Goal: Complete Application Form: Complete application form

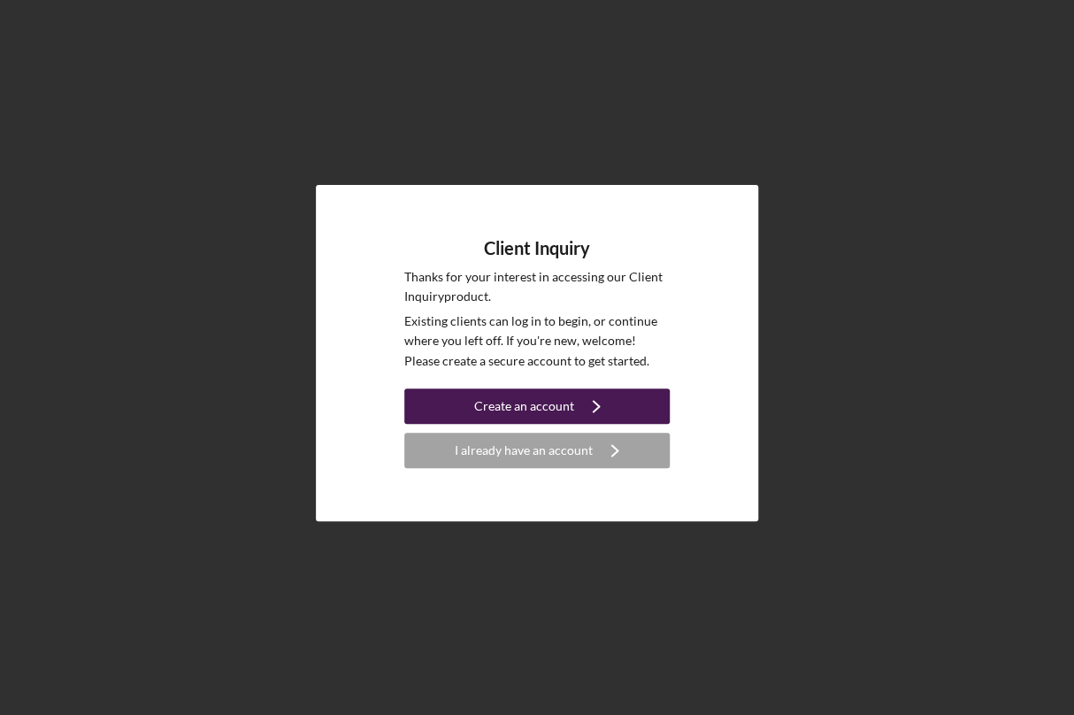
click at [538, 405] on div "Create an account" at bounding box center [524, 405] width 100 height 35
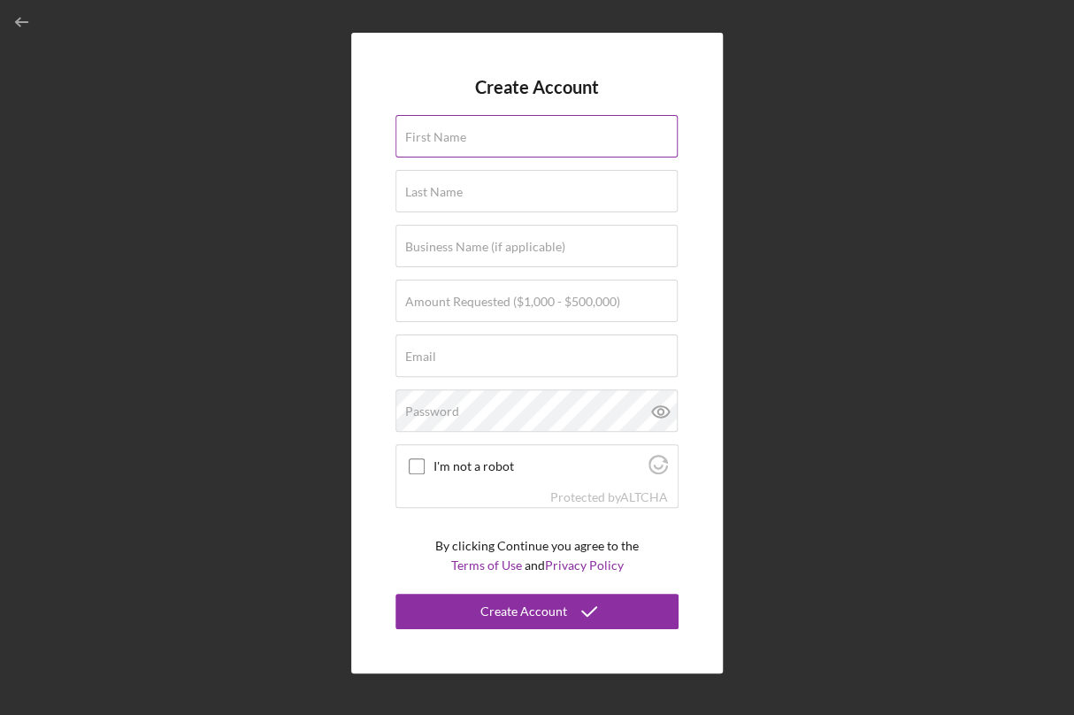
click at [446, 128] on div "First Name" at bounding box center [537, 137] width 283 height 44
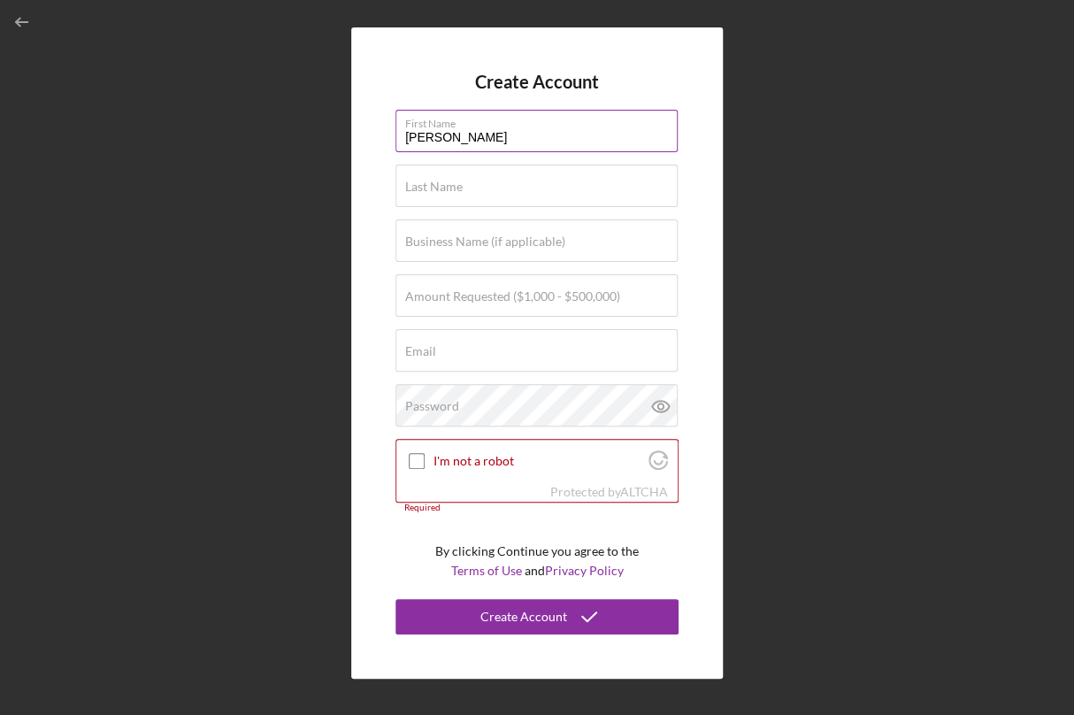
type input "[PERSON_NAME]"
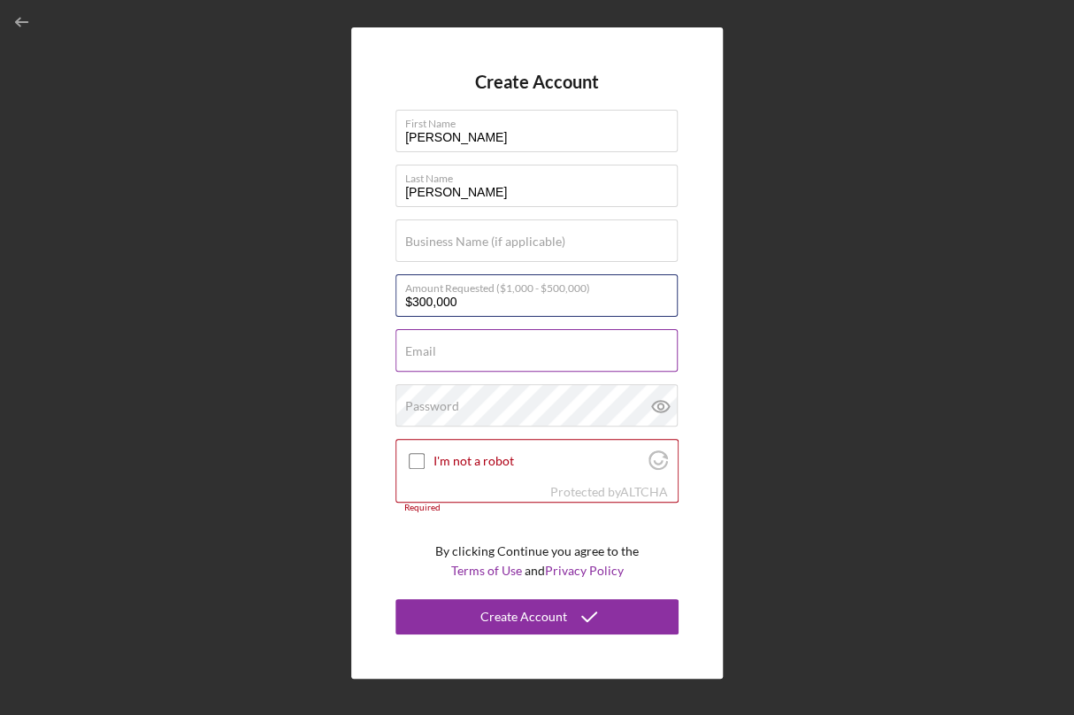
type input "$300,000"
click at [457, 344] on div "Email Required" at bounding box center [537, 351] width 283 height 44
type input "[EMAIL_ADDRESS][DOMAIN_NAME]"
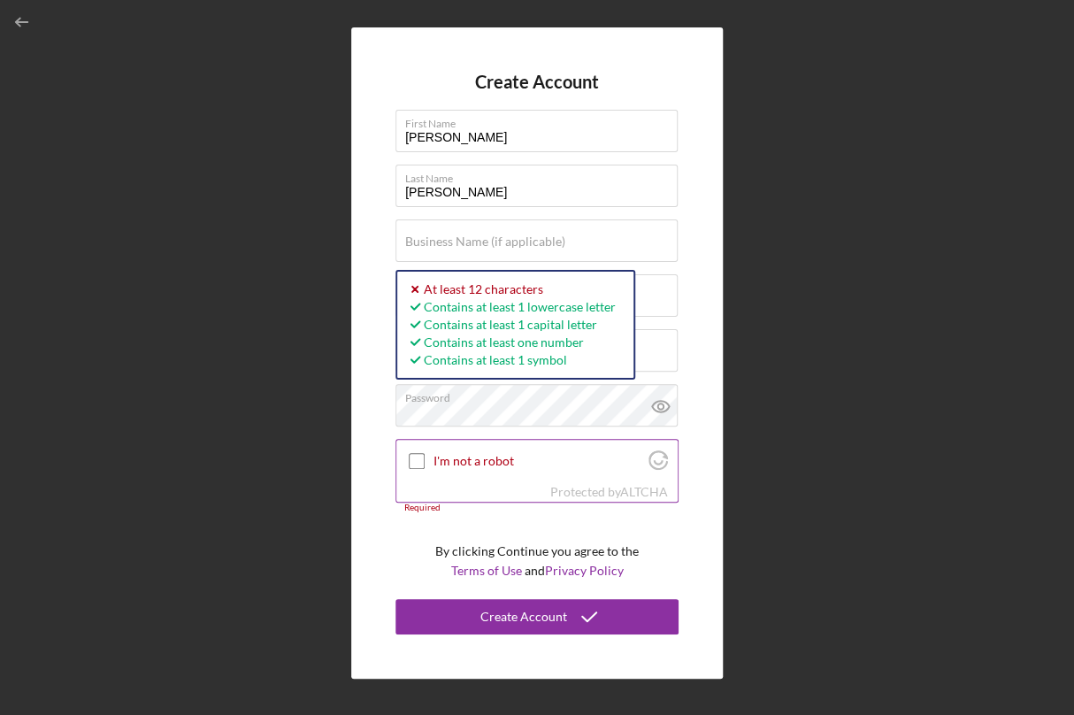
click at [428, 459] on div "I'm not a robot" at bounding box center [536, 461] width 281 height 42
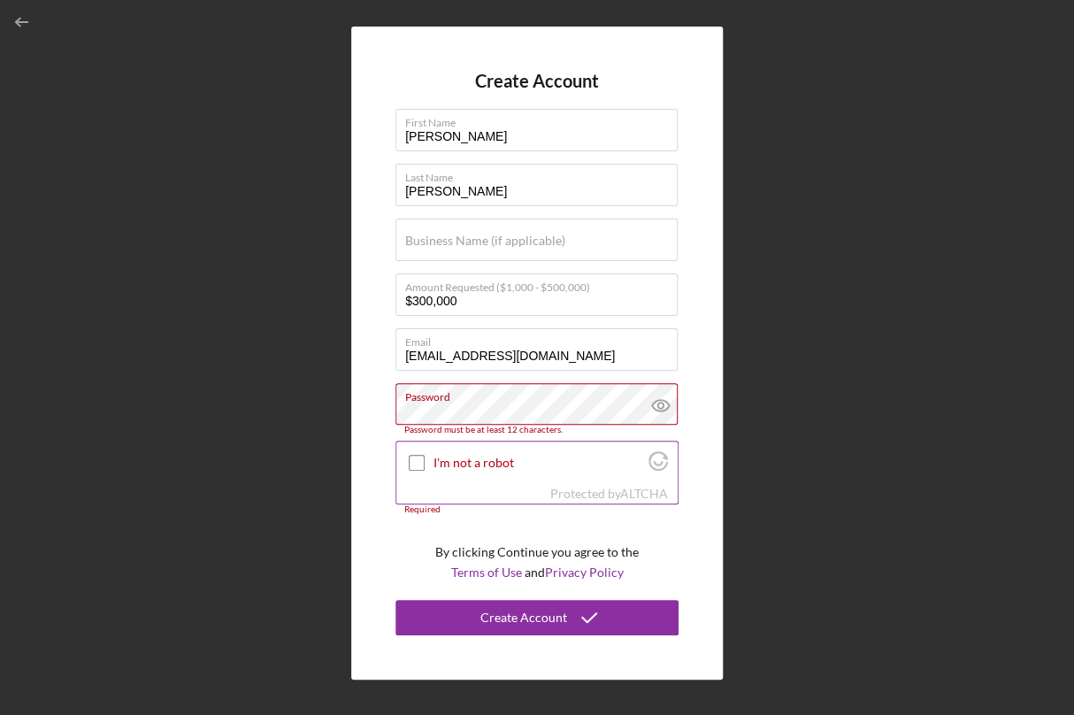
click at [411, 458] on input "I'm not a robot" at bounding box center [417, 463] width 16 height 16
checkbox input "true"
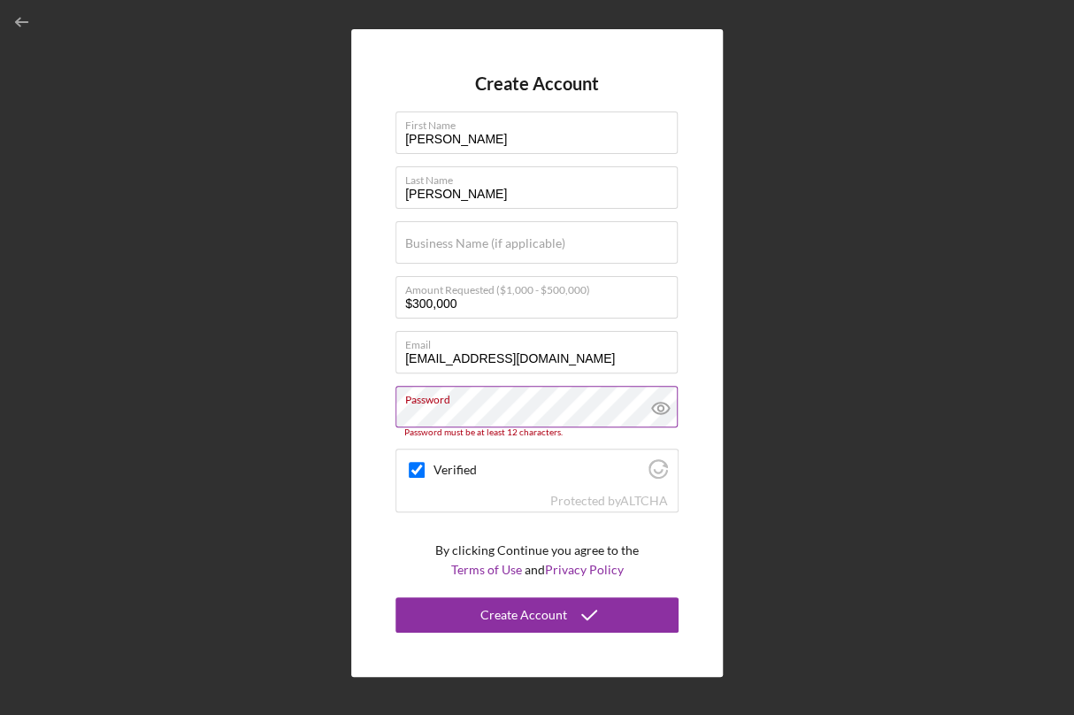
click at [659, 406] on icon at bounding box center [661, 408] width 44 height 44
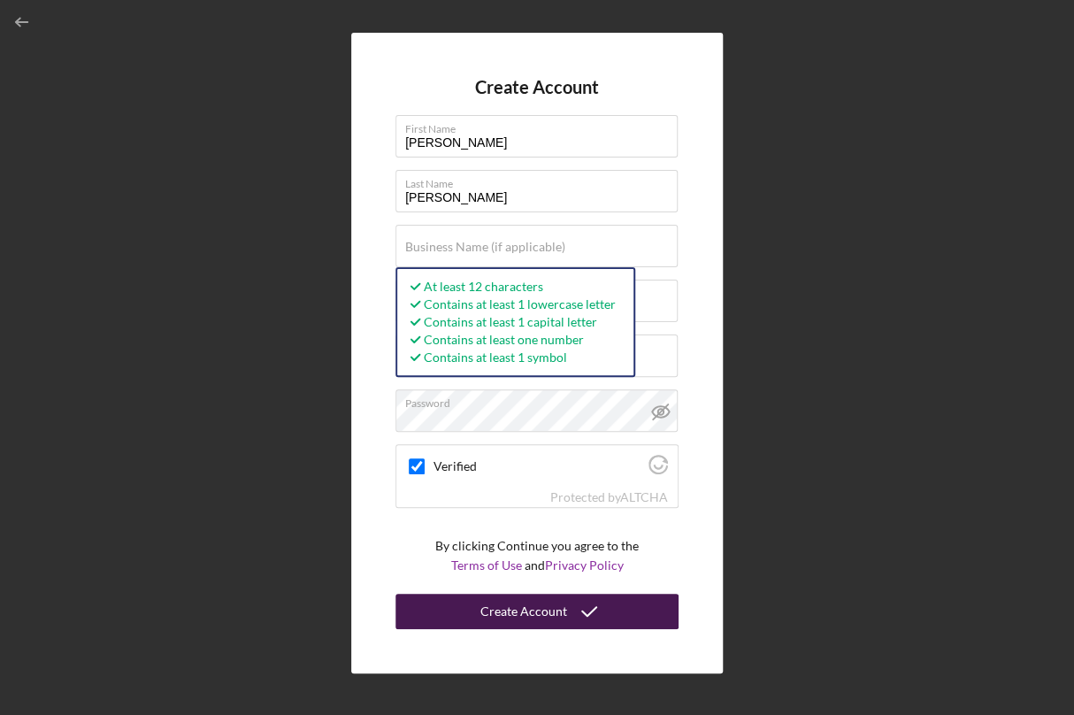
click at [517, 615] on div "Create Account" at bounding box center [523, 611] width 87 height 35
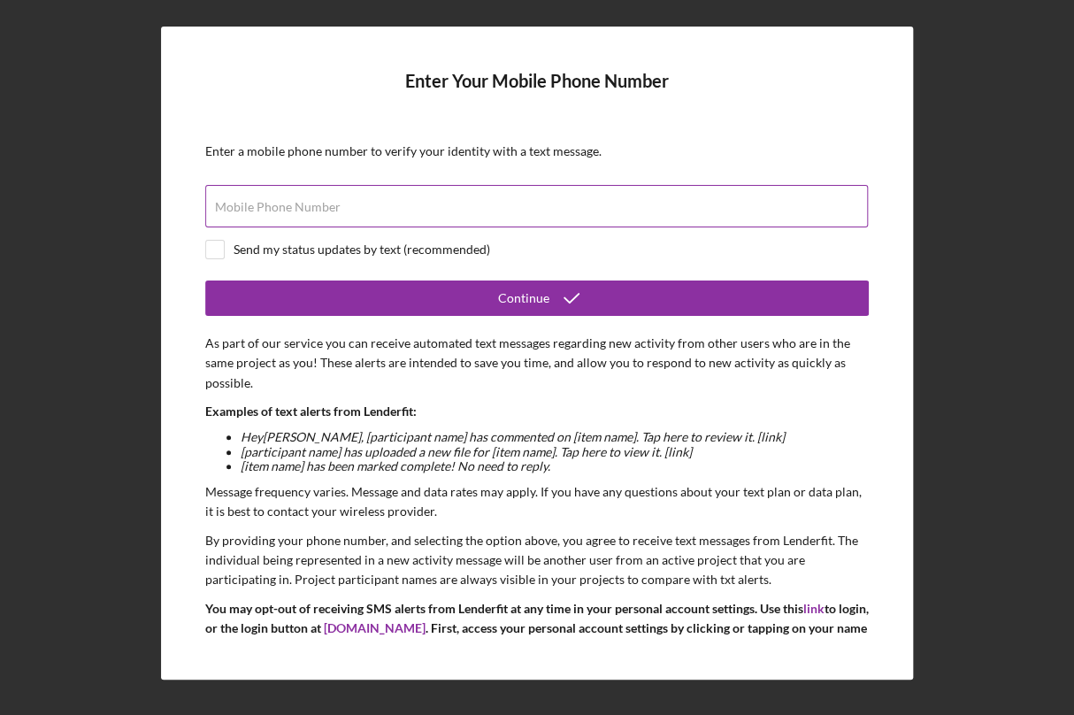
click at [451, 213] on input "Mobile Phone Number" at bounding box center [536, 206] width 663 height 42
type input "[PHONE_NUMBER]"
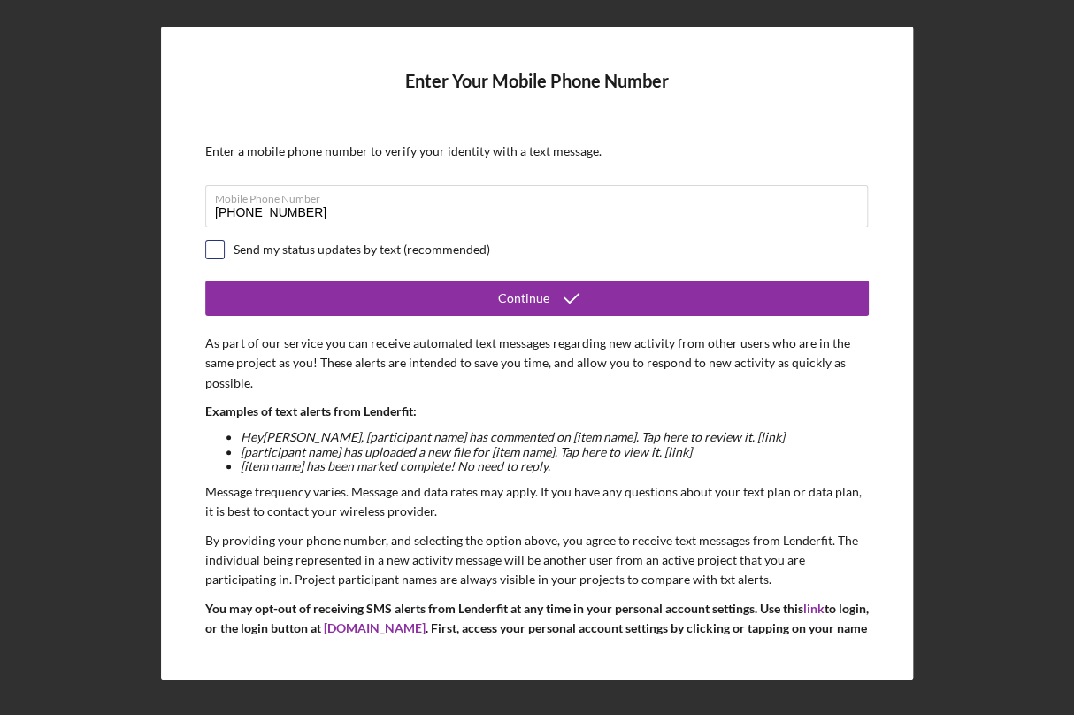
click at [218, 251] on input "checkbox" at bounding box center [215, 250] width 18 height 18
checkbox input "true"
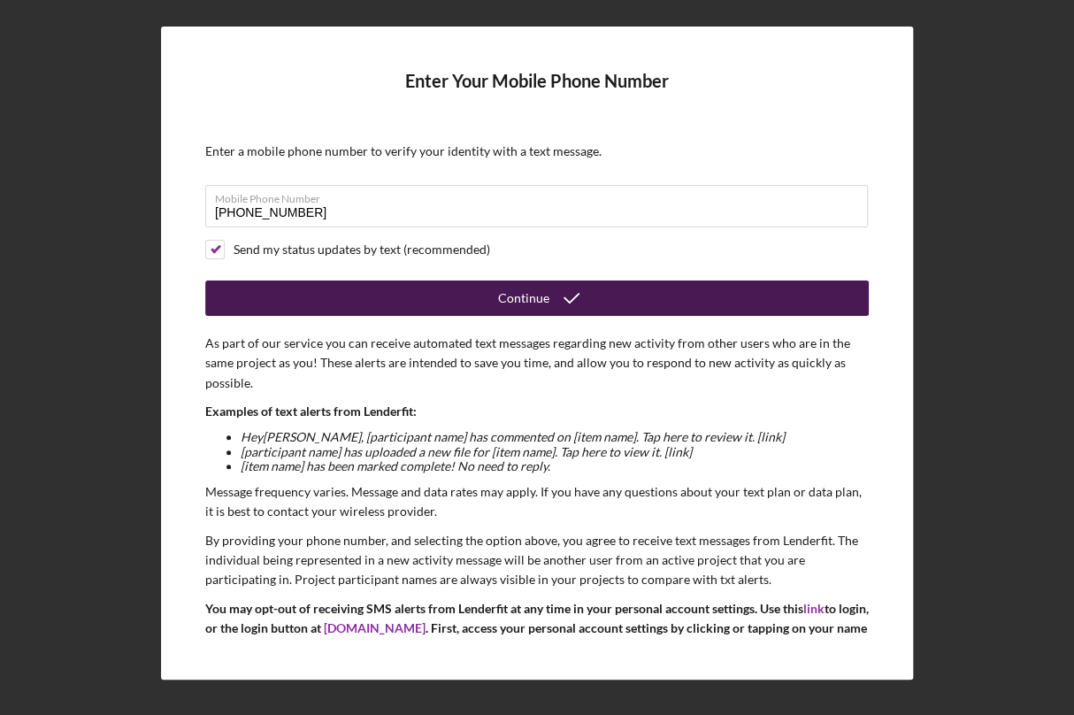
click at [283, 287] on button "Continue" at bounding box center [537, 298] width 664 height 35
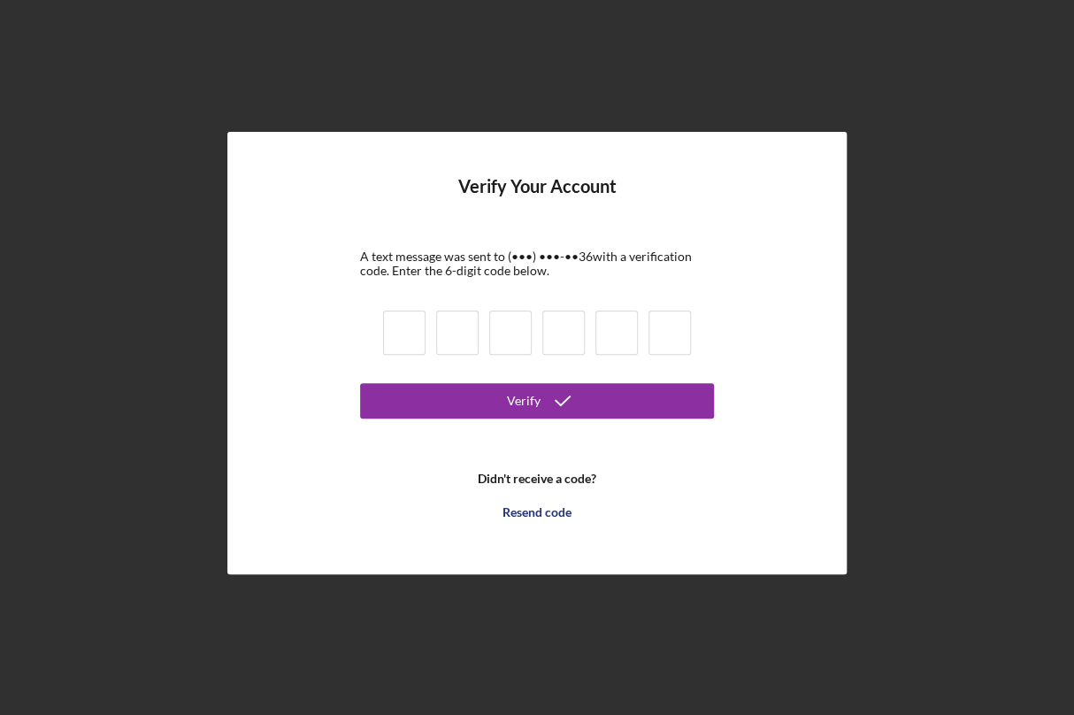
click at [404, 344] on input at bounding box center [404, 333] width 42 height 44
type input "6"
type input "3"
type input "6"
type input "5"
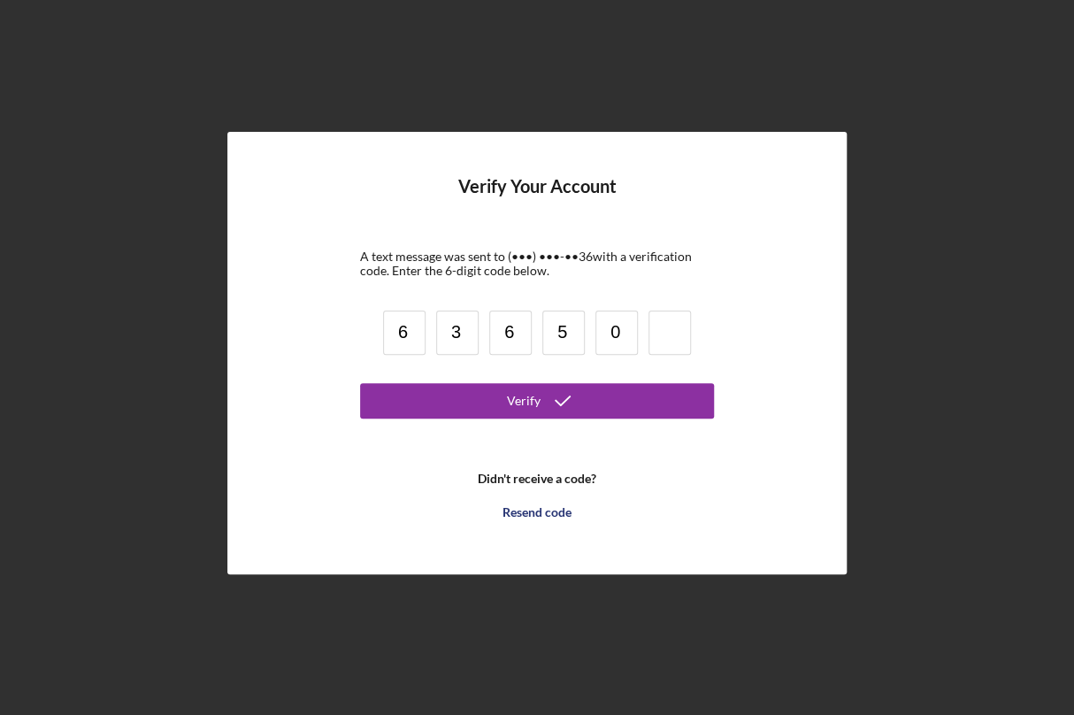
type input "0"
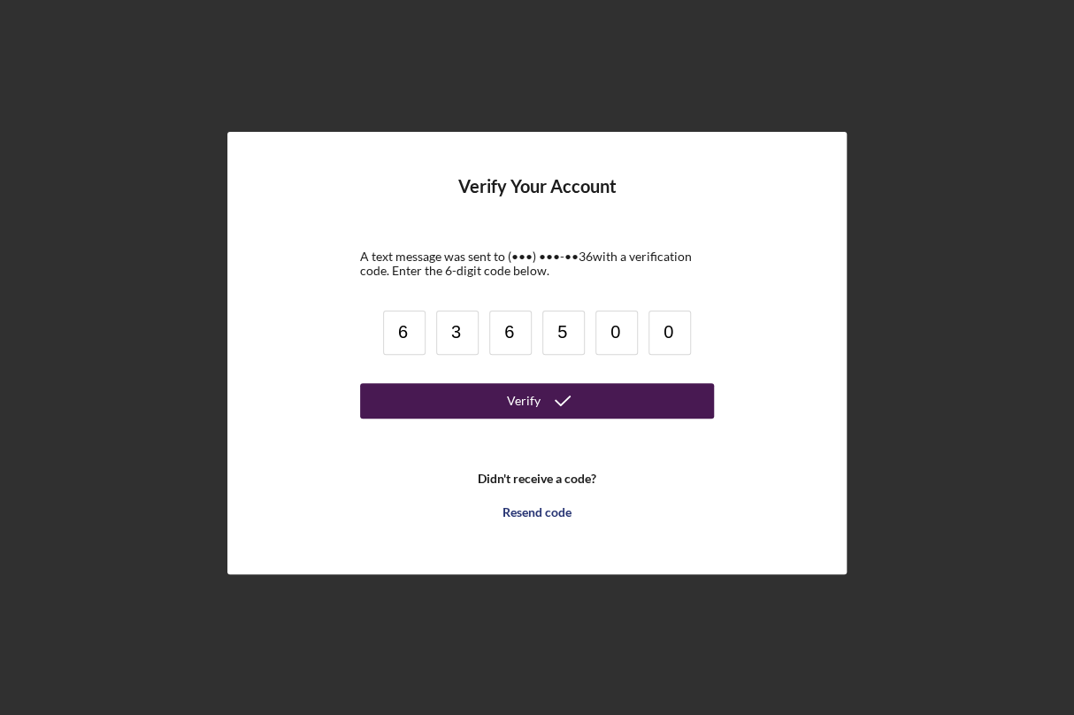
type input "0"
click at [455, 399] on button "Verify" at bounding box center [537, 400] width 354 height 35
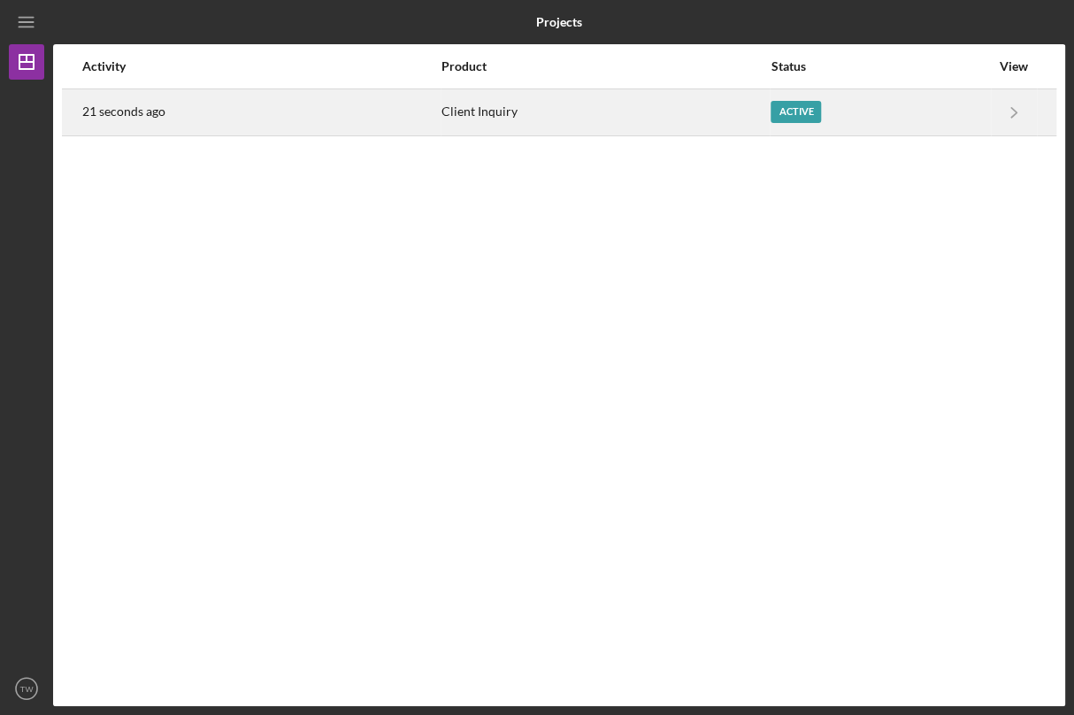
click at [867, 119] on div "Active" at bounding box center [880, 112] width 219 height 44
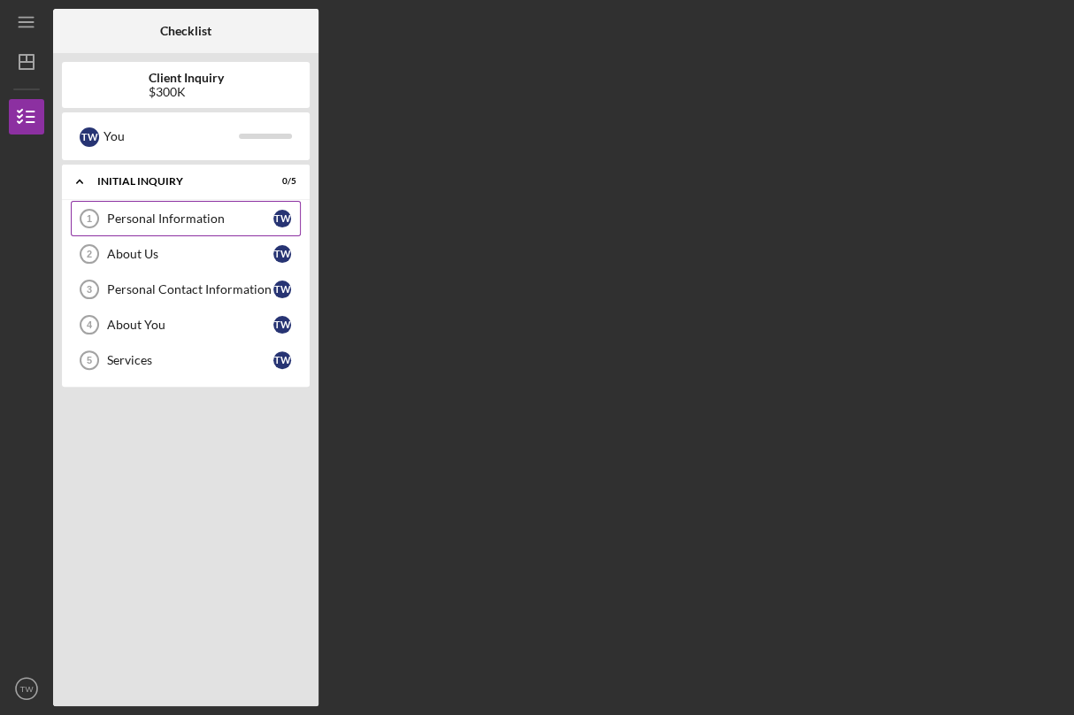
click at [200, 215] on div "Personal Information" at bounding box center [190, 218] width 166 height 14
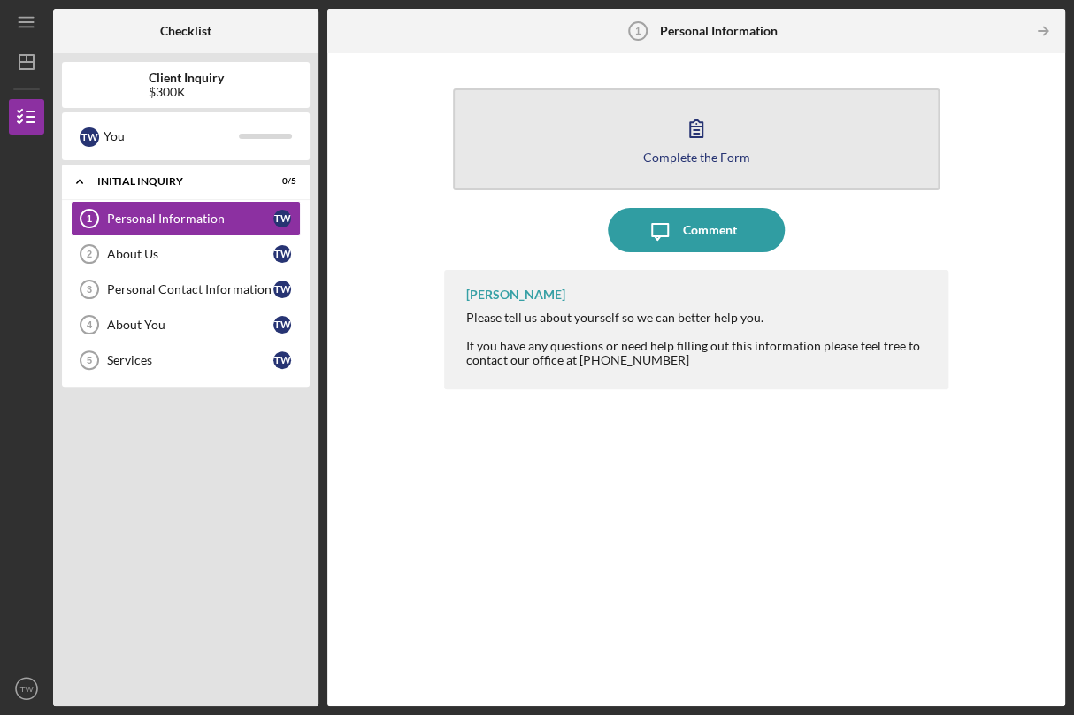
click at [471, 132] on button "Complete the Form Form" at bounding box center [696, 139] width 487 height 102
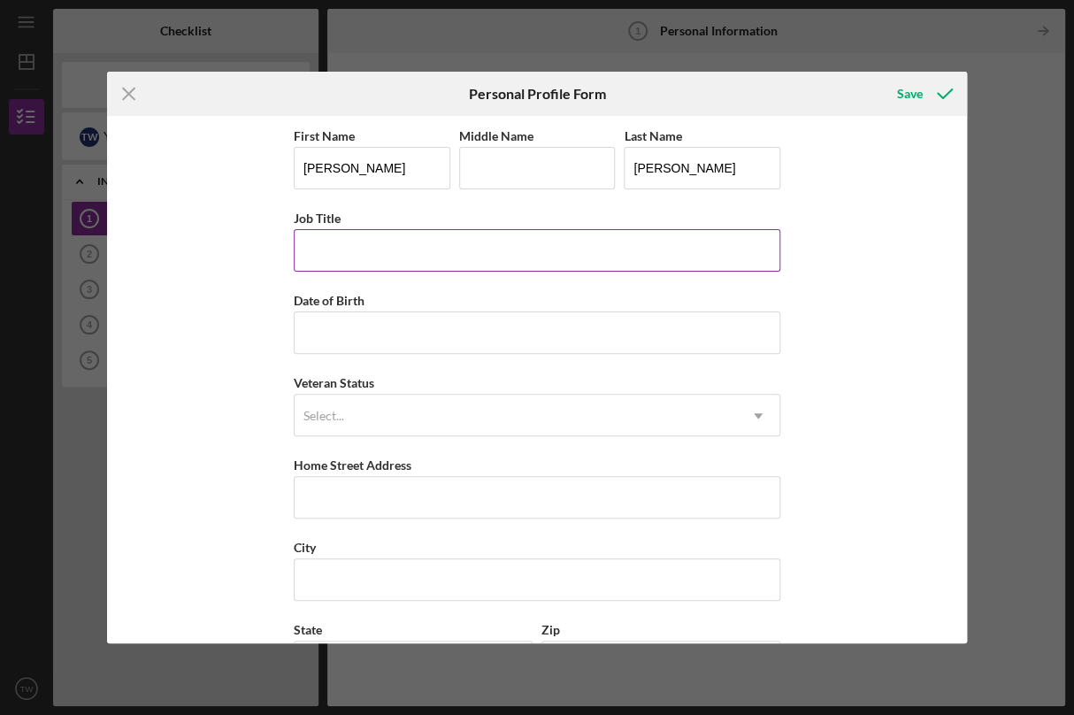
click at [454, 238] on input "Job Title" at bounding box center [537, 250] width 487 height 42
type input "Operator"
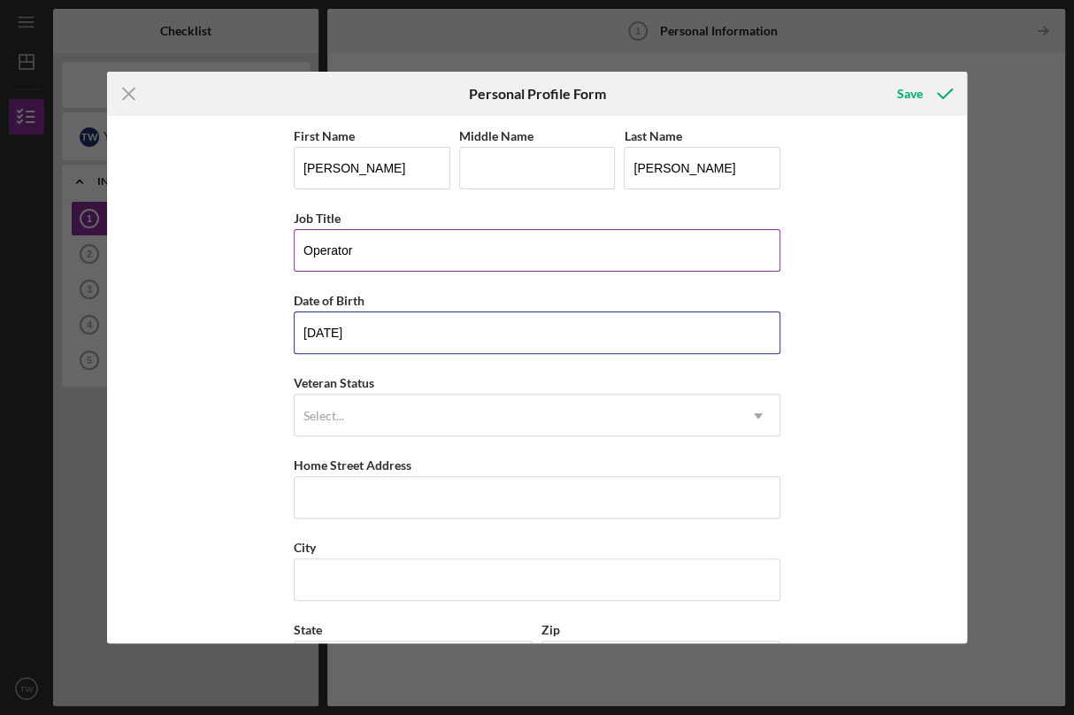
type input "[DATE]"
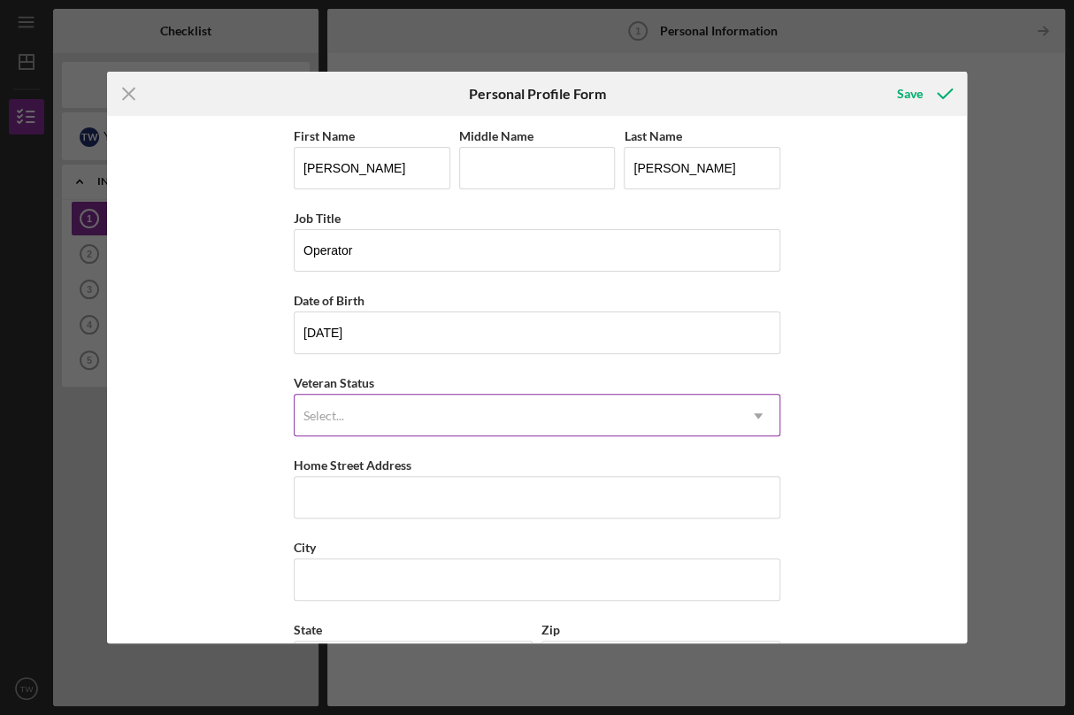
click at [452, 402] on div "Select..." at bounding box center [516, 416] width 442 height 41
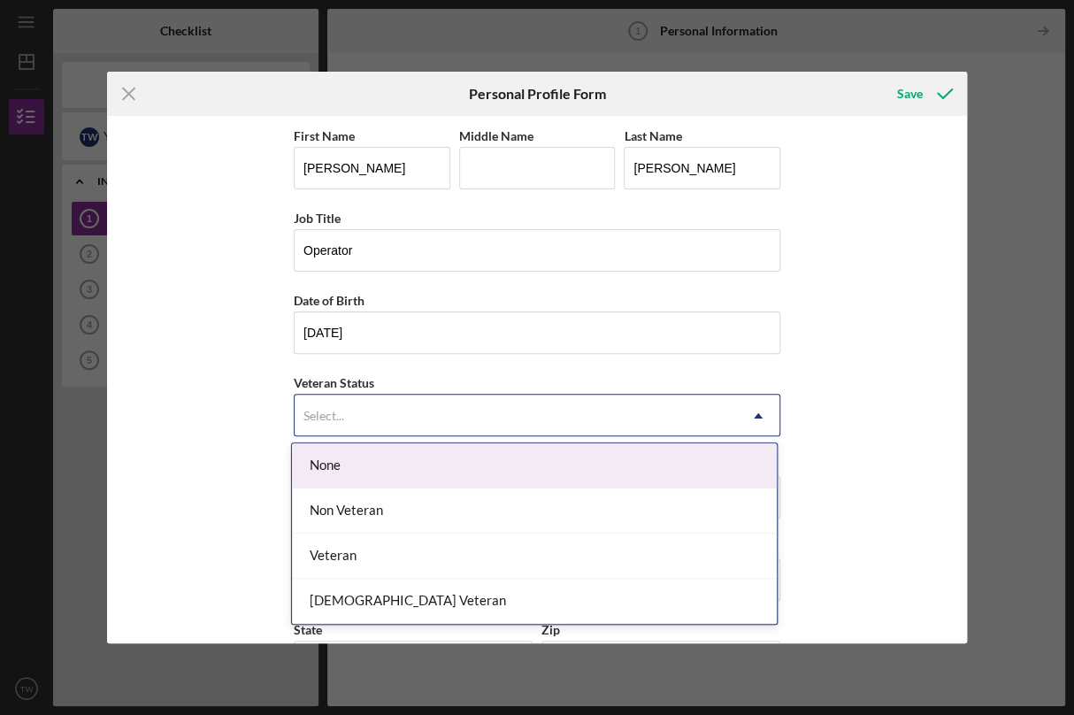
click at [362, 473] on div "None" at bounding box center [534, 465] width 485 height 45
click at [359, 407] on div "Select..." at bounding box center [516, 416] width 442 height 41
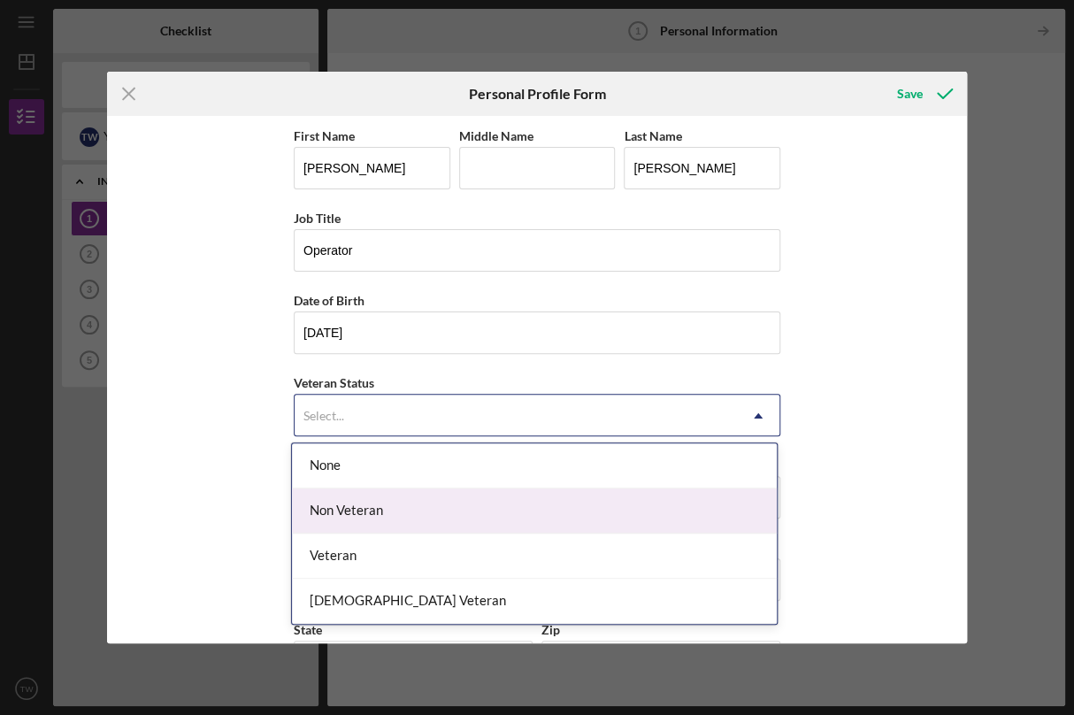
click at [347, 522] on div "Non Veteran" at bounding box center [534, 510] width 485 height 45
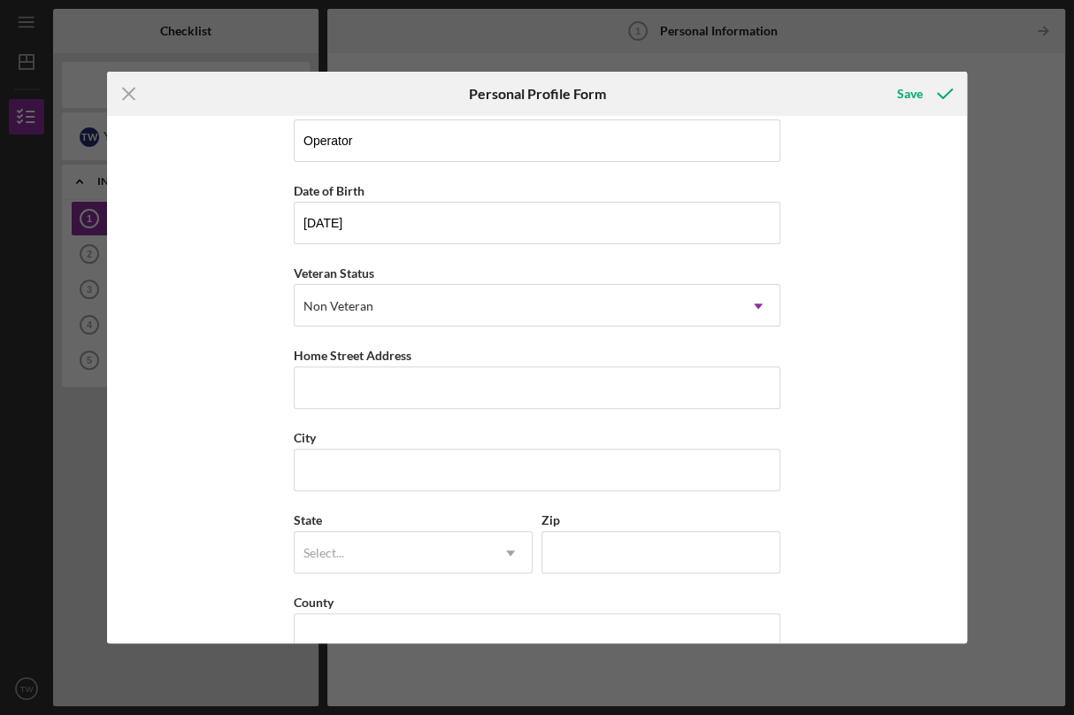
scroll to position [113, 0]
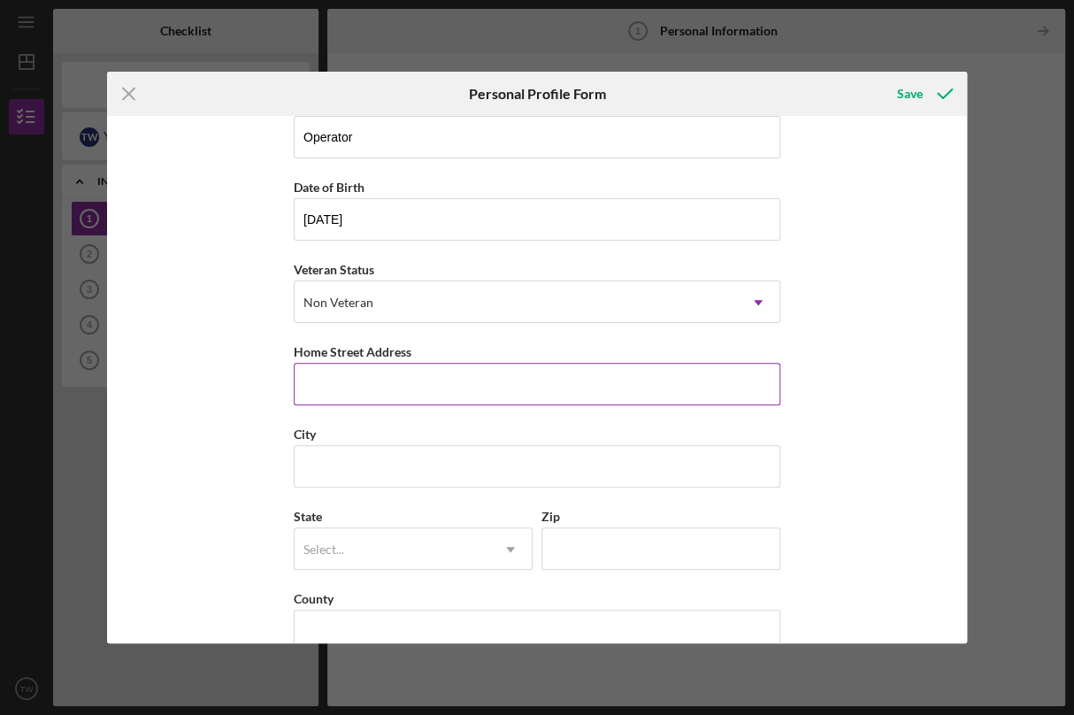
click at [326, 376] on input "Home Street Address" at bounding box center [537, 384] width 487 height 42
type input "2001 [STREET_ADDRESS][US_STATE]"
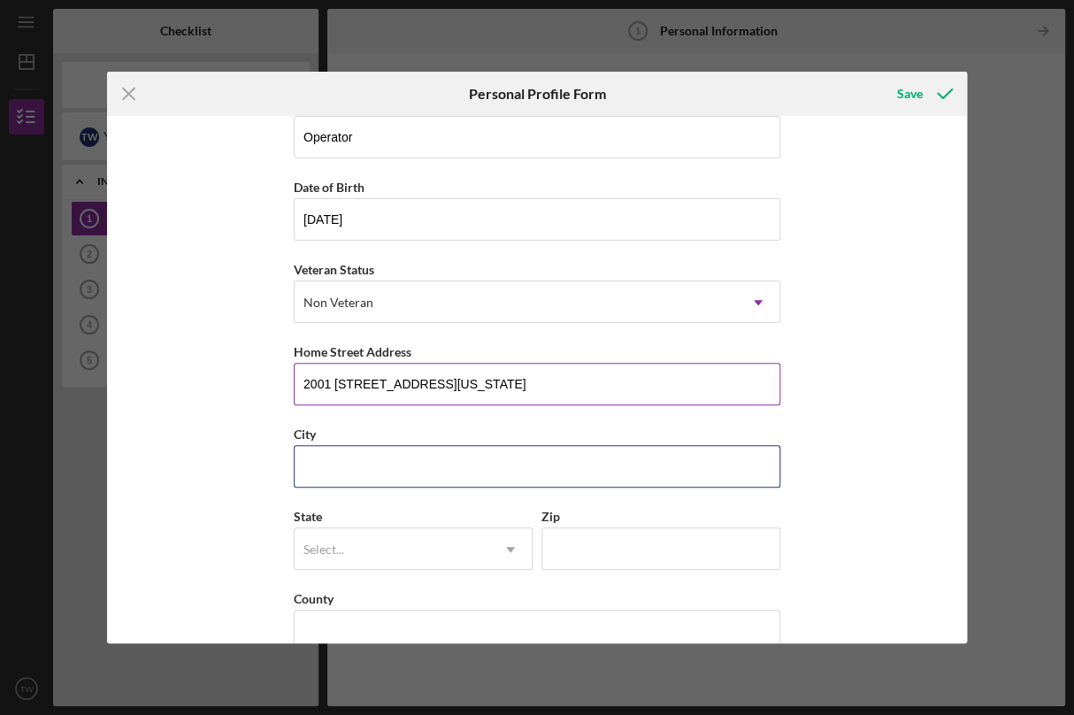
type input "Superior"
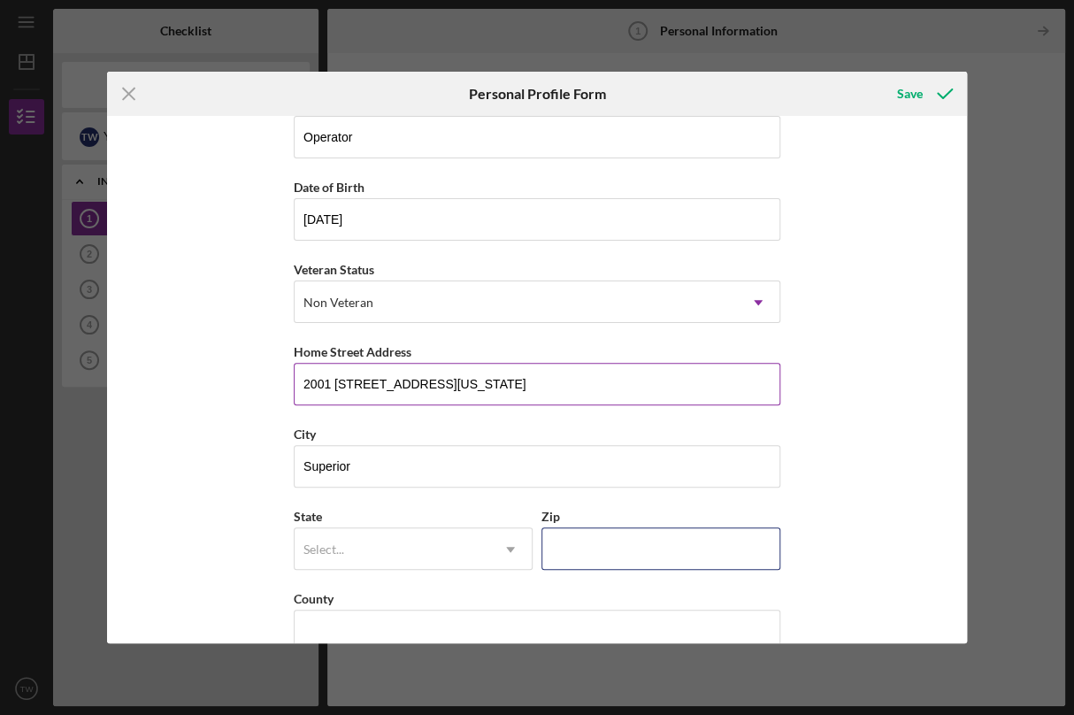
type input "54880"
type input "[US_STATE]"
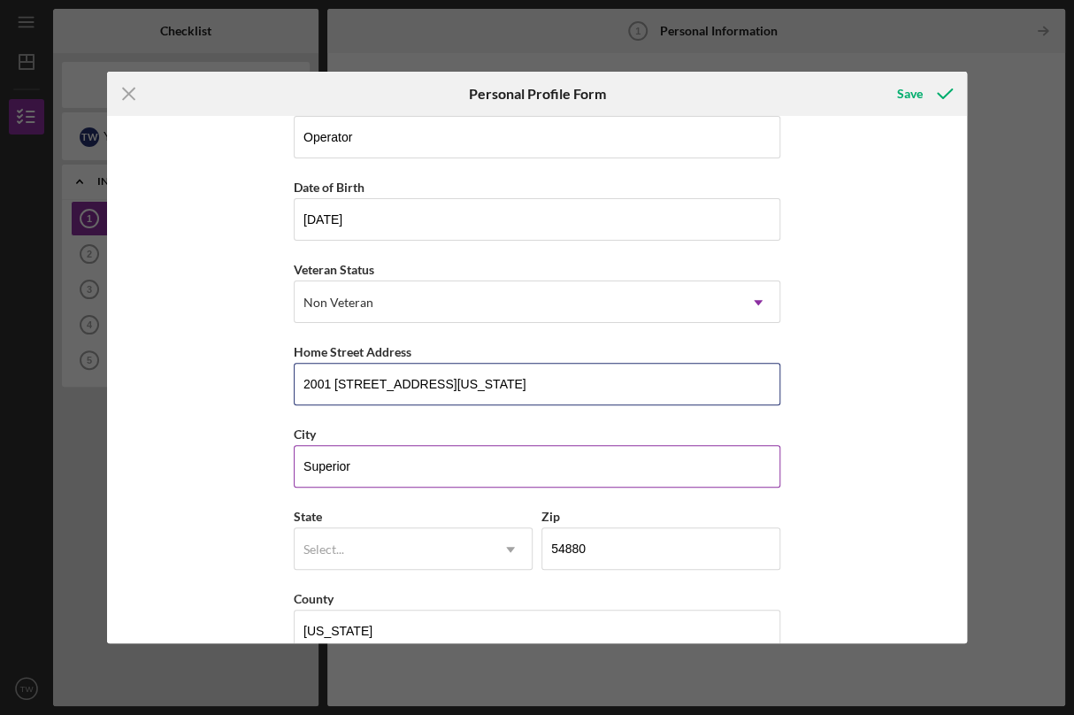
scroll to position [145, 0]
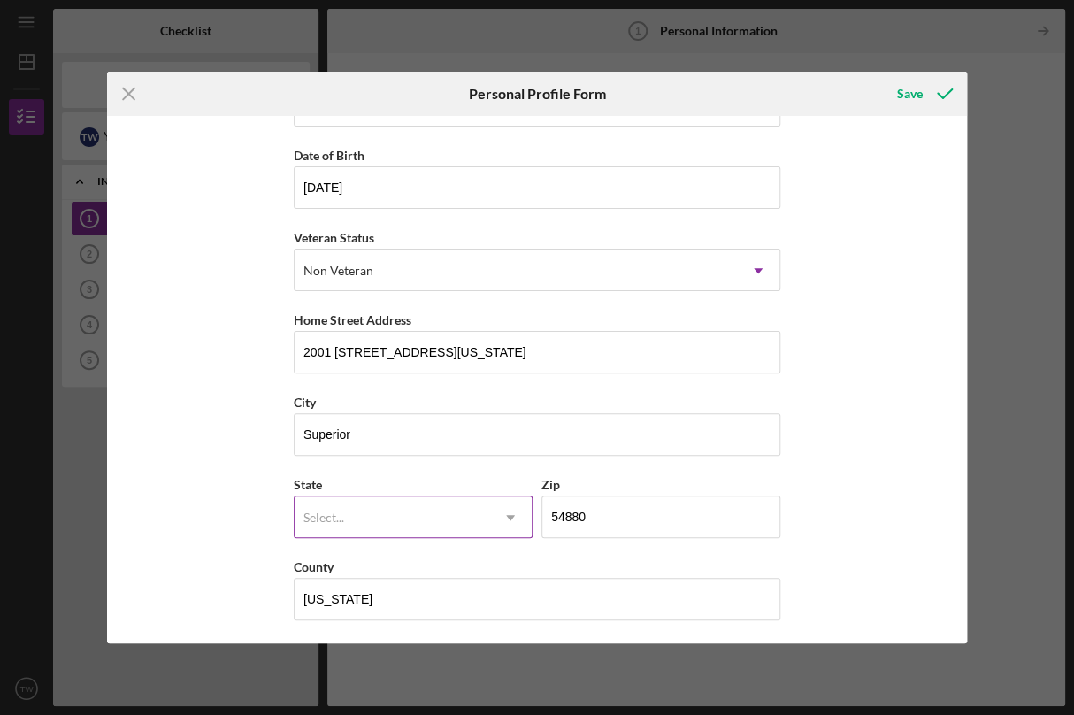
click at [366, 505] on div "Select..." at bounding box center [392, 517] width 195 height 41
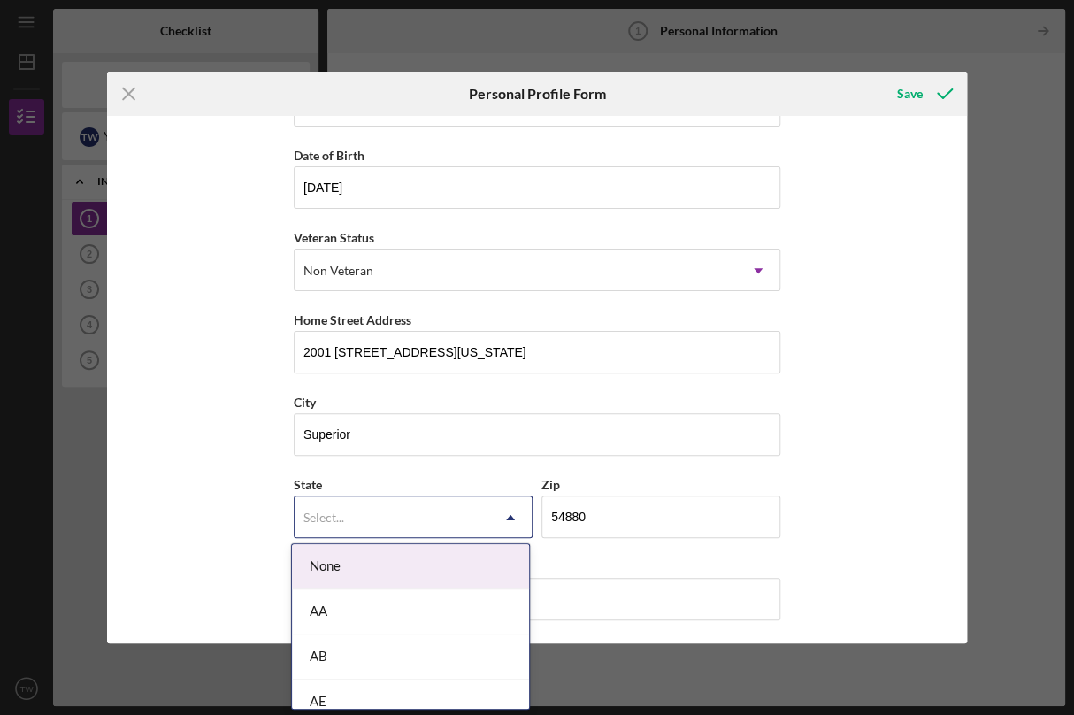
click at [366, 505] on div "Select..." at bounding box center [392, 517] width 195 height 41
type input "wi"
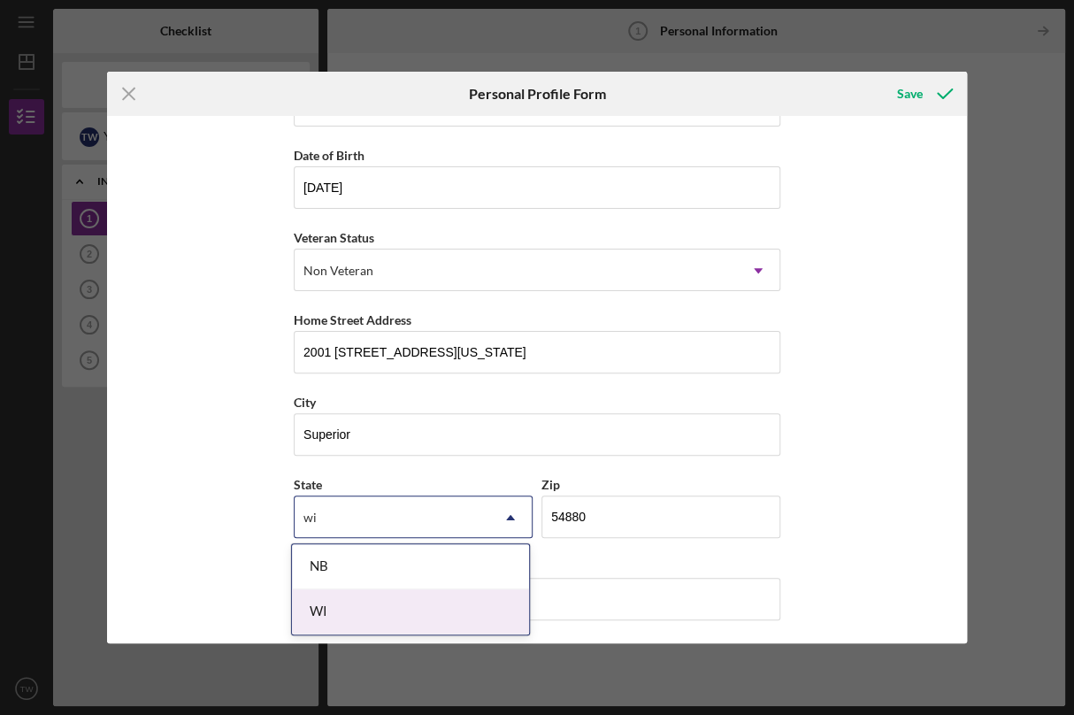
click at [343, 599] on div "WI" at bounding box center [410, 611] width 237 height 45
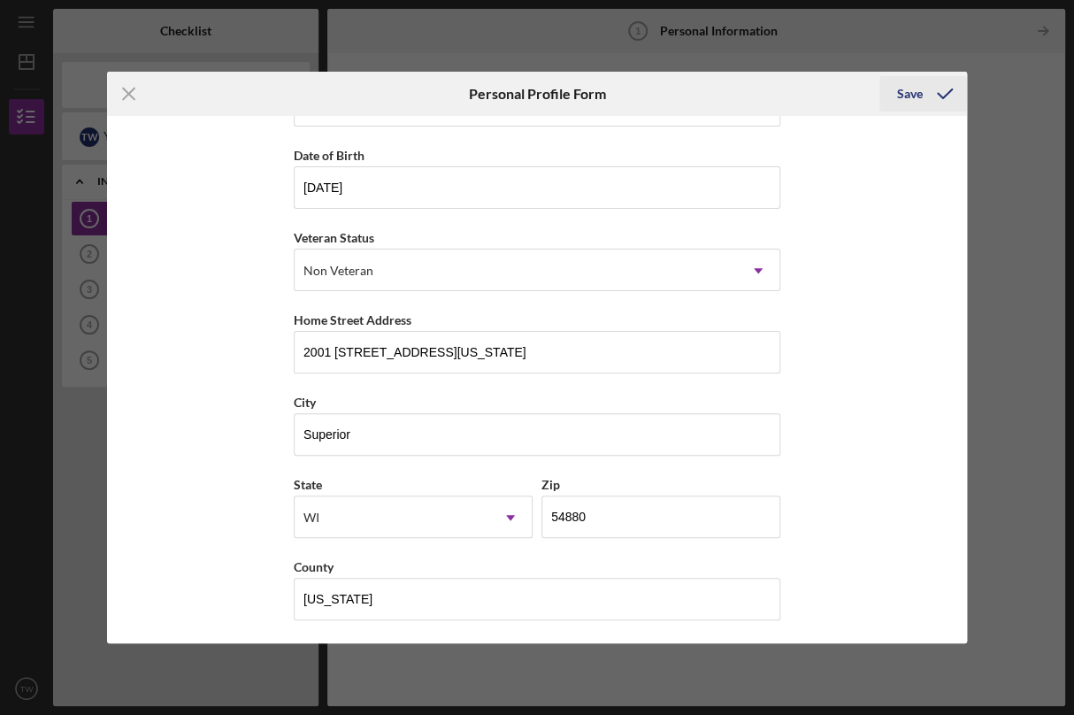
click at [915, 92] on div "Save" at bounding box center [910, 93] width 26 height 35
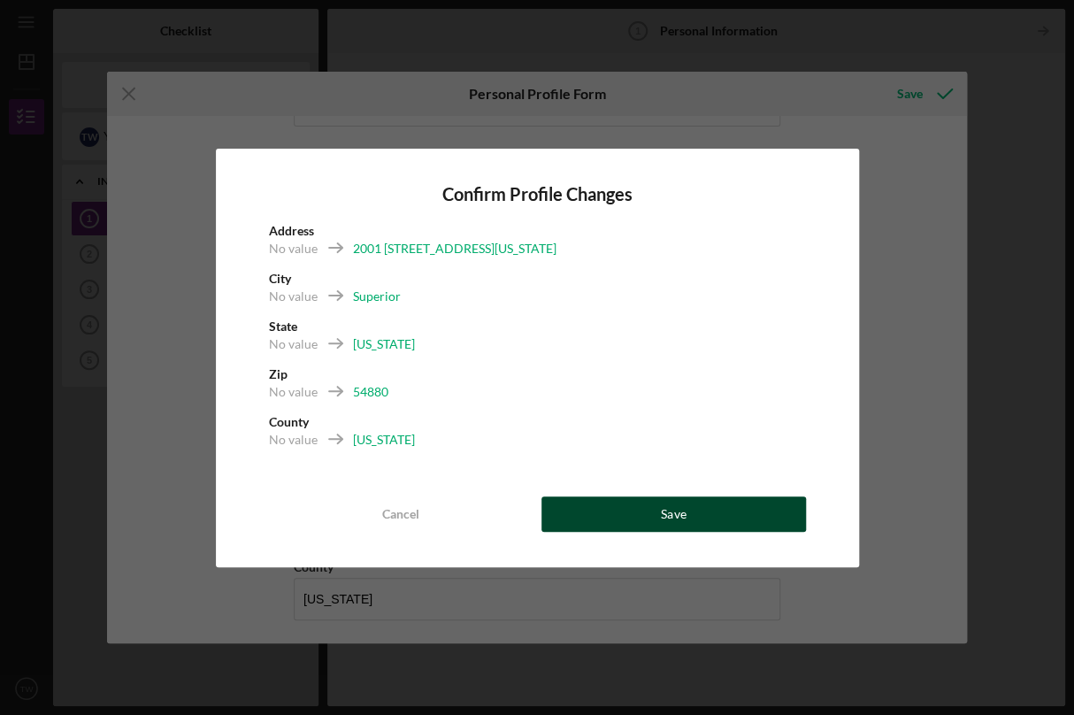
click at [608, 521] on button "Save" at bounding box center [674, 513] width 265 height 35
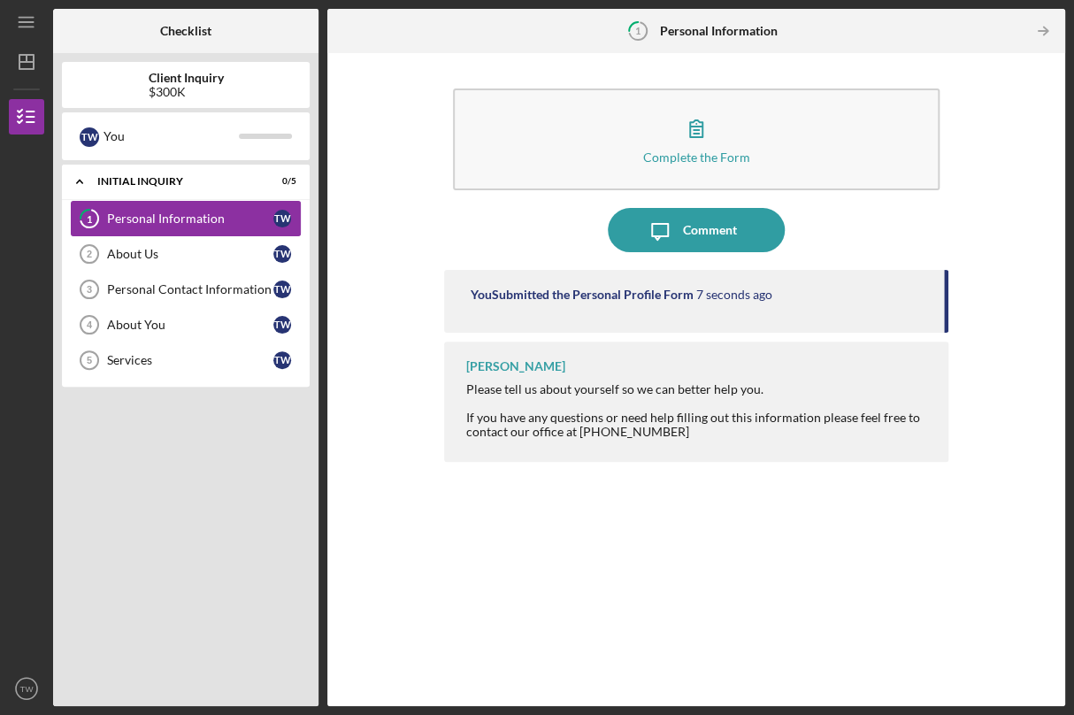
click at [117, 224] on div "Personal Information" at bounding box center [190, 218] width 166 height 14
click at [159, 244] on link "About Us 2 About Us T W" at bounding box center [186, 253] width 230 height 35
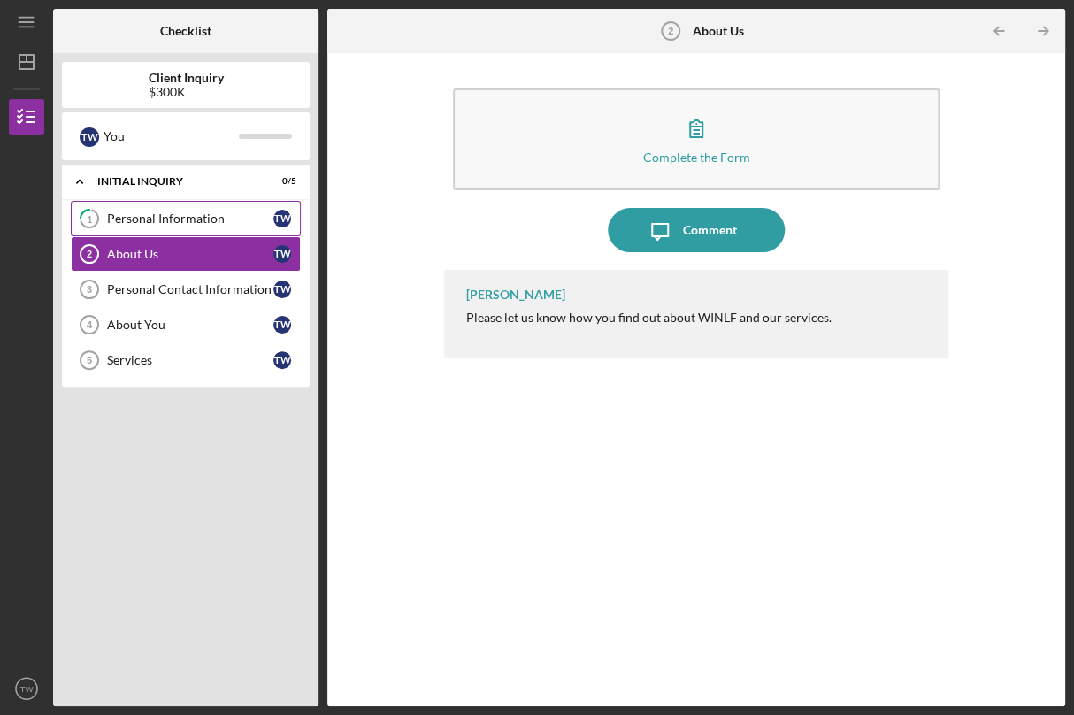
click at [129, 208] on link "1 Personal Information T W" at bounding box center [186, 218] width 230 height 35
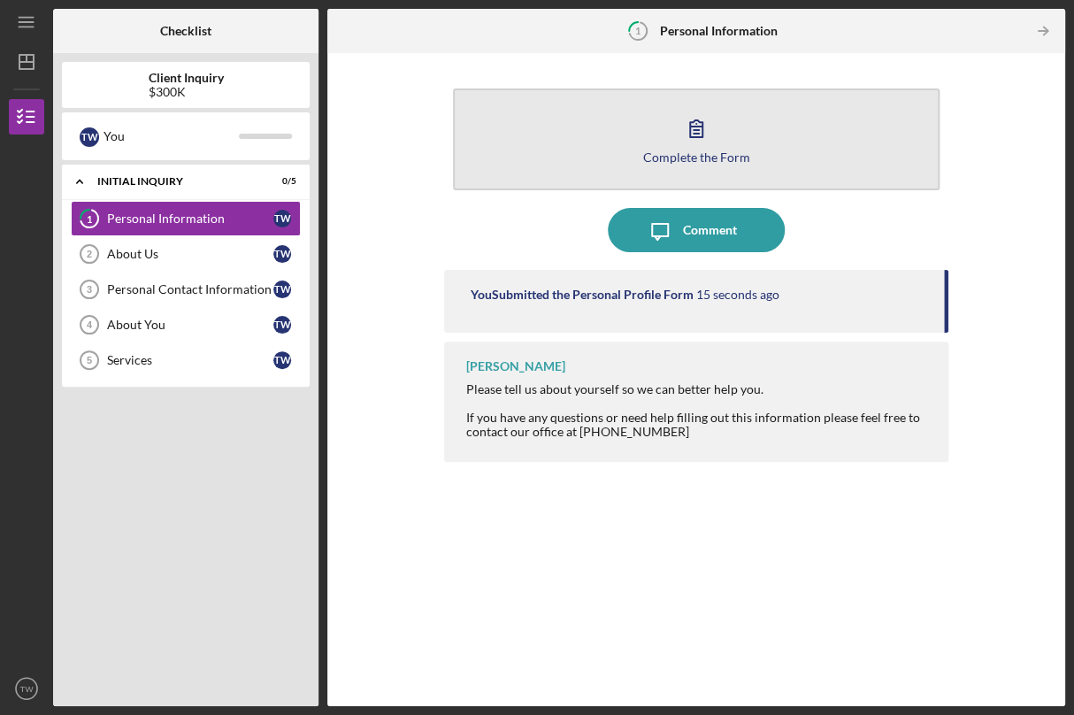
click at [717, 140] on icon "button" at bounding box center [696, 128] width 44 height 44
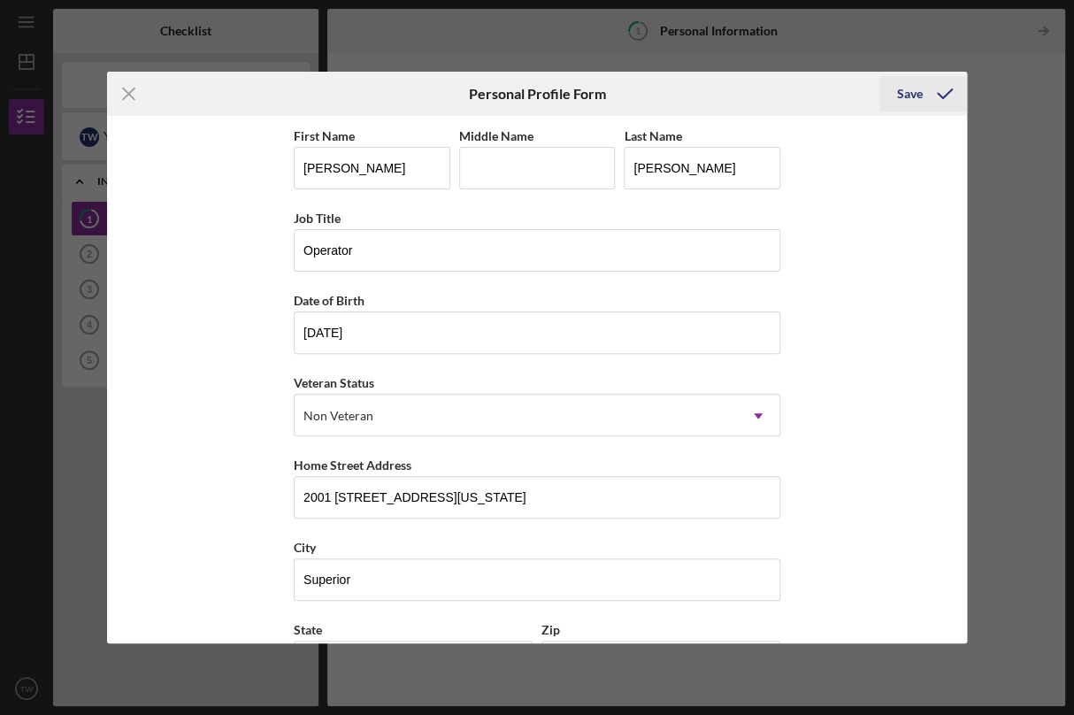
click at [913, 81] on div "Save" at bounding box center [910, 93] width 26 height 35
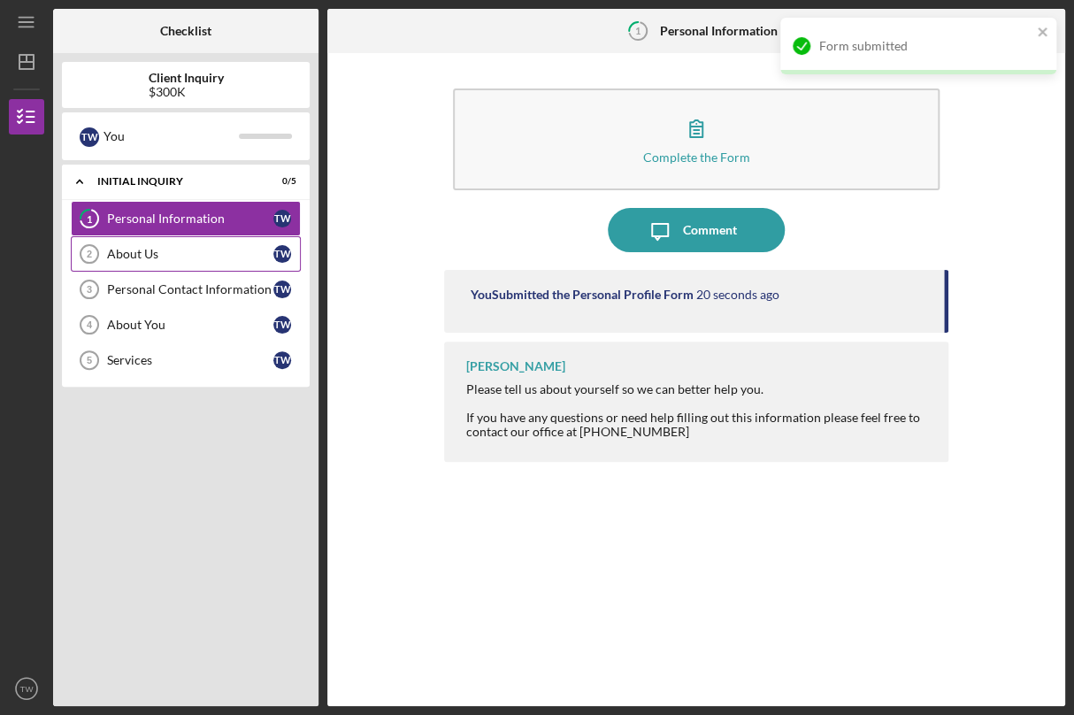
click at [103, 253] on icon "About Us 2" at bounding box center [89, 254] width 44 height 44
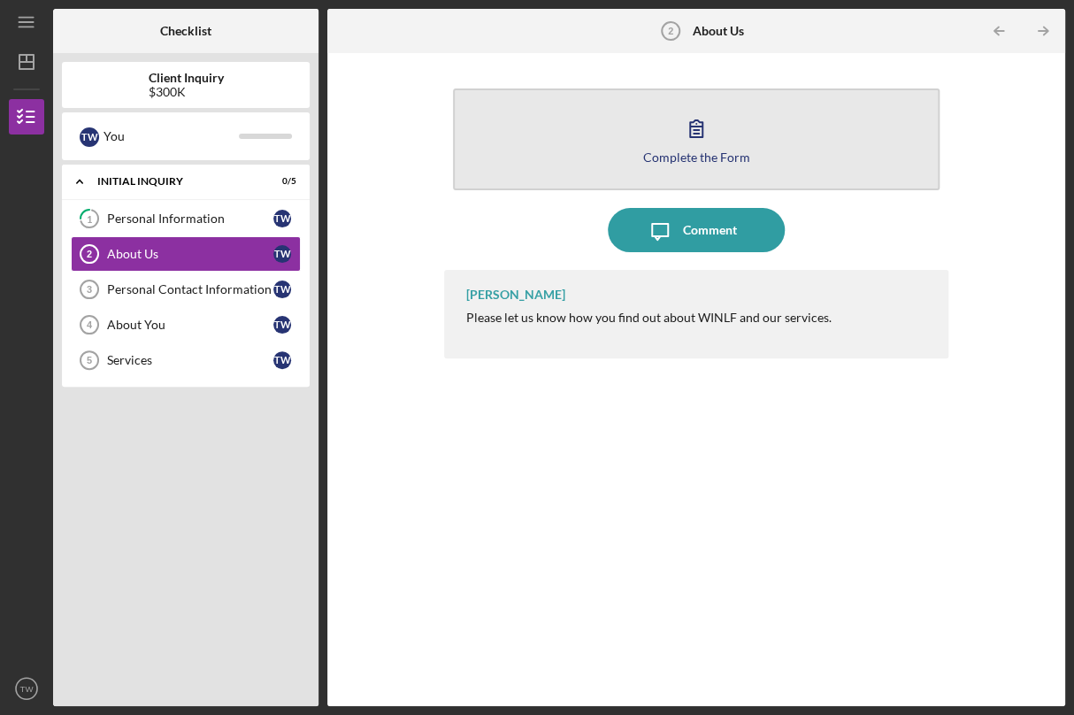
click at [616, 159] on button "Complete the Form Form" at bounding box center [696, 139] width 487 height 102
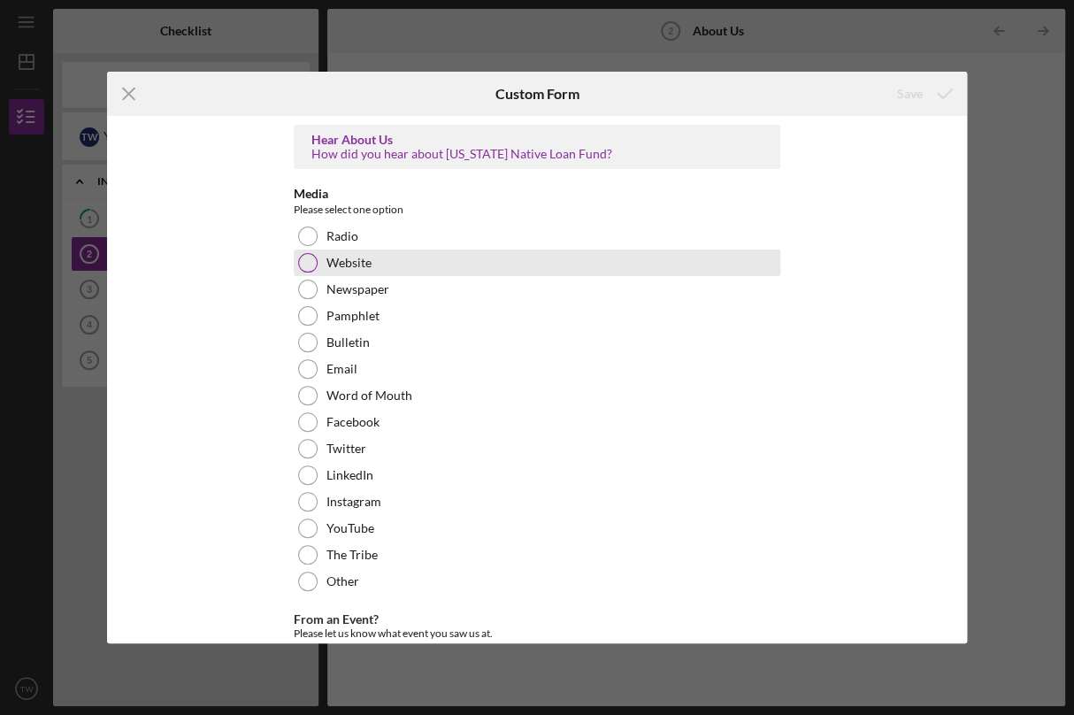
click at [307, 263] on div at bounding box center [307, 262] width 19 height 19
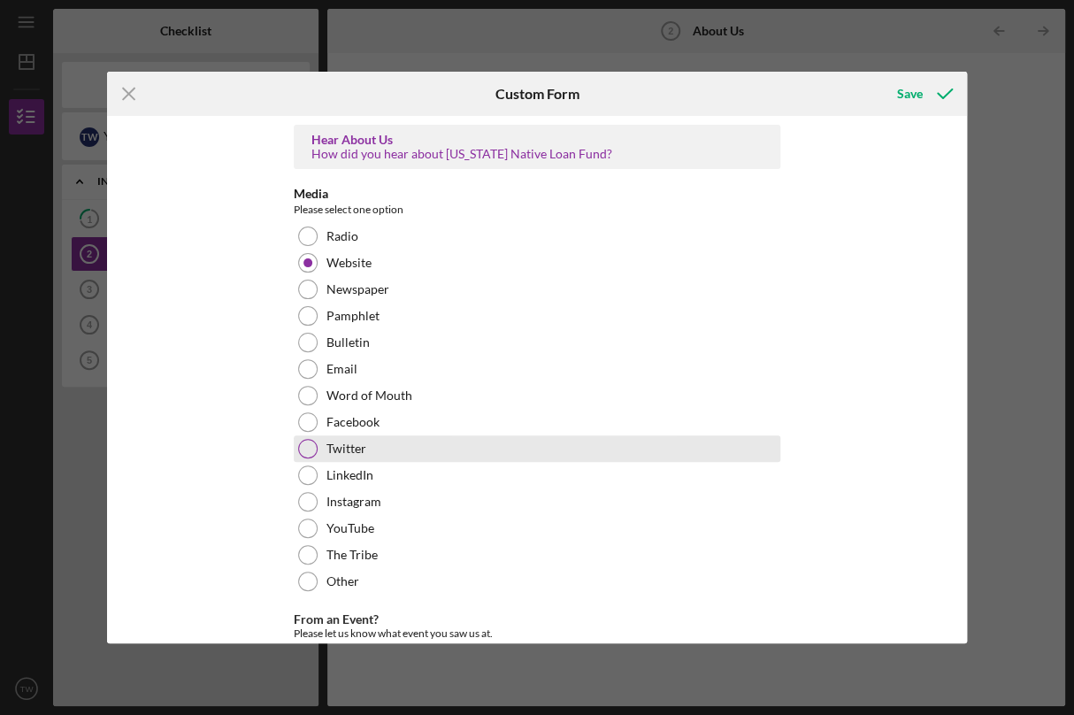
scroll to position [167, 0]
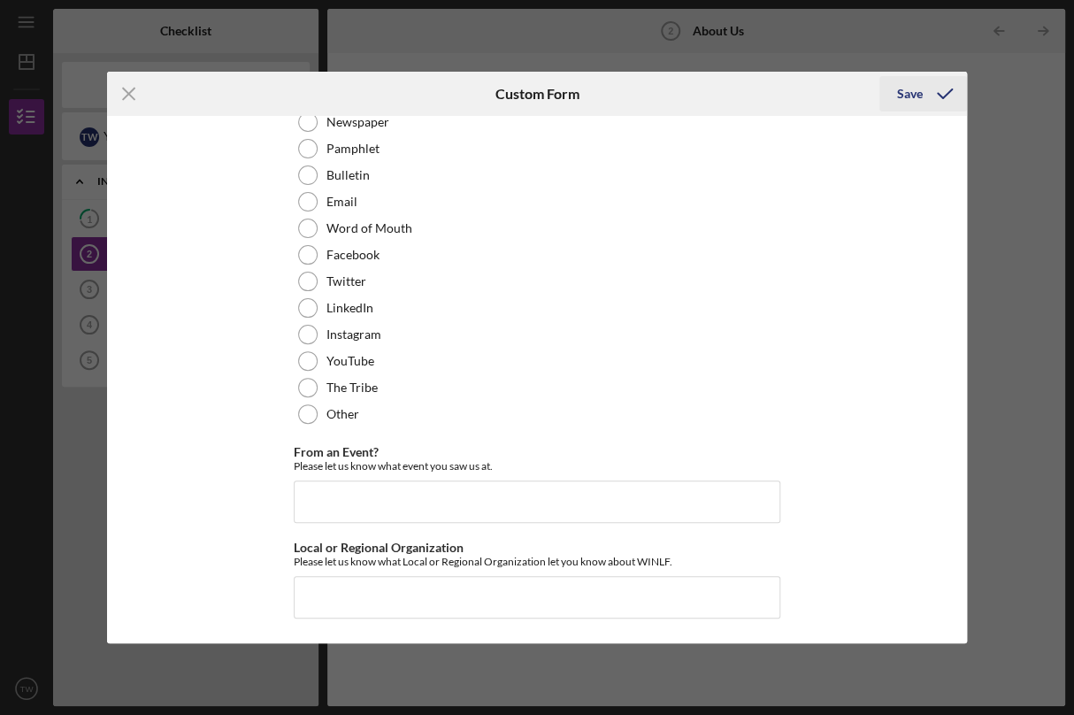
click at [926, 91] on icon "submit" at bounding box center [945, 94] width 44 height 44
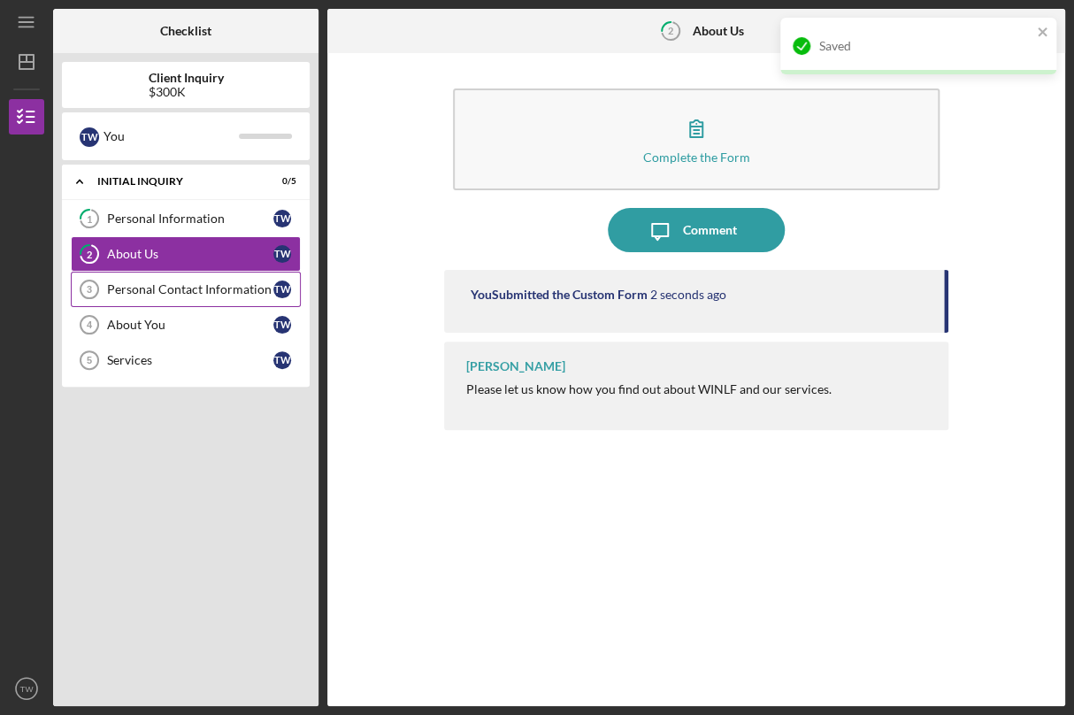
click at [191, 300] on link "Personal Contact Information 3 Personal Contact Information T W" at bounding box center [186, 289] width 230 height 35
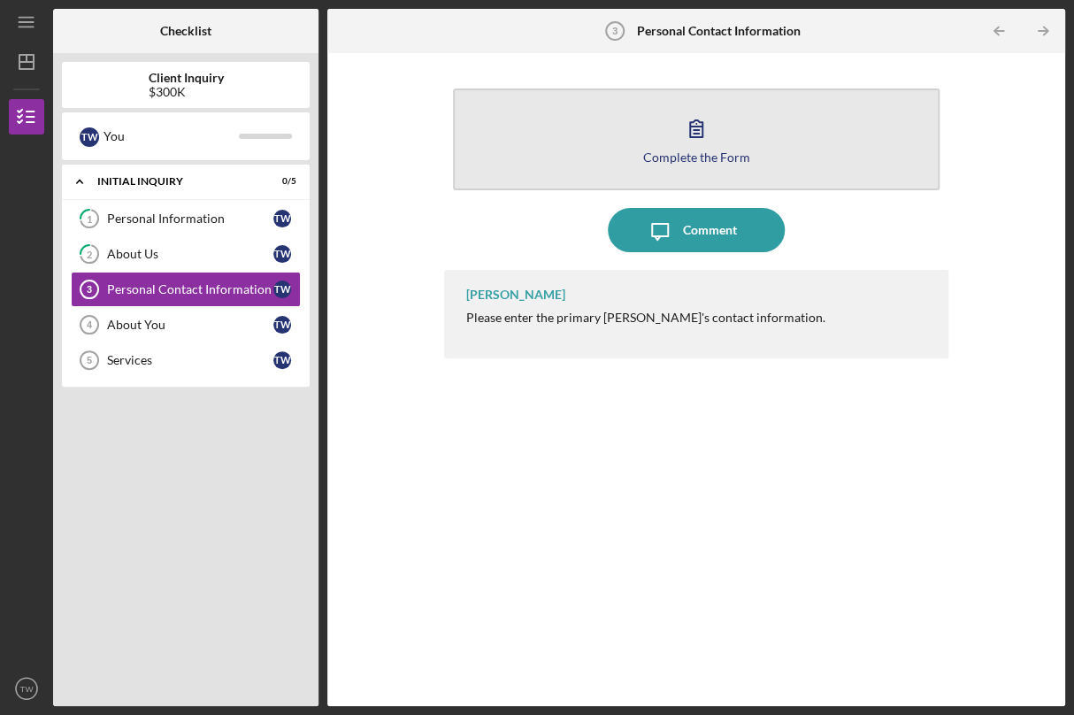
click at [563, 147] on button "Complete the Form Form" at bounding box center [696, 139] width 487 height 102
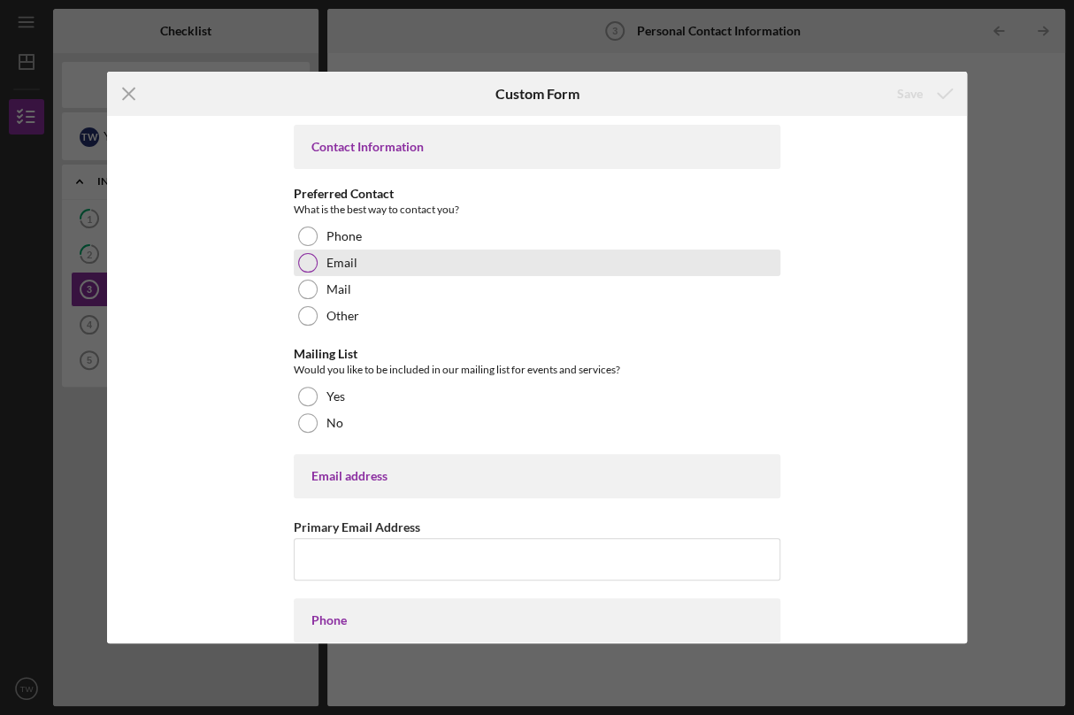
click at [305, 265] on div at bounding box center [307, 262] width 19 height 19
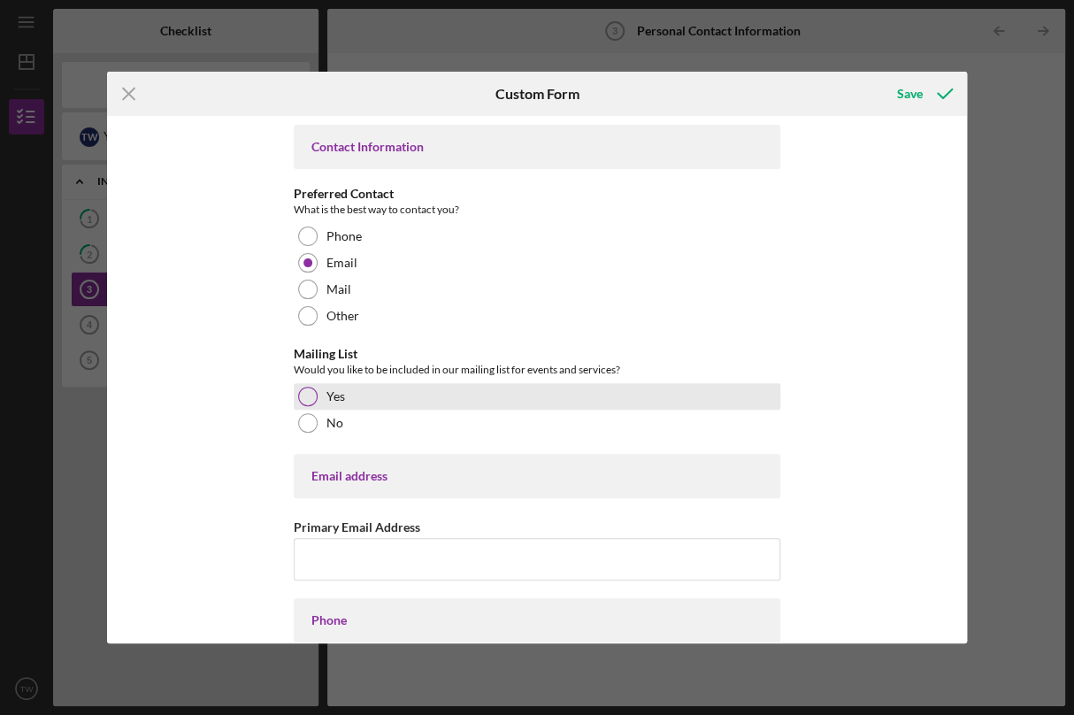
click at [301, 406] on div "Yes" at bounding box center [537, 396] width 487 height 27
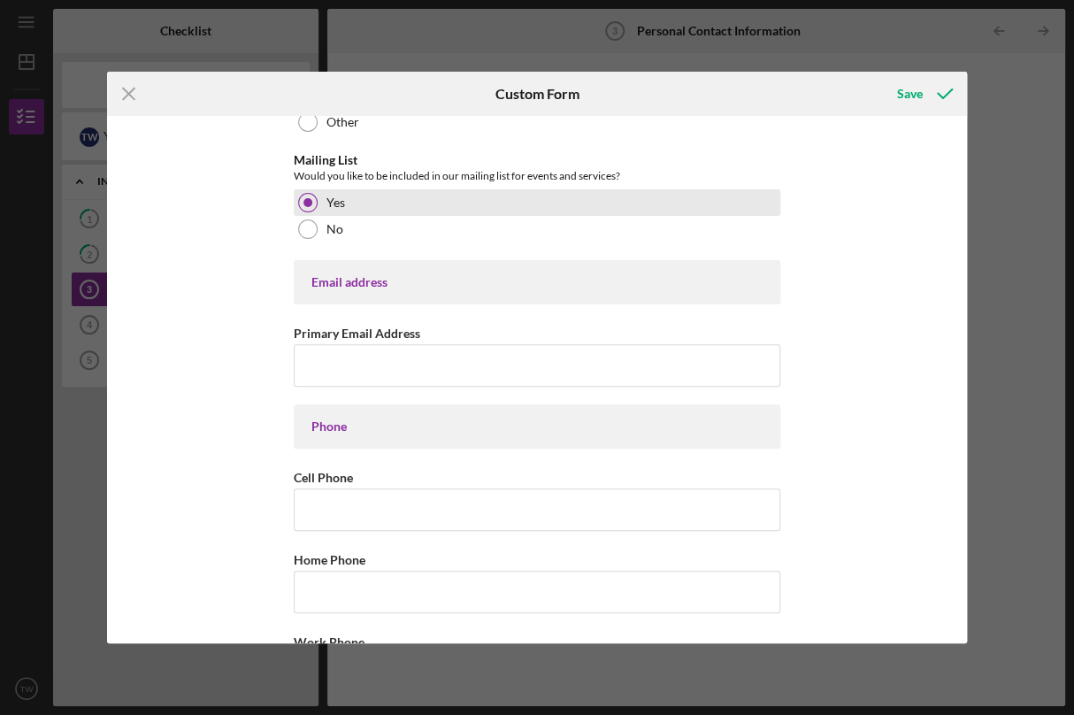
scroll to position [195, 0]
click at [322, 299] on div "Email address" at bounding box center [537, 281] width 487 height 44
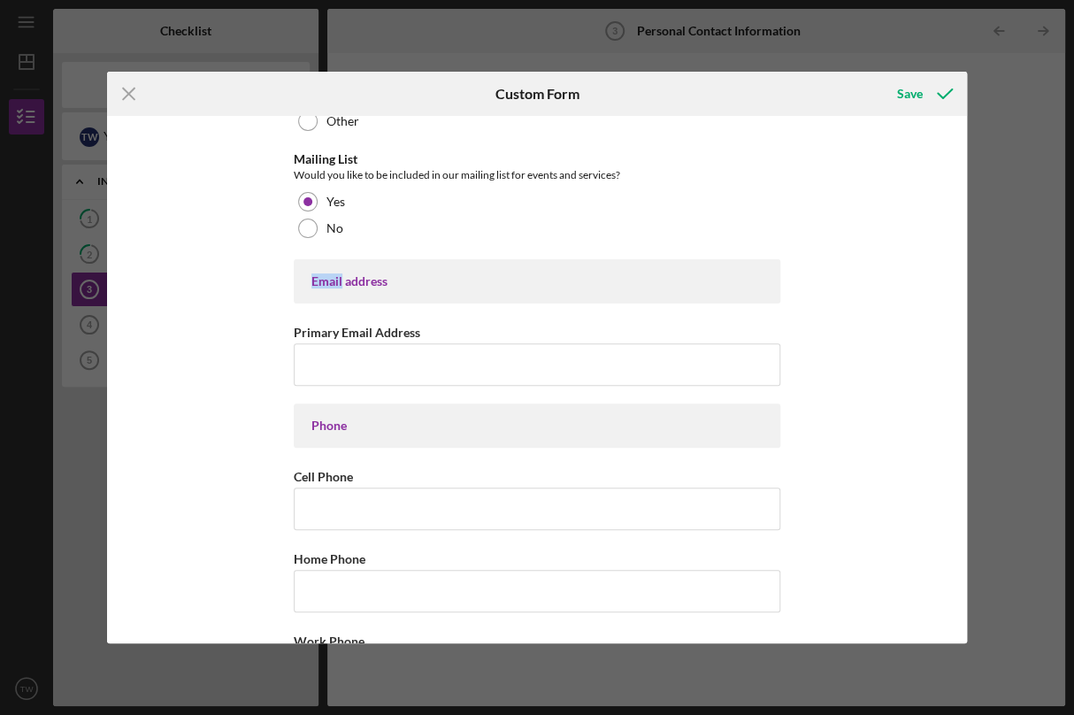
drag, startPoint x: 322, startPoint y: 299, endPoint x: 322, endPoint y: 275, distance: 23.9
click at [322, 275] on div "Email address" at bounding box center [537, 281] width 487 height 44
drag, startPoint x: 322, startPoint y: 275, endPoint x: 350, endPoint y: 388, distance: 115.9
click at [350, 388] on div "Contact Information Preferred Contact What is the best way to contact you? Phon…" at bounding box center [537, 560] width 487 height 1261
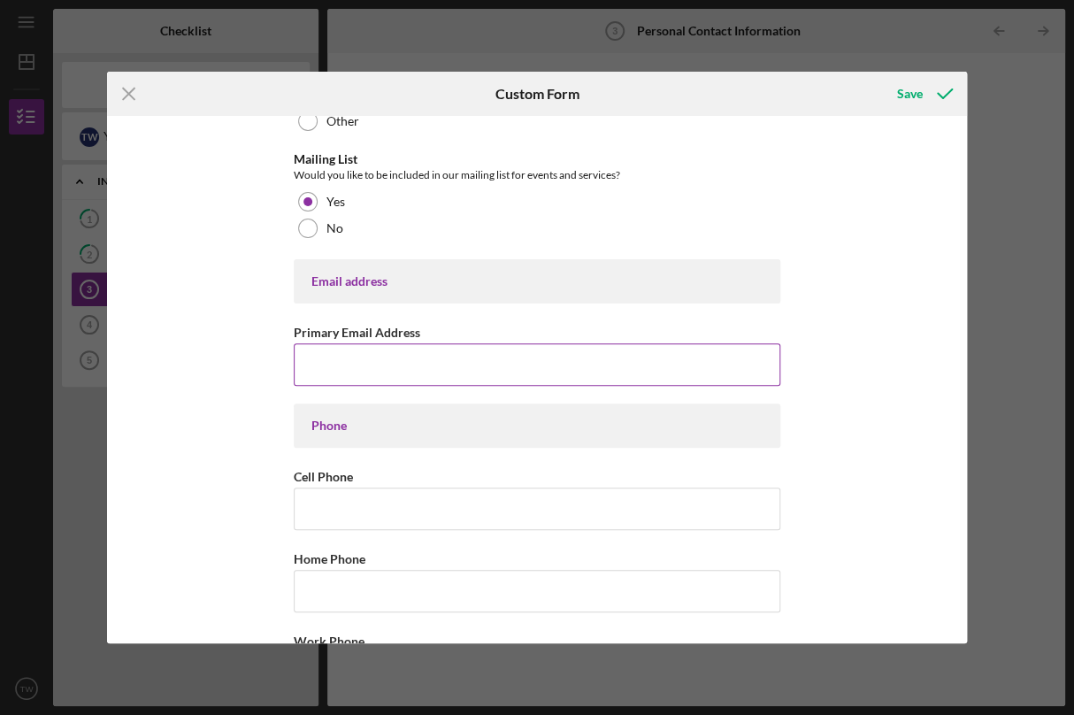
click at [350, 381] on input "Primary Email Address" at bounding box center [537, 364] width 487 height 42
type input "[EMAIL_ADDRESS][DOMAIN_NAME]"
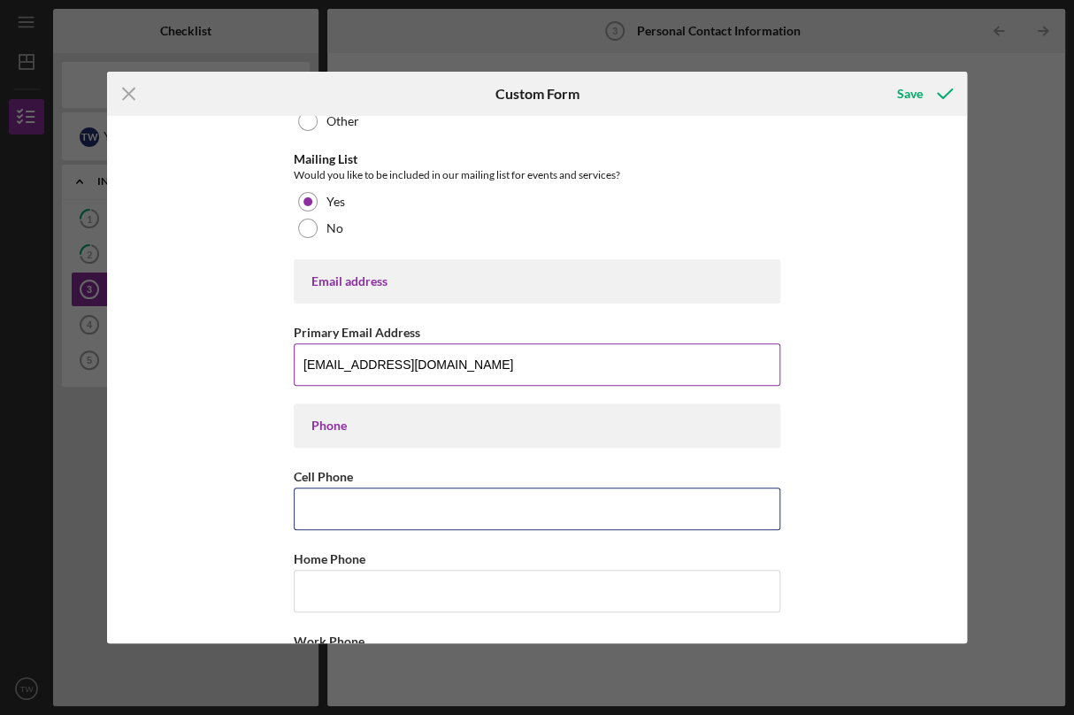
type input "[PHONE_NUMBER]"
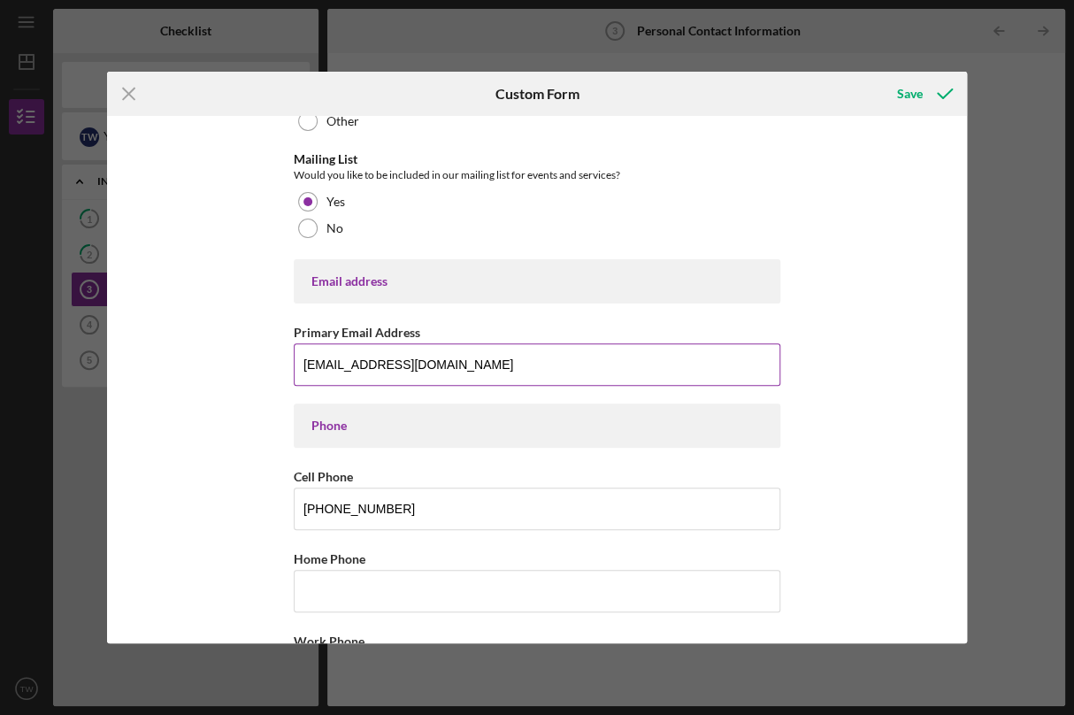
type input "[EMAIL_ADDRESS][DOMAIN_NAME]"
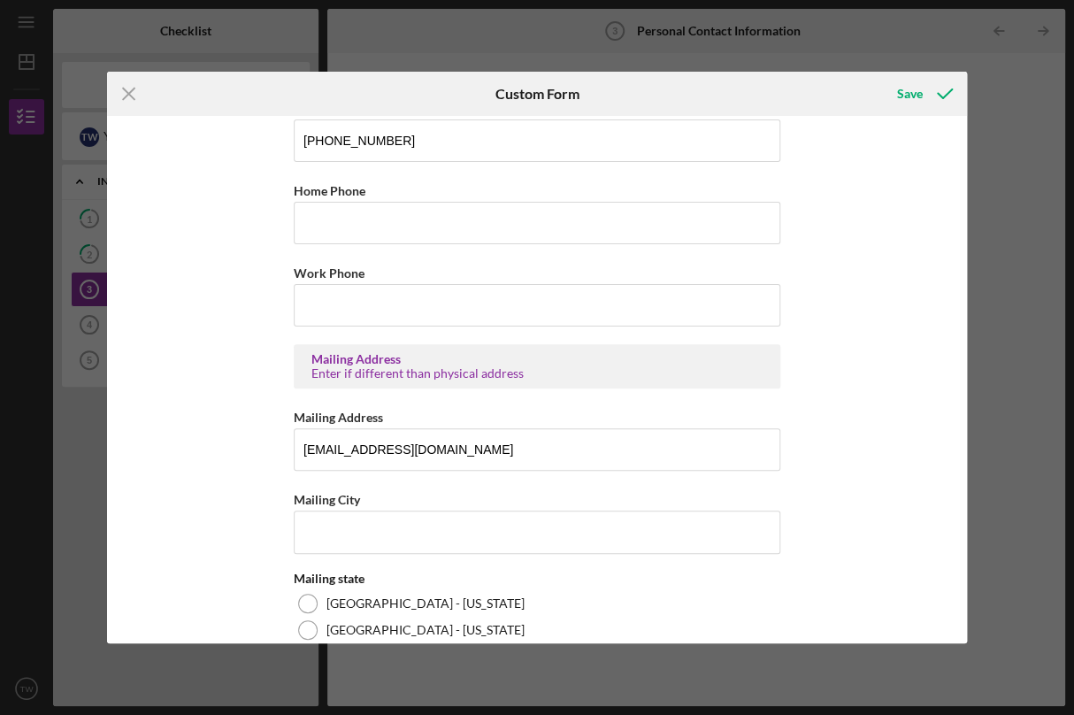
scroll to position [562, 0]
click at [389, 450] on input "[EMAIL_ADDRESS][DOMAIN_NAME]" at bounding box center [537, 450] width 487 height 42
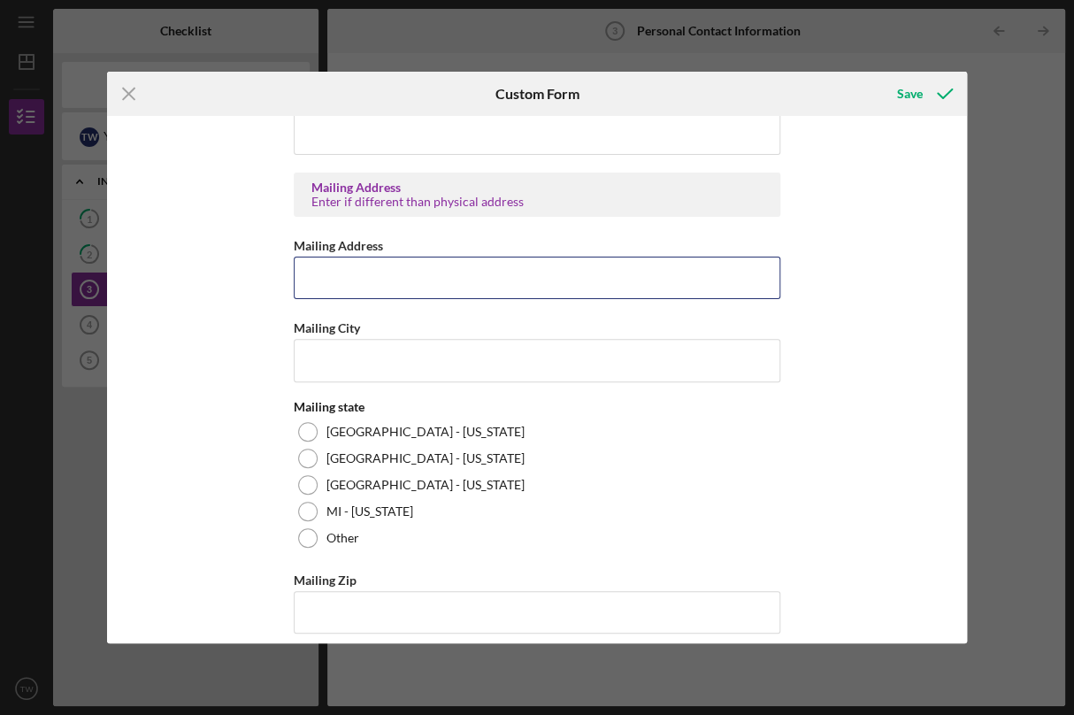
scroll to position [748, 0]
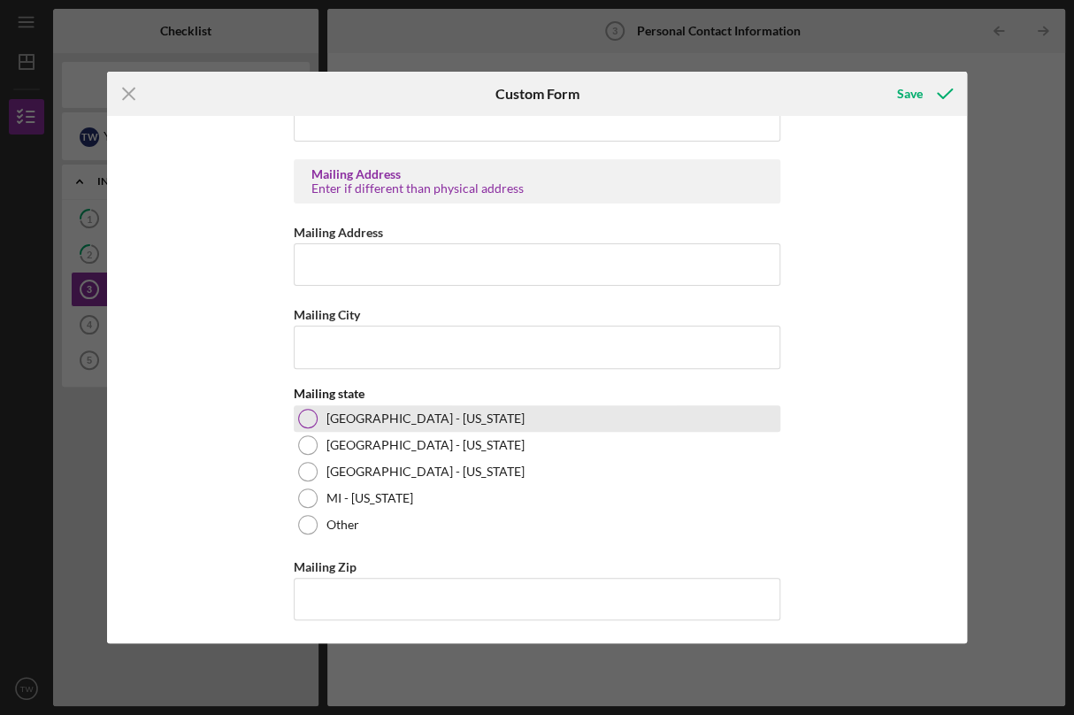
click at [305, 411] on div at bounding box center [307, 418] width 19 height 19
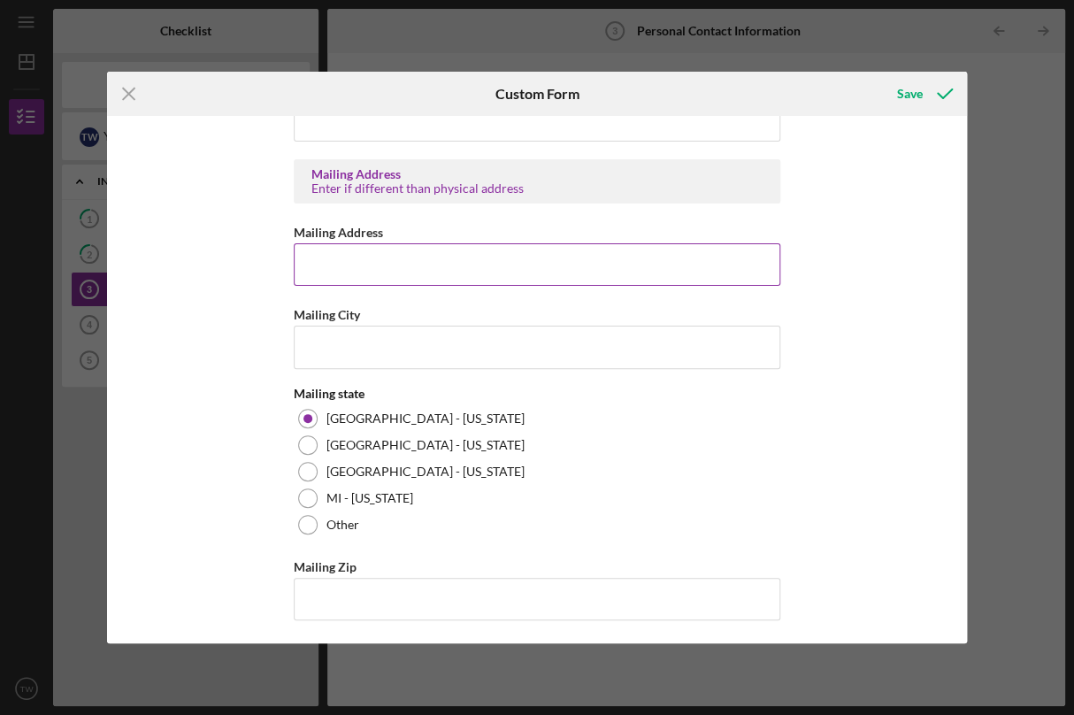
click at [323, 255] on input "Mailing Address" at bounding box center [537, 264] width 487 height 42
type input "2001 [STREET_ADDRESS][US_STATE]"
type input "Superior"
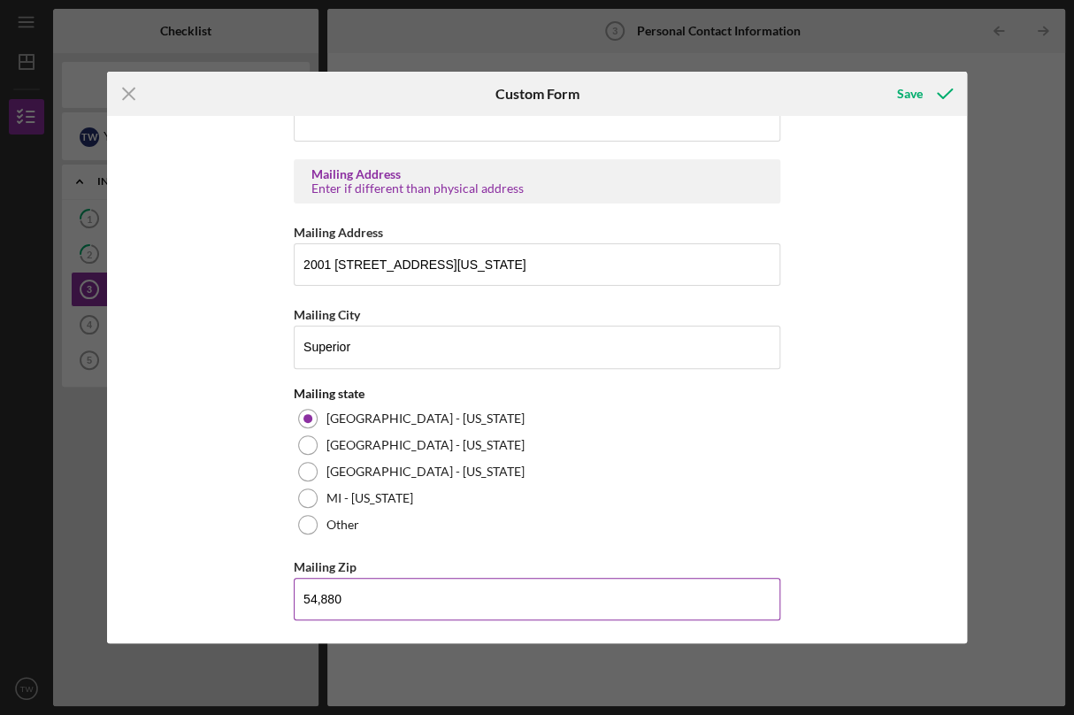
click at [319, 591] on input "54,880" at bounding box center [537, 599] width 487 height 42
click at [335, 601] on input "54,880" at bounding box center [537, 599] width 487 height 42
type input "54,880"
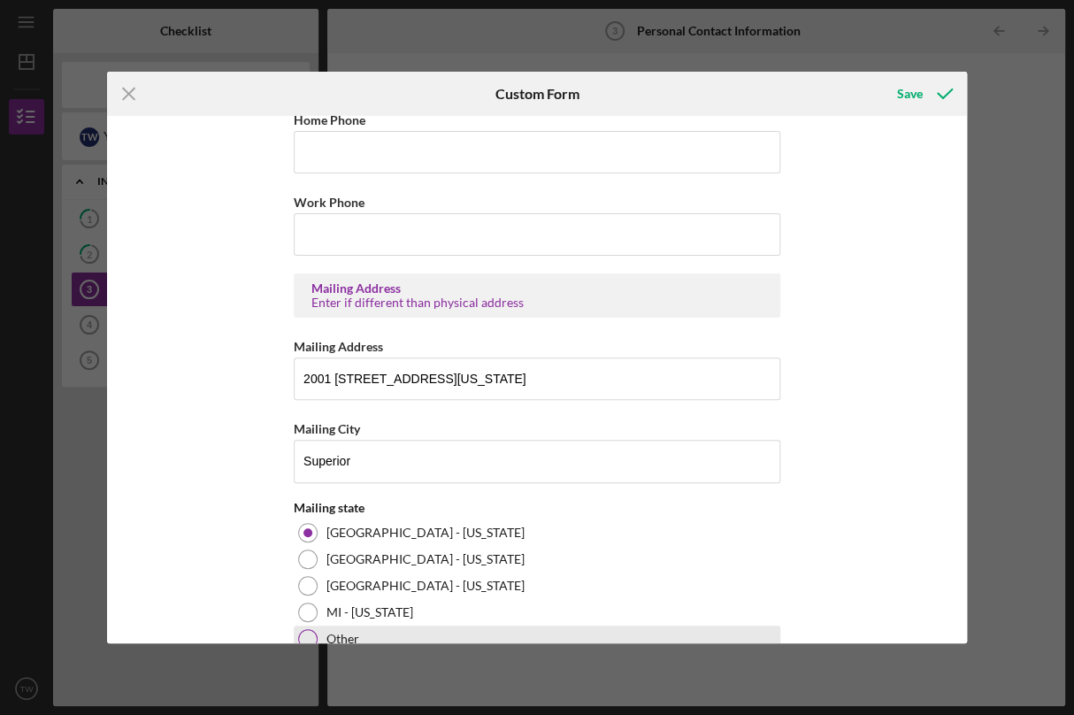
scroll to position [609, 0]
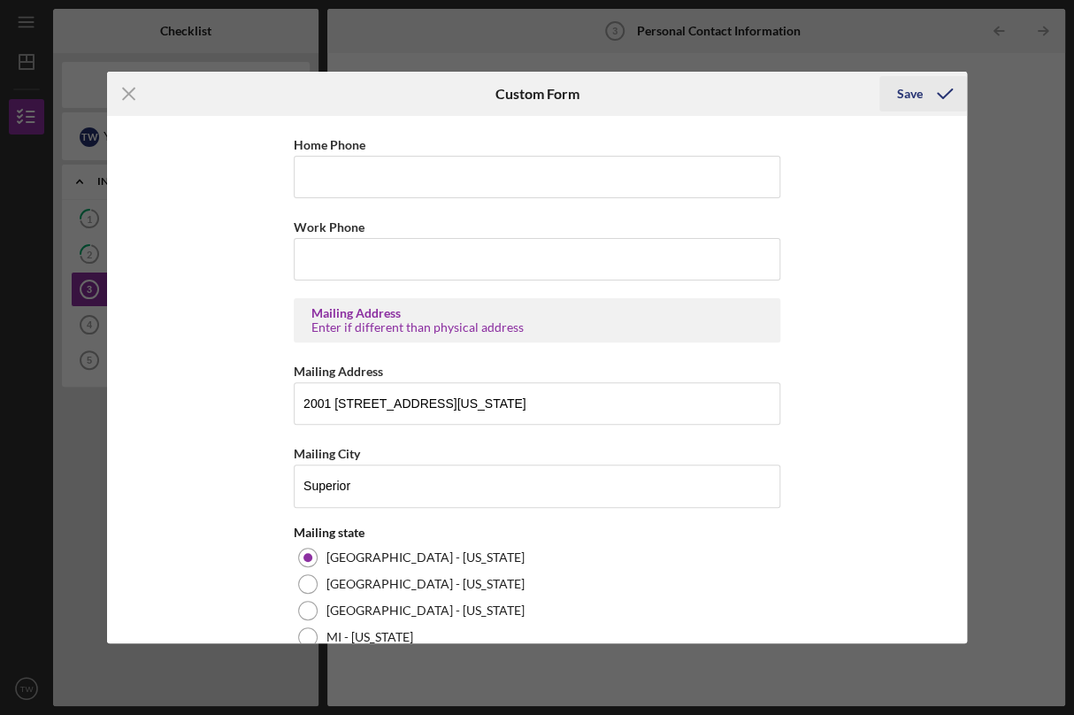
click at [918, 98] on div "Save" at bounding box center [910, 93] width 26 height 35
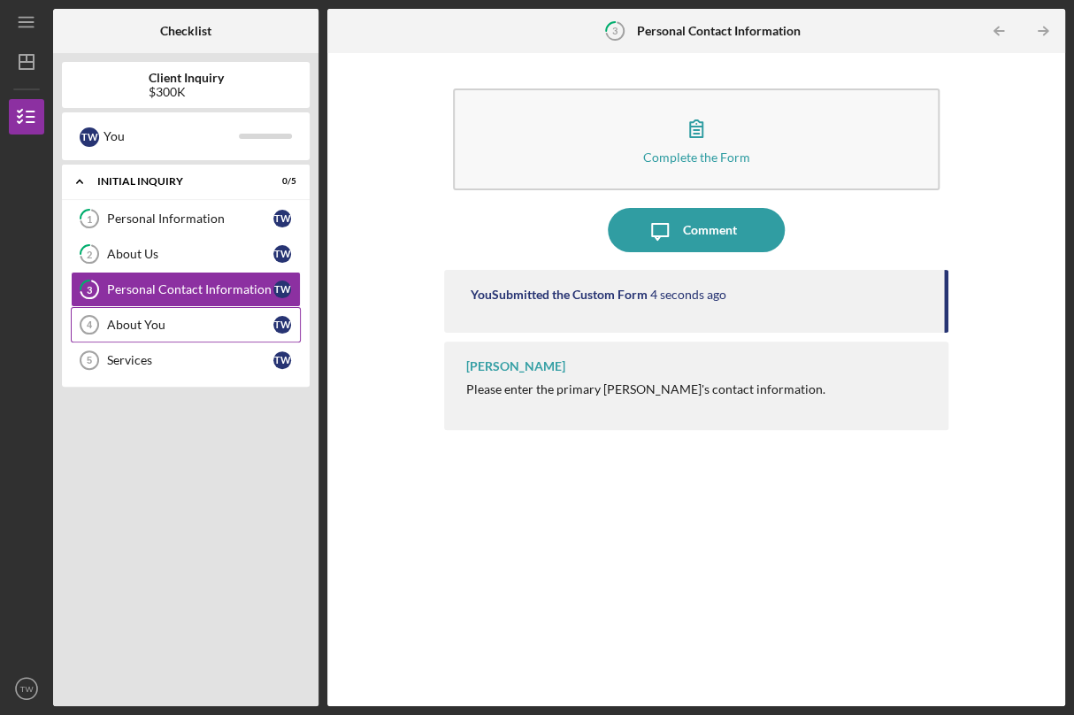
click at [153, 326] on div "About You" at bounding box center [190, 325] width 166 height 14
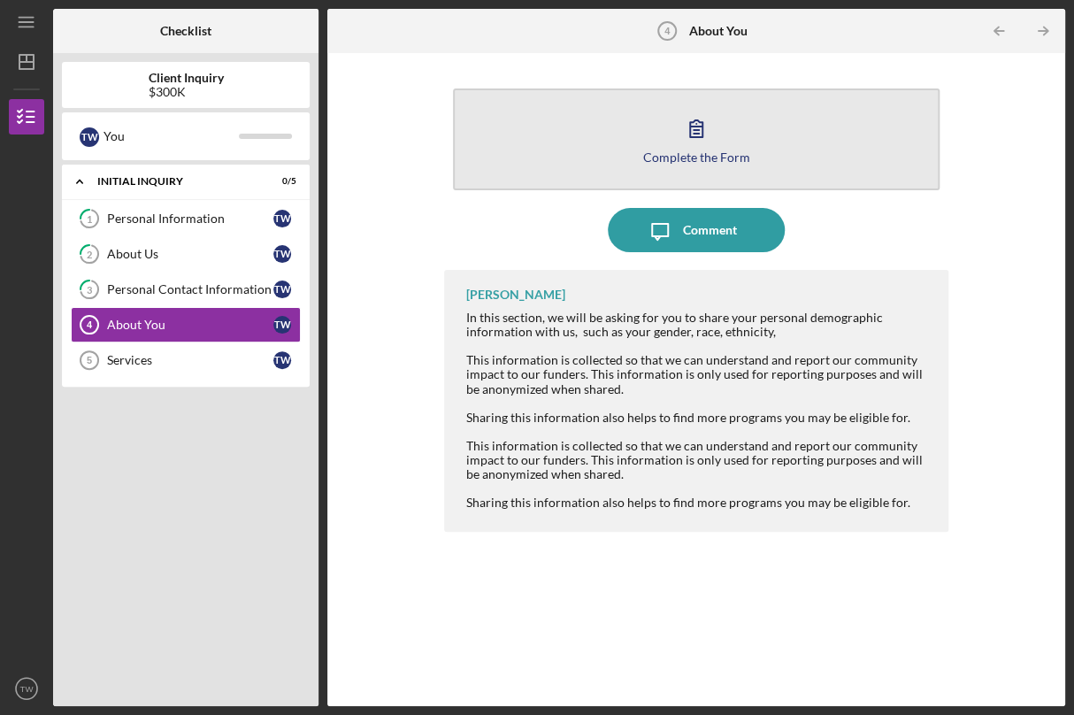
click at [580, 150] on button "Complete the Form Form" at bounding box center [696, 139] width 487 height 102
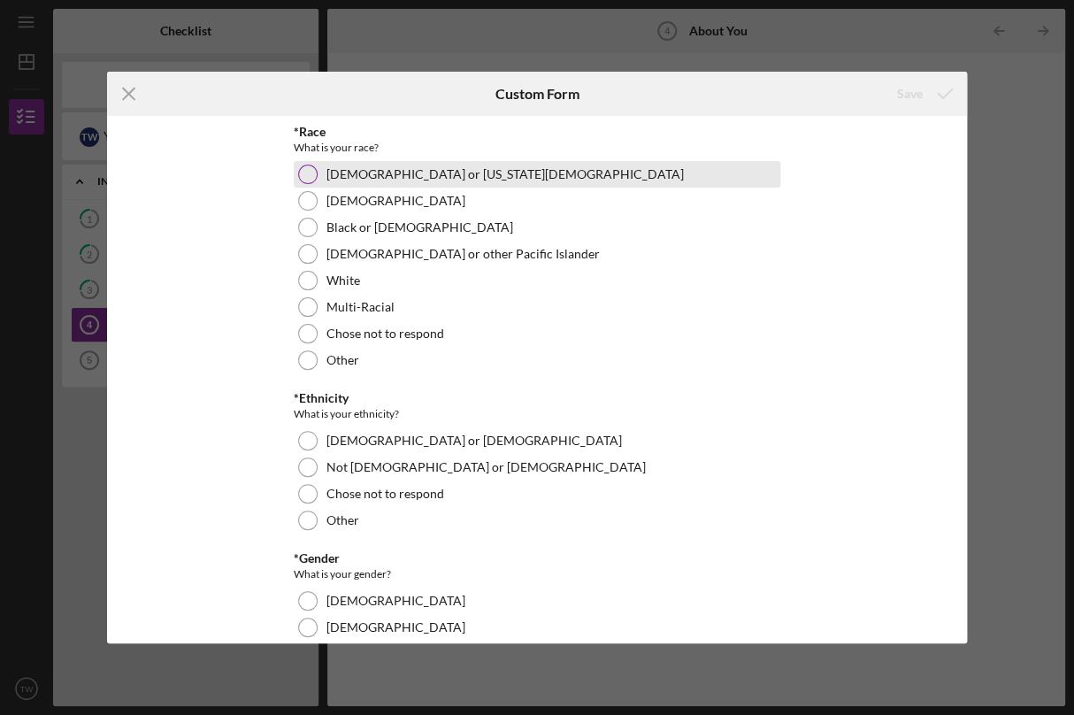
click at [310, 164] on div "[DEMOGRAPHIC_DATA] or [US_STATE][DEMOGRAPHIC_DATA]" at bounding box center [537, 174] width 487 height 27
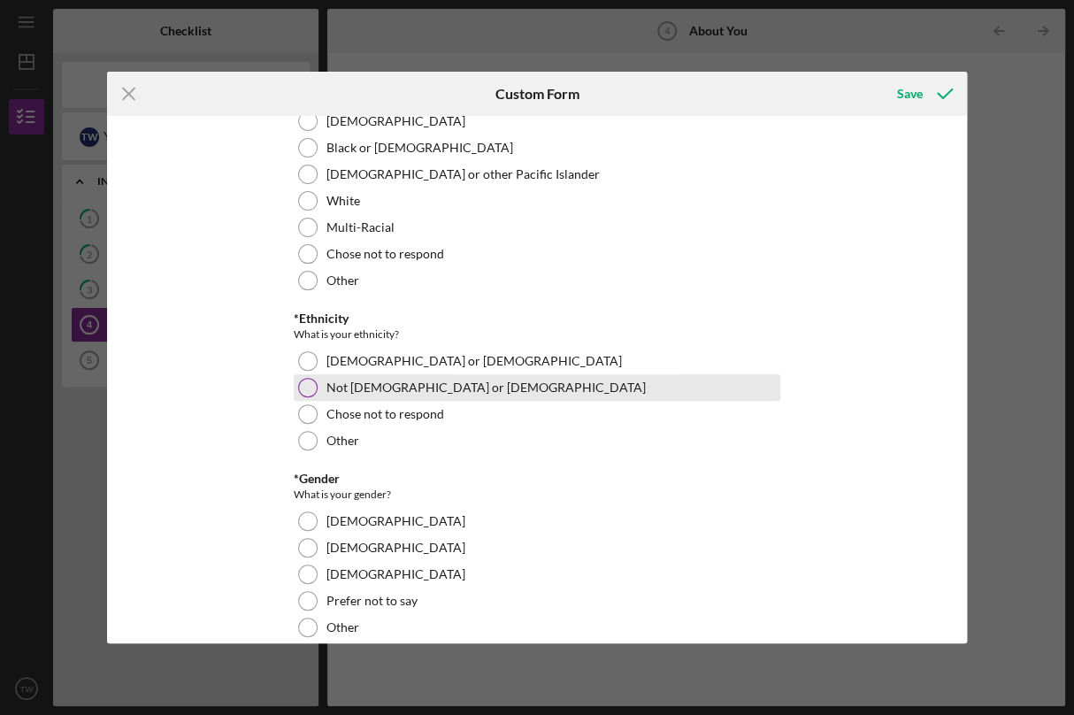
scroll to position [81, 0]
click at [311, 378] on div at bounding box center [307, 385] width 19 height 19
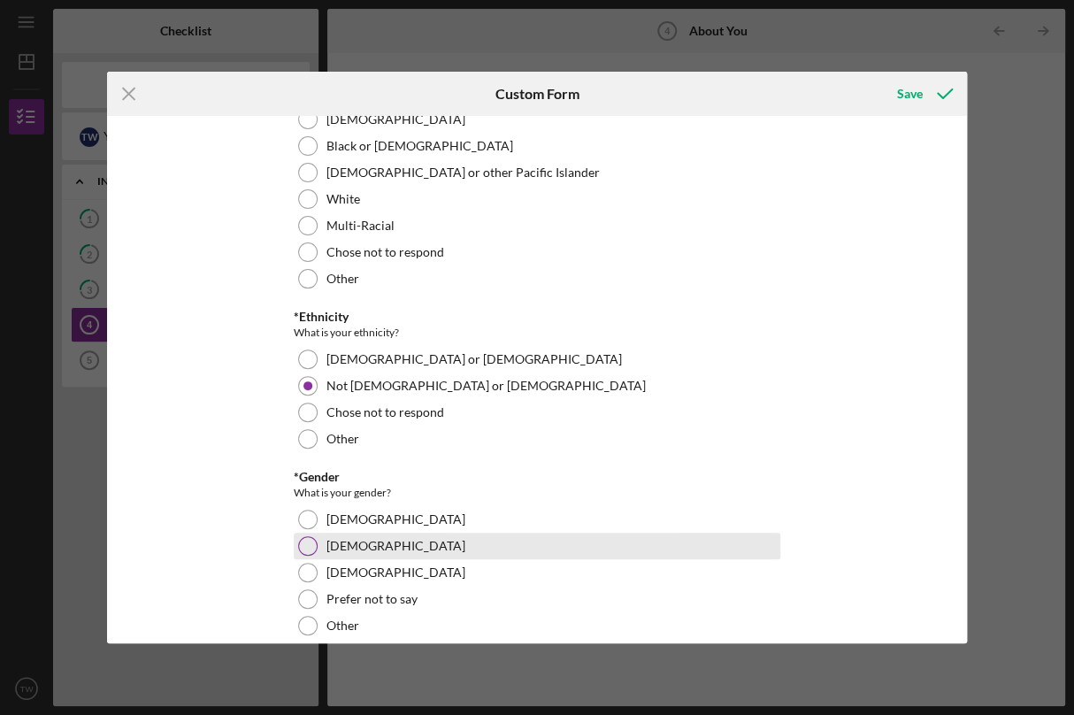
click at [307, 542] on div at bounding box center [307, 545] width 19 height 19
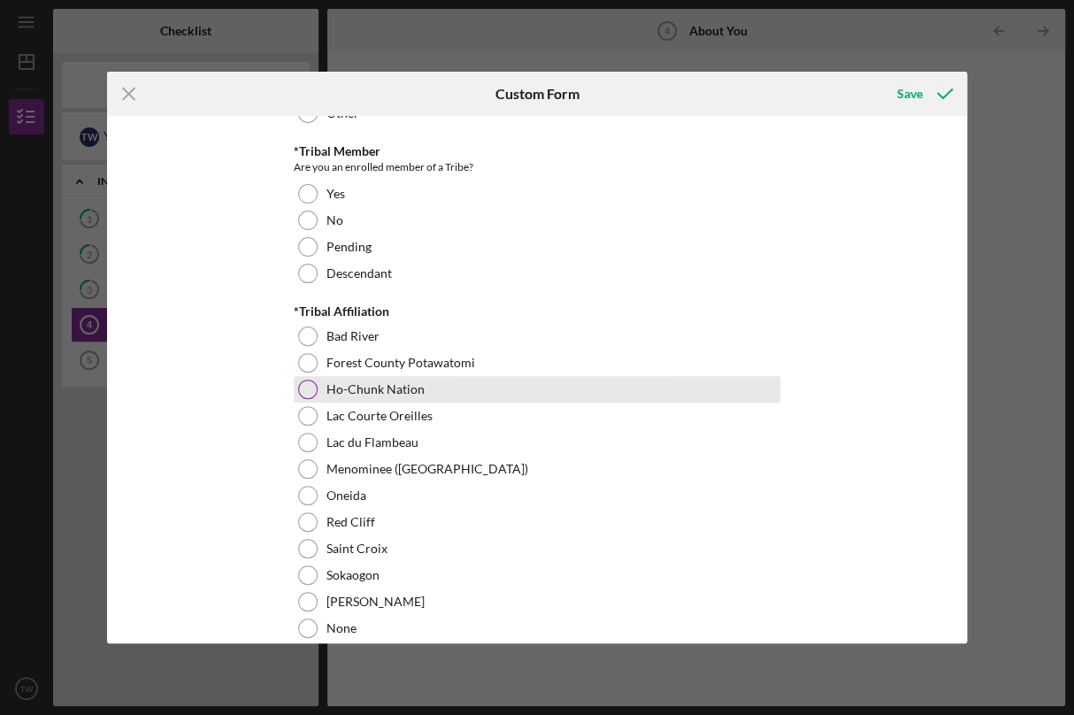
scroll to position [636, 0]
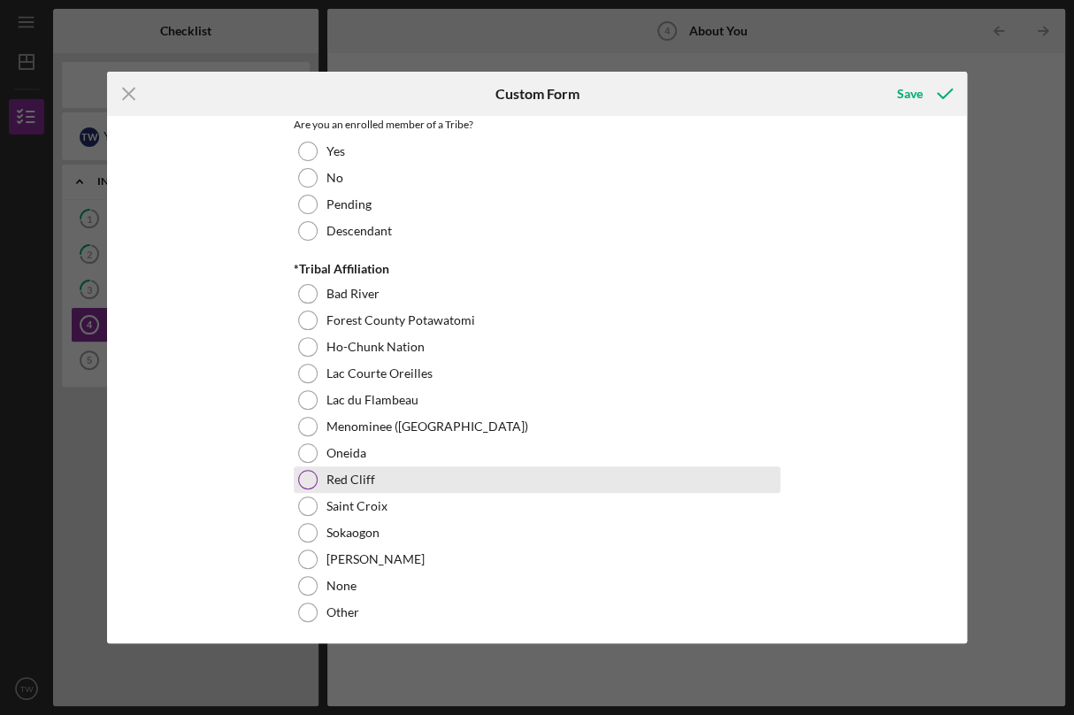
click at [307, 476] on div at bounding box center [307, 479] width 19 height 19
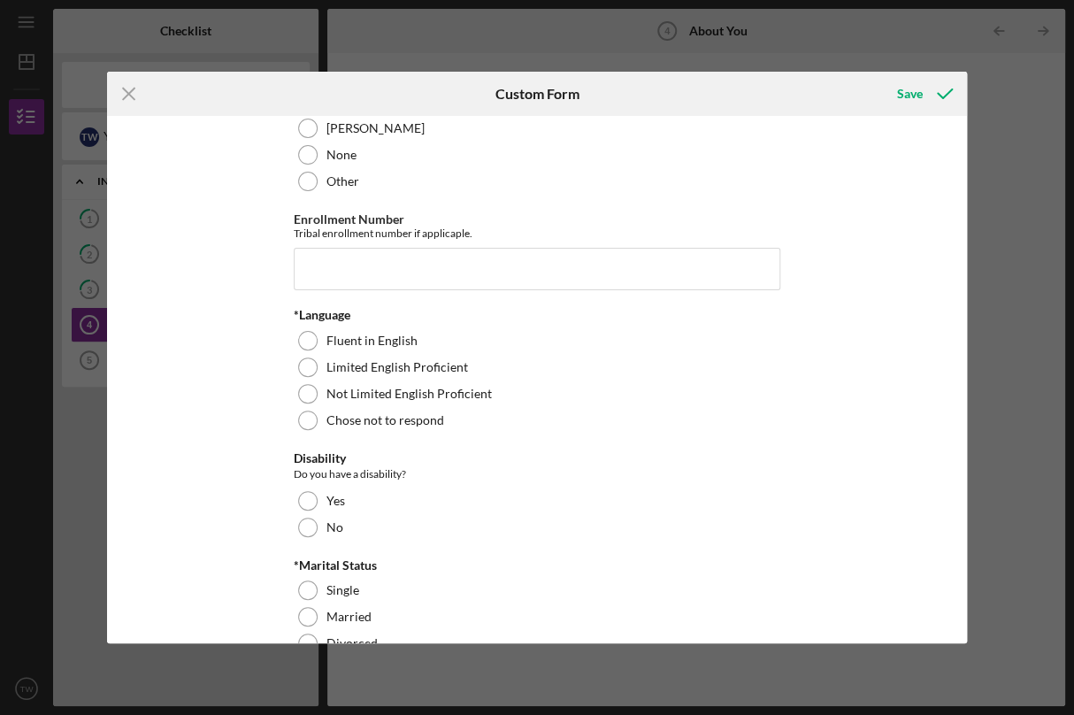
scroll to position [1072, 0]
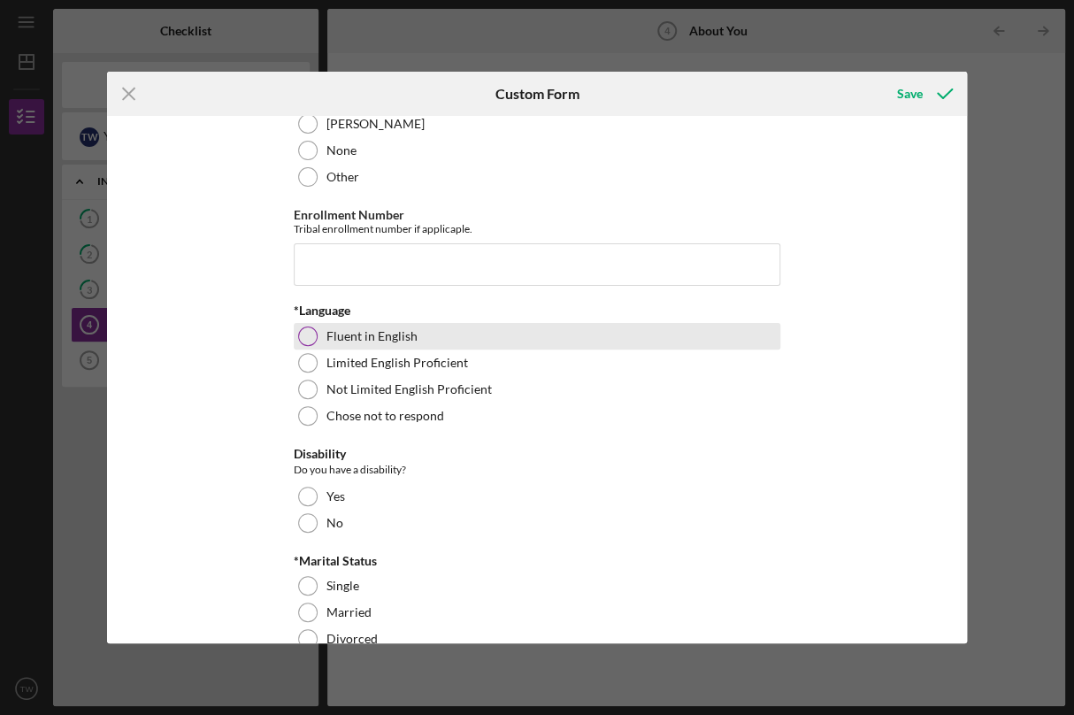
click at [308, 335] on div at bounding box center [307, 336] width 19 height 19
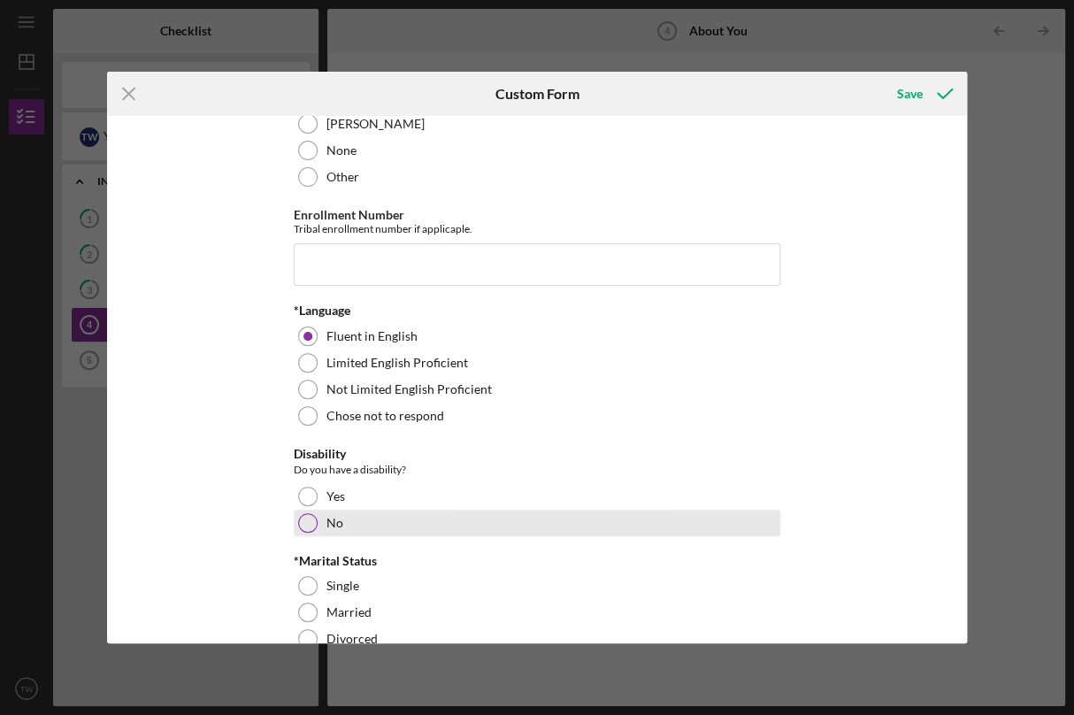
click at [311, 524] on div at bounding box center [307, 522] width 19 height 19
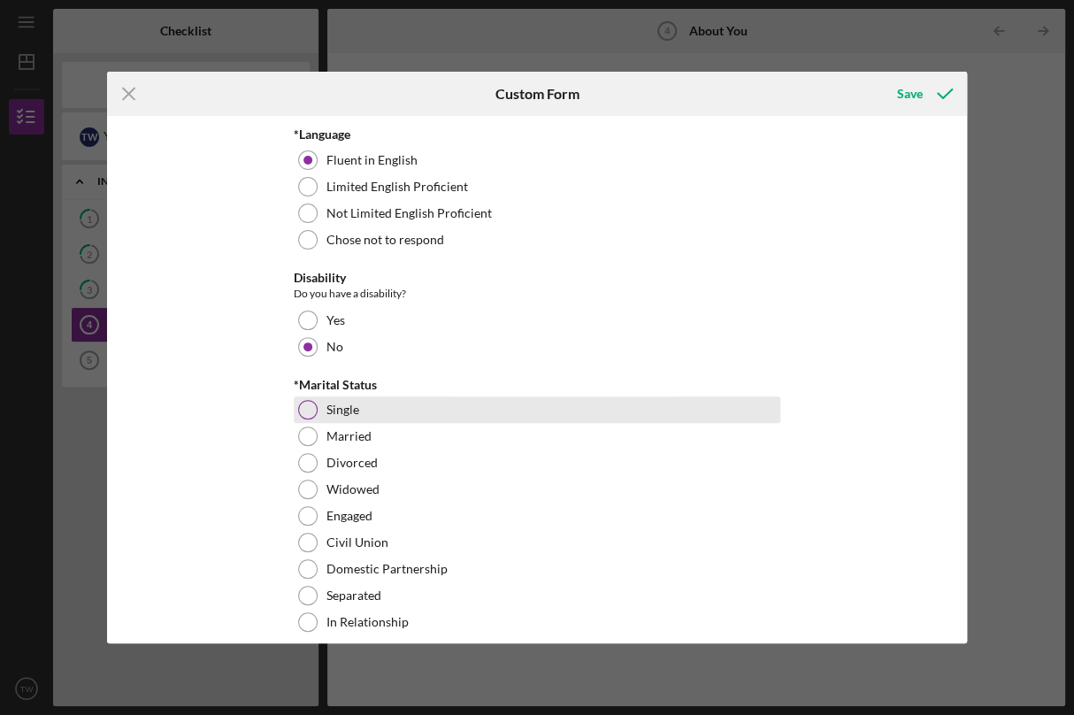
click at [311, 418] on div "Single" at bounding box center [537, 409] width 487 height 27
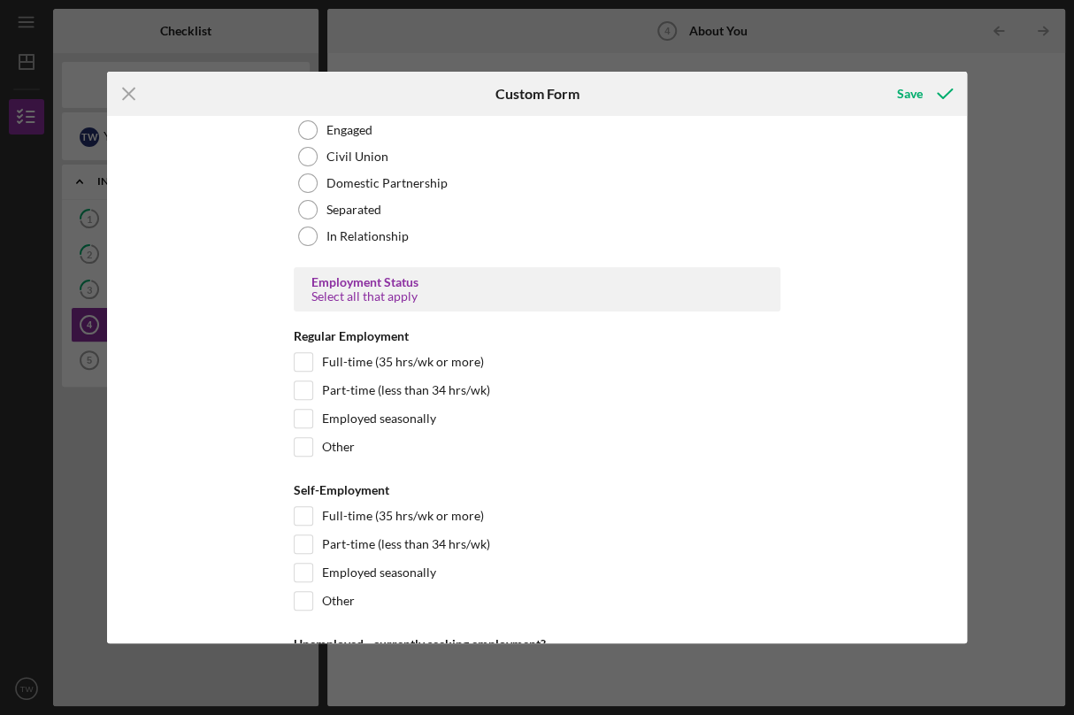
scroll to position [1635, 0]
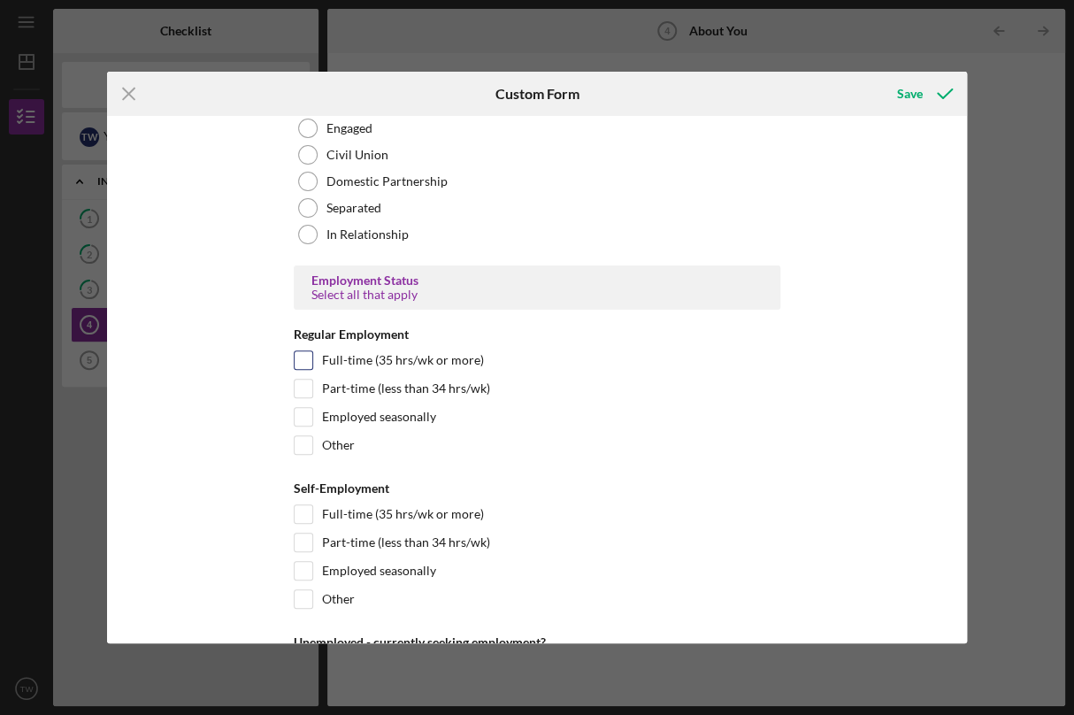
click at [303, 357] on input "Full-time (35 hrs/wk or more)" at bounding box center [304, 360] width 18 height 18
checkbox input "true"
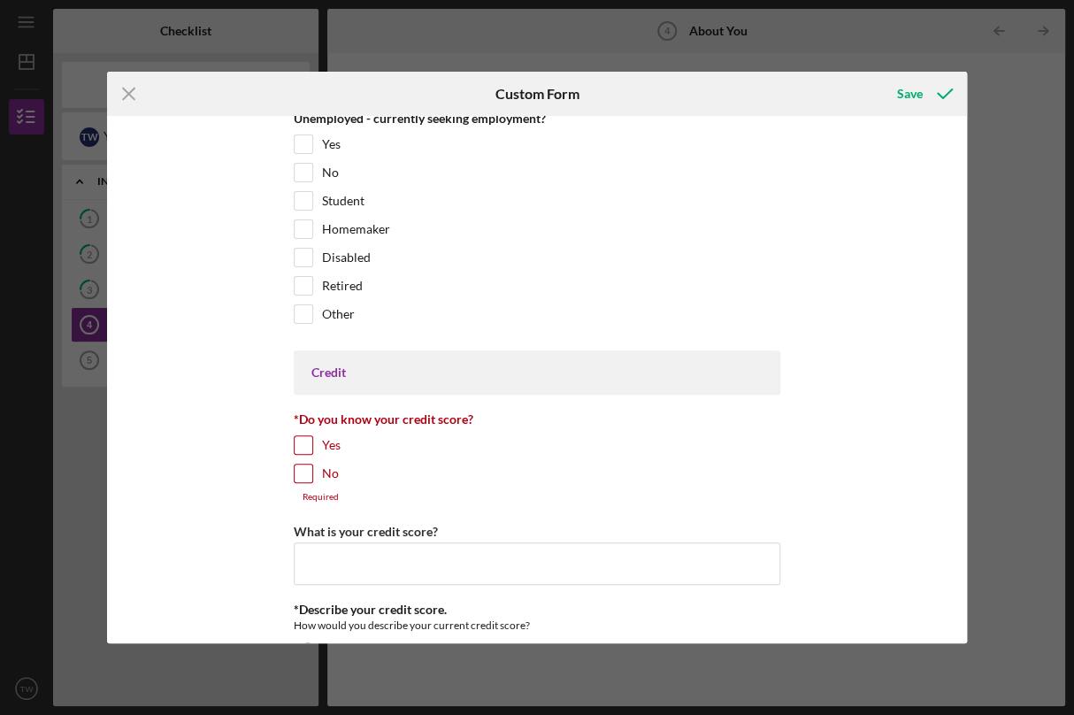
scroll to position [2163, 0]
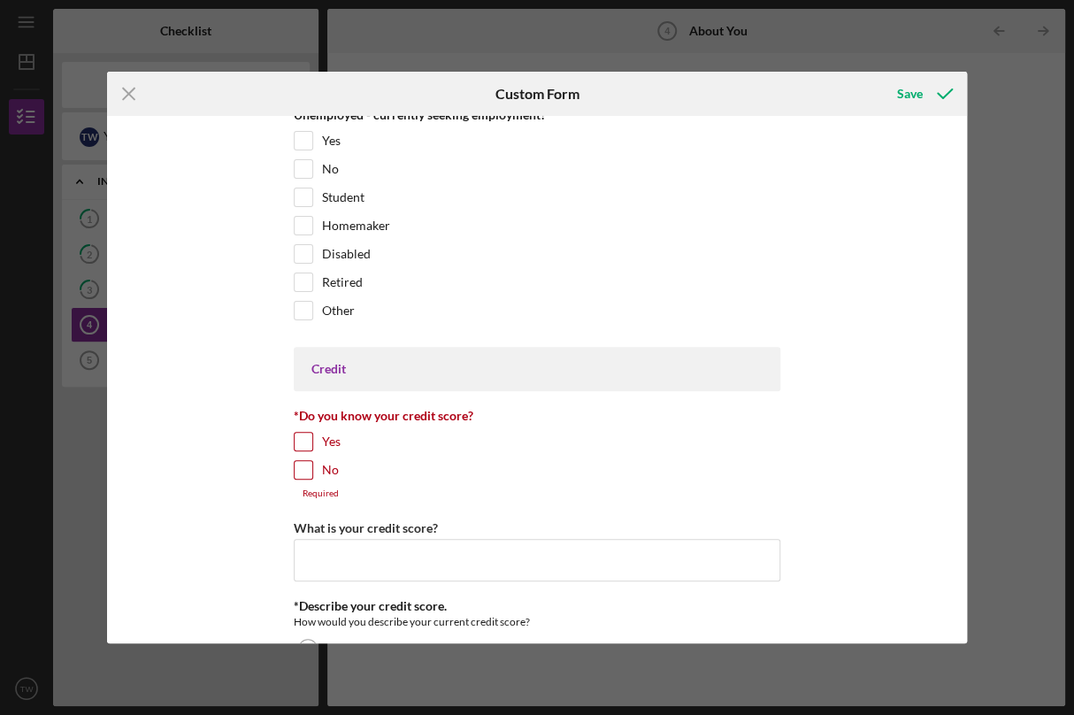
click at [300, 437] on input "Yes" at bounding box center [304, 442] width 18 height 18
checkbox input "true"
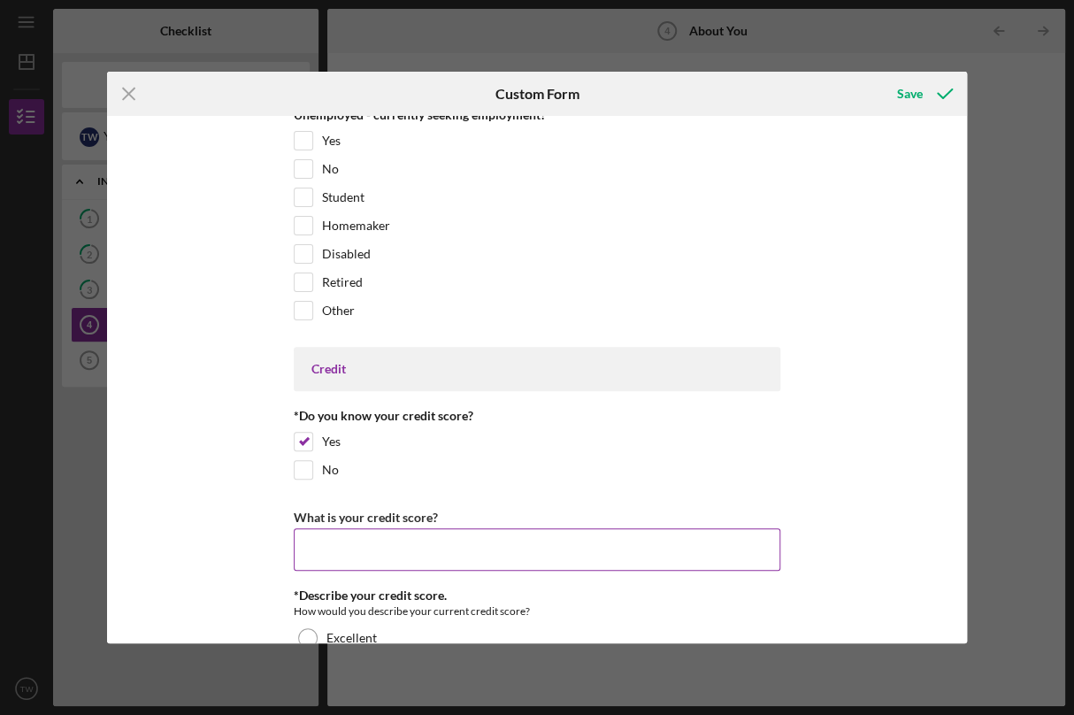
click at [337, 556] on input "What is your credit score?" at bounding box center [537, 549] width 487 height 42
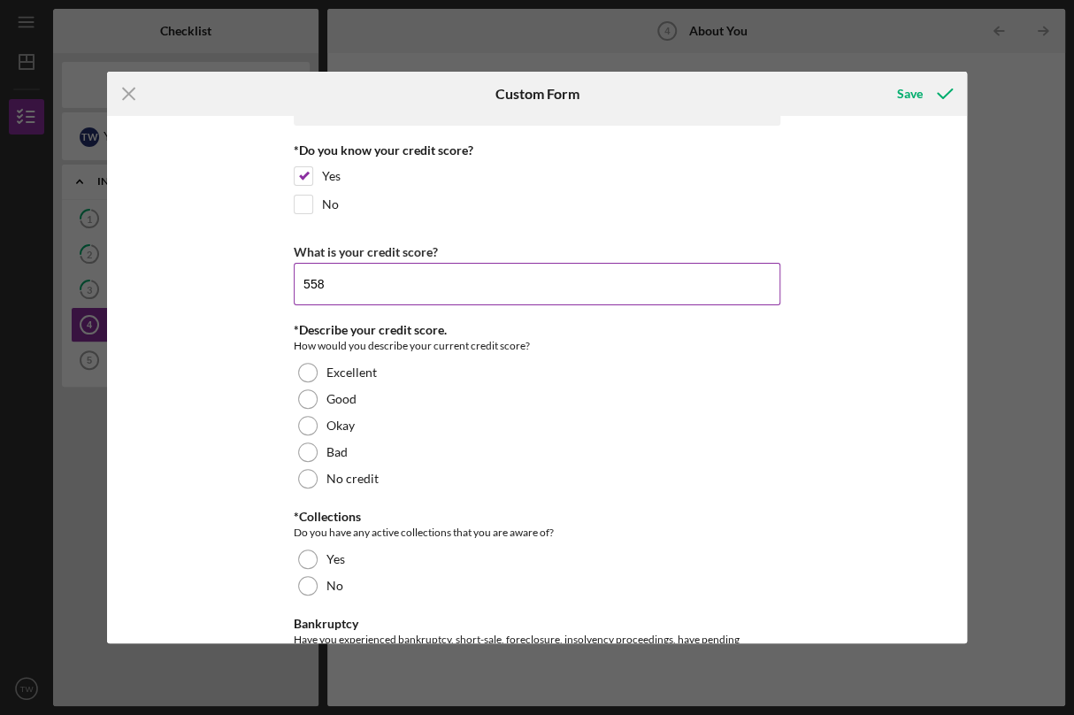
scroll to position [2433, 0]
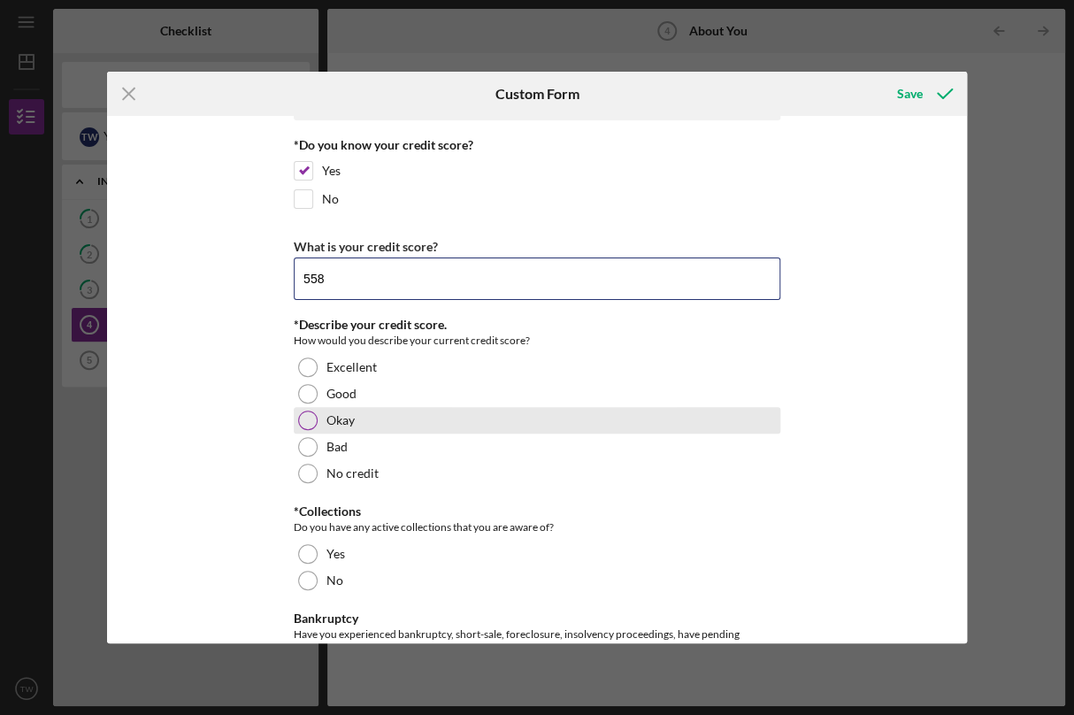
type input "558"
click at [306, 420] on div at bounding box center [307, 420] width 19 height 19
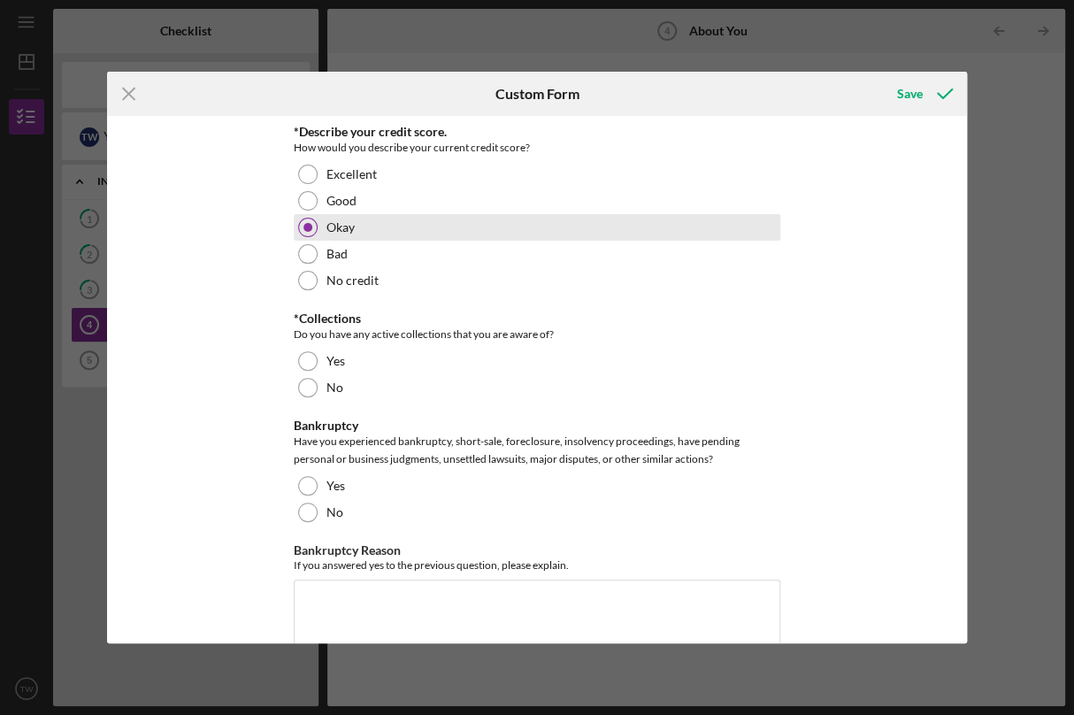
scroll to position [2632, 0]
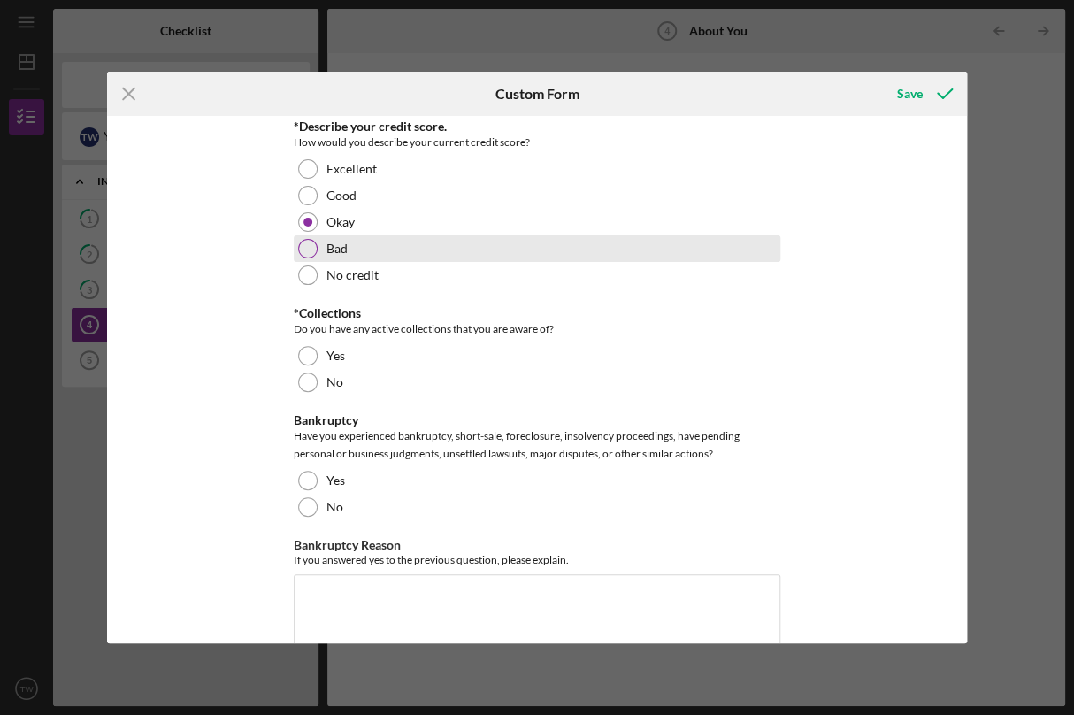
click at [308, 242] on div at bounding box center [307, 248] width 19 height 19
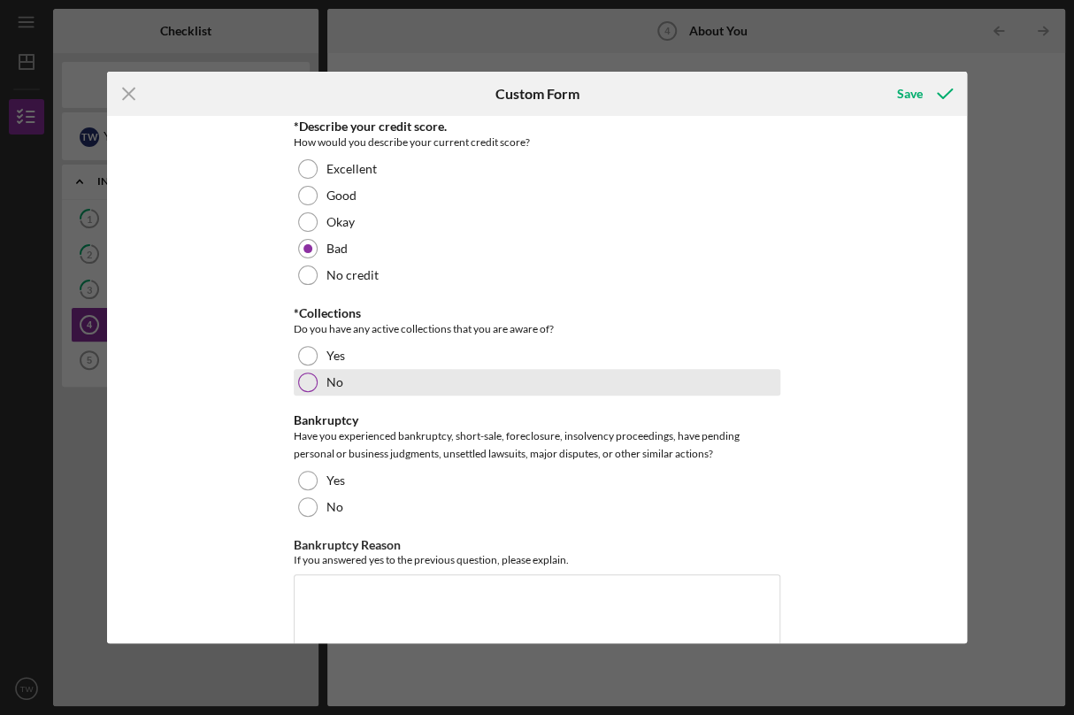
click at [298, 378] on div at bounding box center [307, 382] width 19 height 19
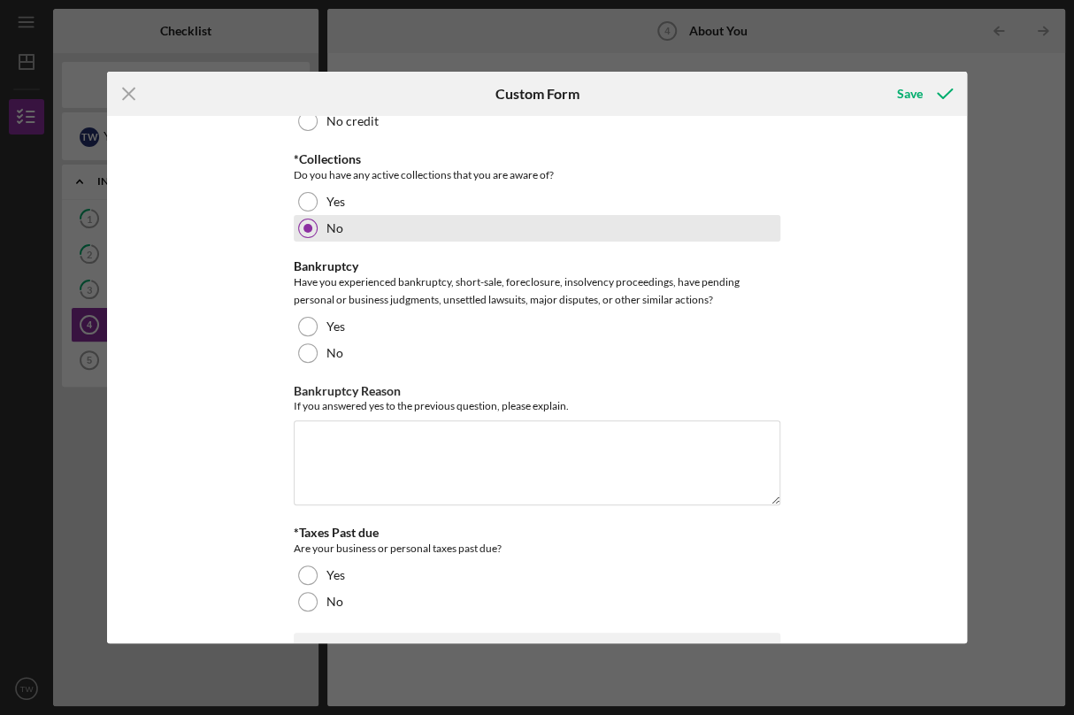
scroll to position [2786, 0]
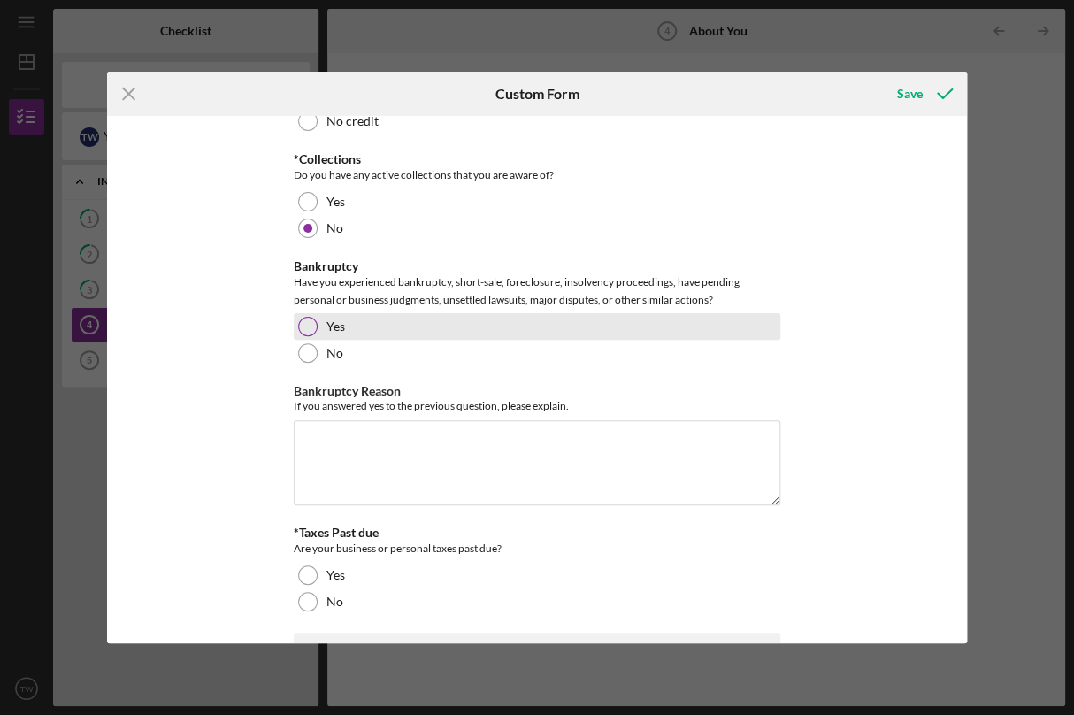
click at [295, 329] on div "Yes" at bounding box center [537, 326] width 487 height 27
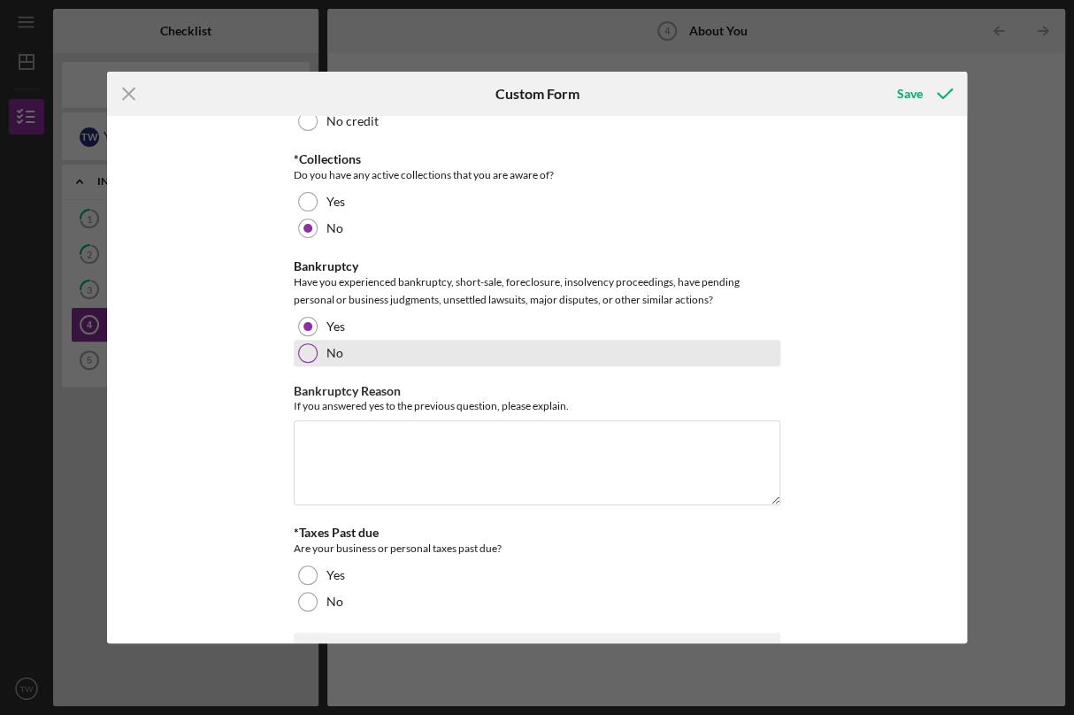
click at [302, 345] on div at bounding box center [307, 352] width 19 height 19
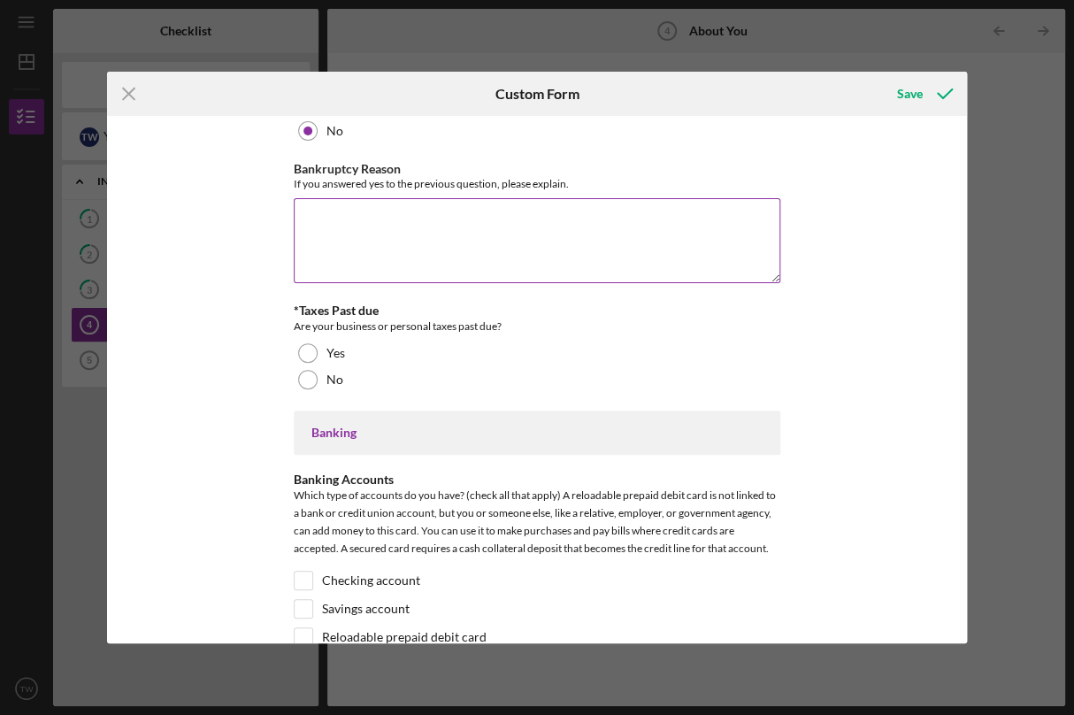
scroll to position [3009, 0]
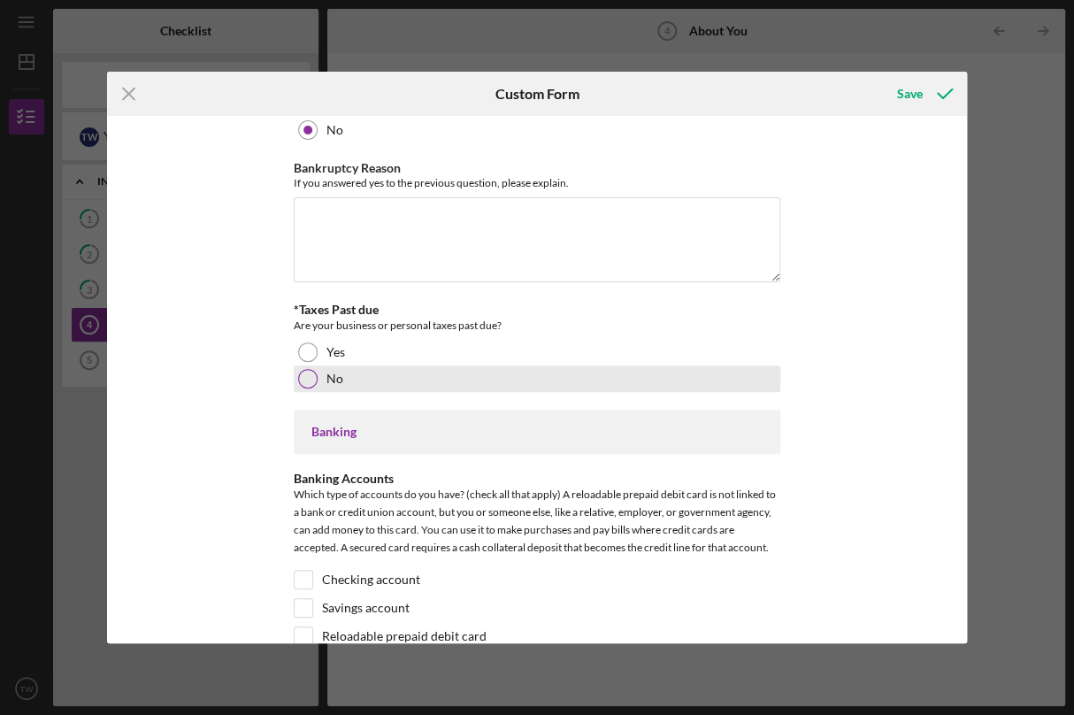
click at [310, 369] on div at bounding box center [307, 378] width 19 height 19
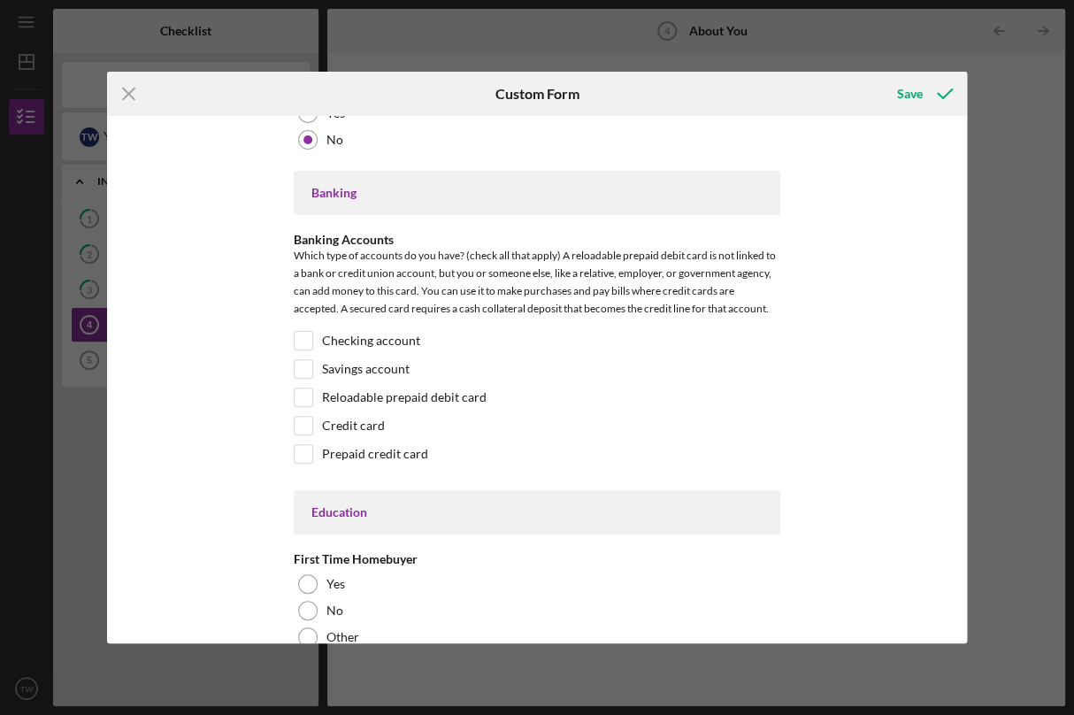
scroll to position [3263, 0]
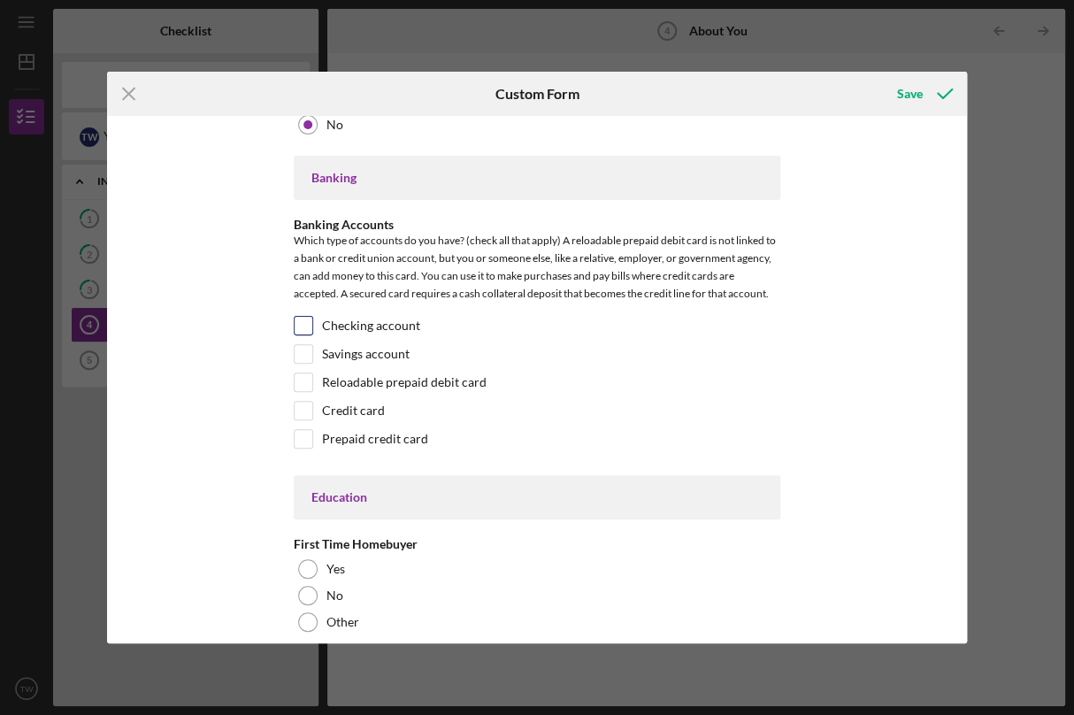
click at [300, 319] on input "Checking account" at bounding box center [304, 326] width 18 height 18
checkbox input "true"
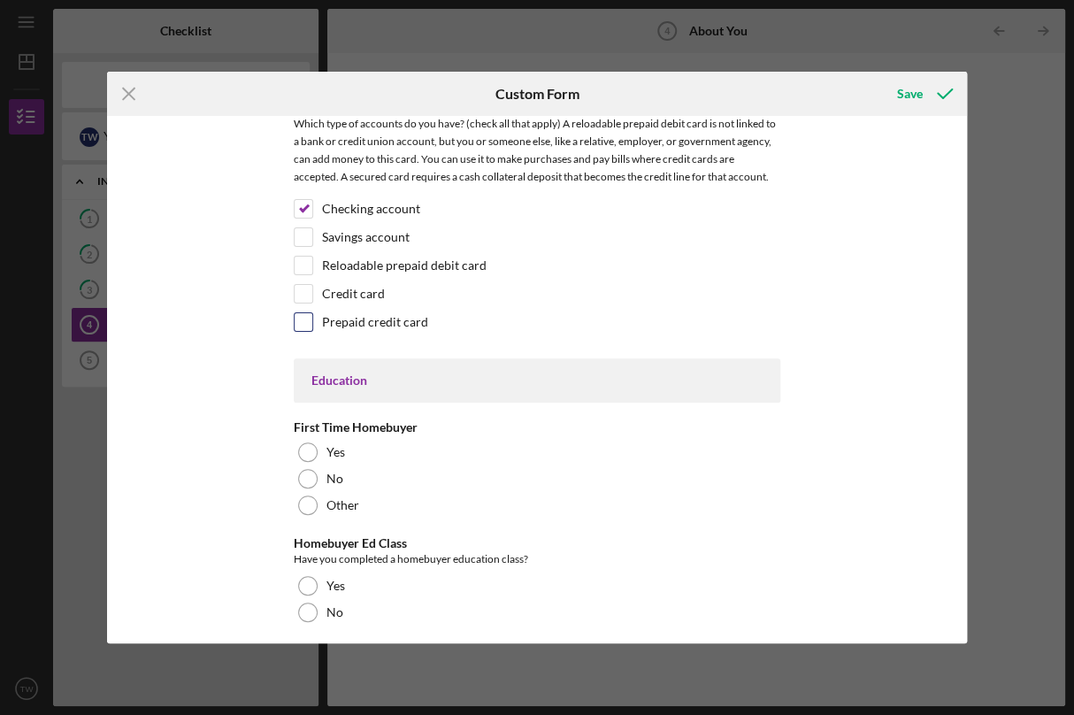
scroll to position [3394, 0]
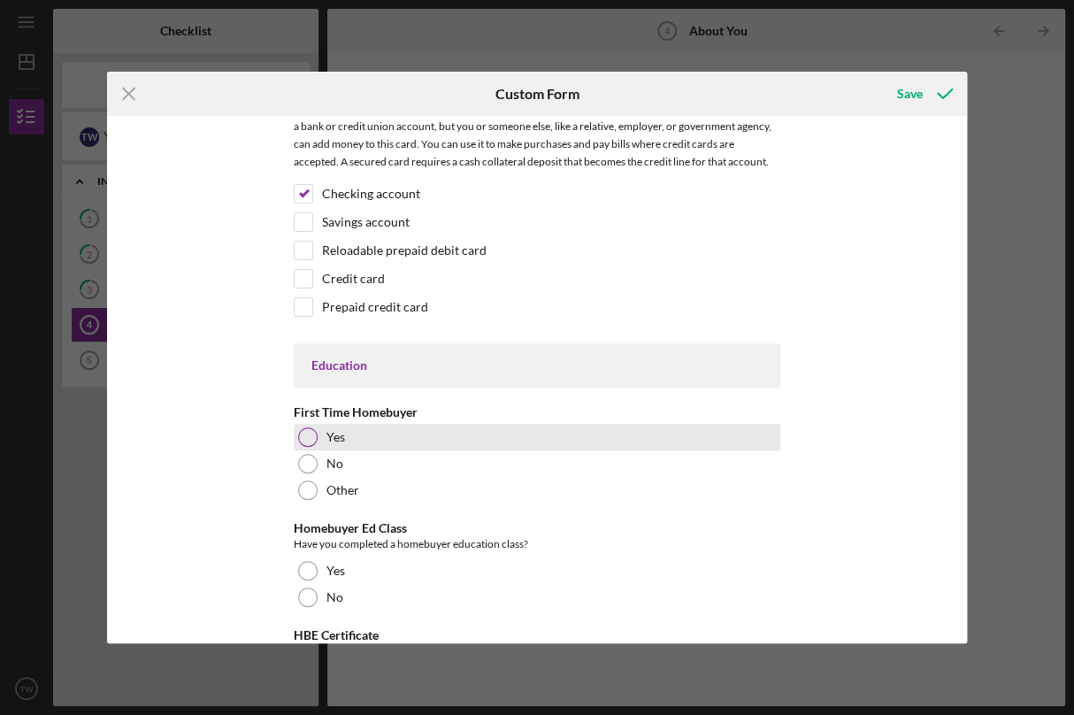
click at [319, 427] on div "Yes" at bounding box center [537, 437] width 487 height 27
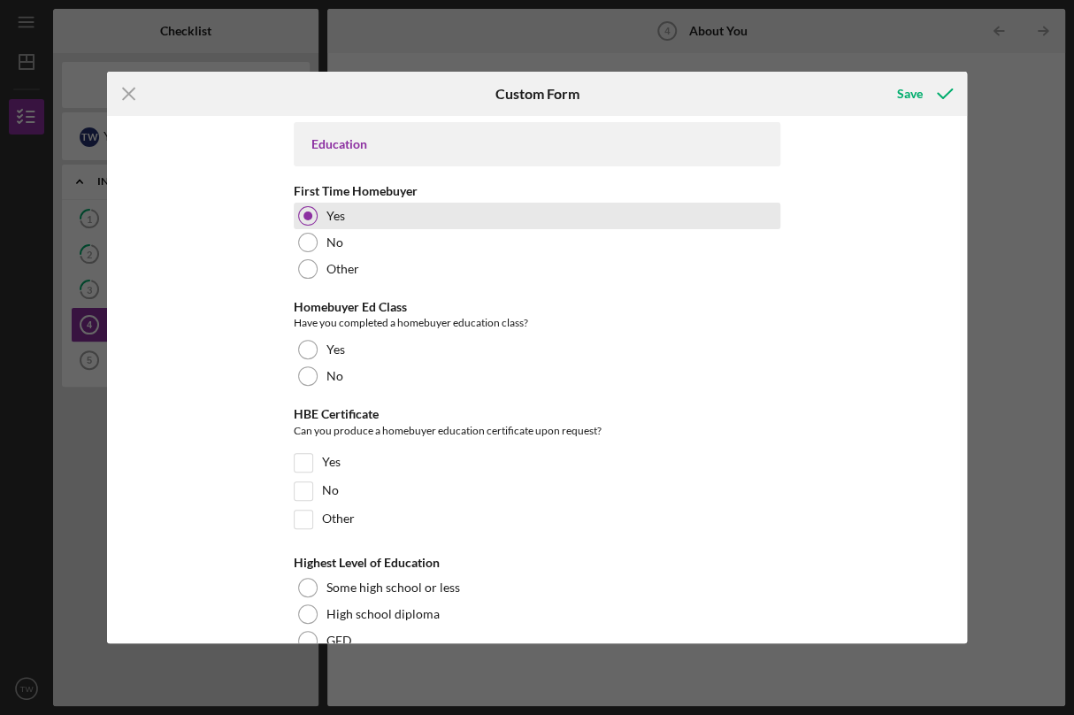
scroll to position [3653, 0]
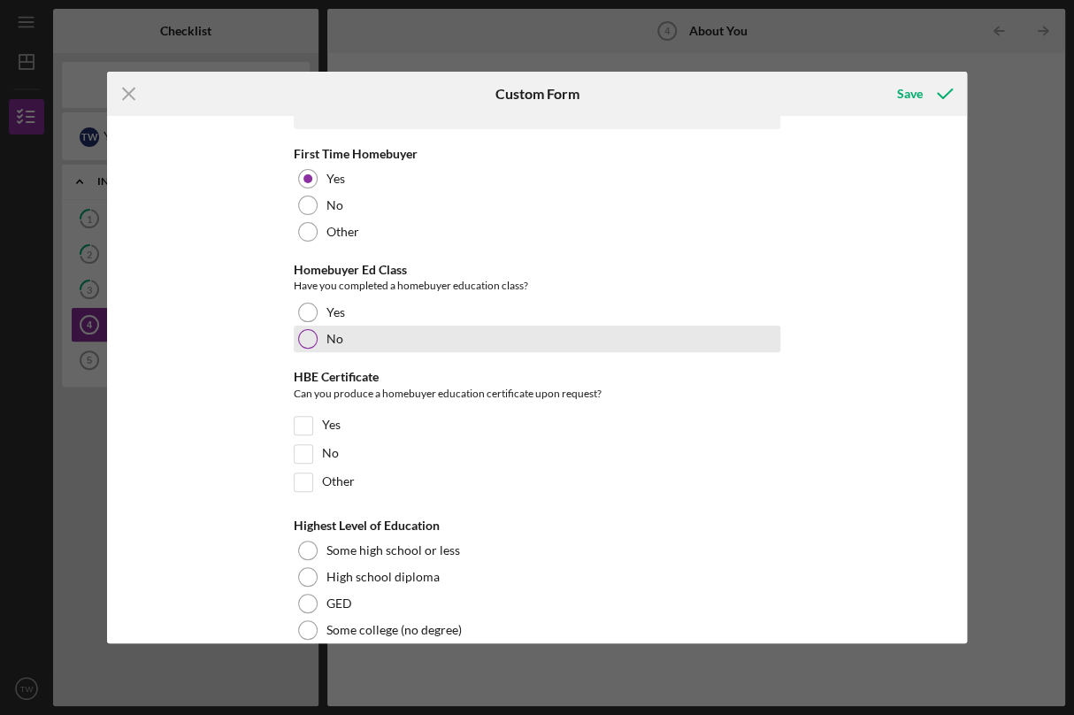
click at [307, 329] on div at bounding box center [307, 338] width 19 height 19
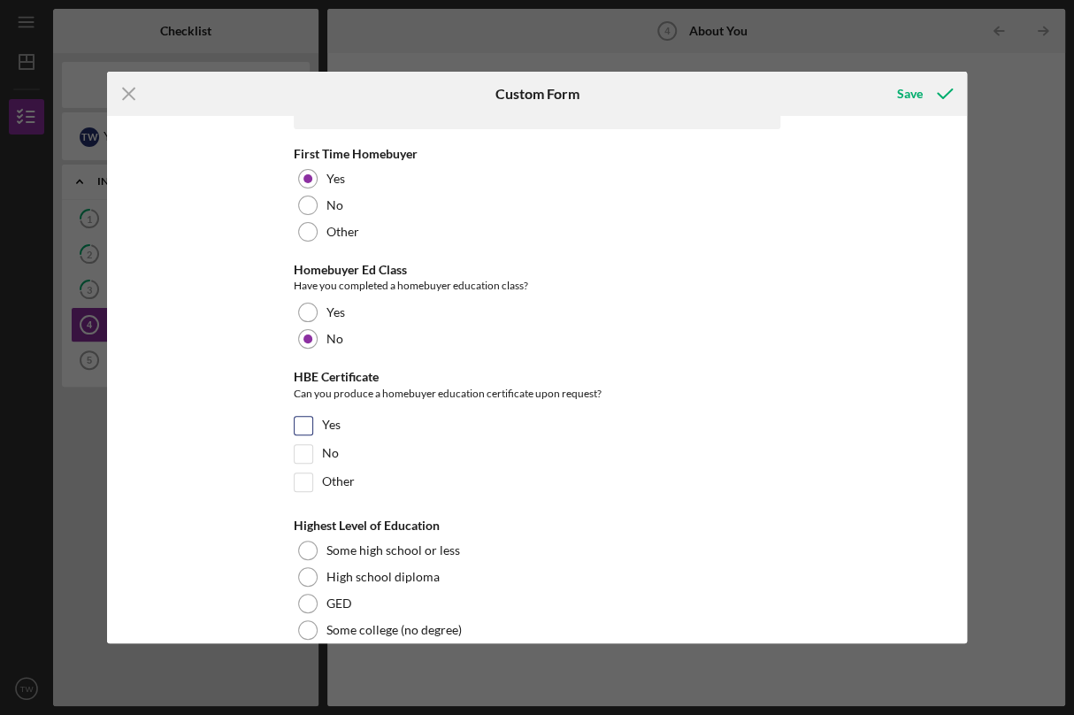
click at [296, 422] on input "Yes" at bounding box center [304, 426] width 18 height 18
checkbox input "true"
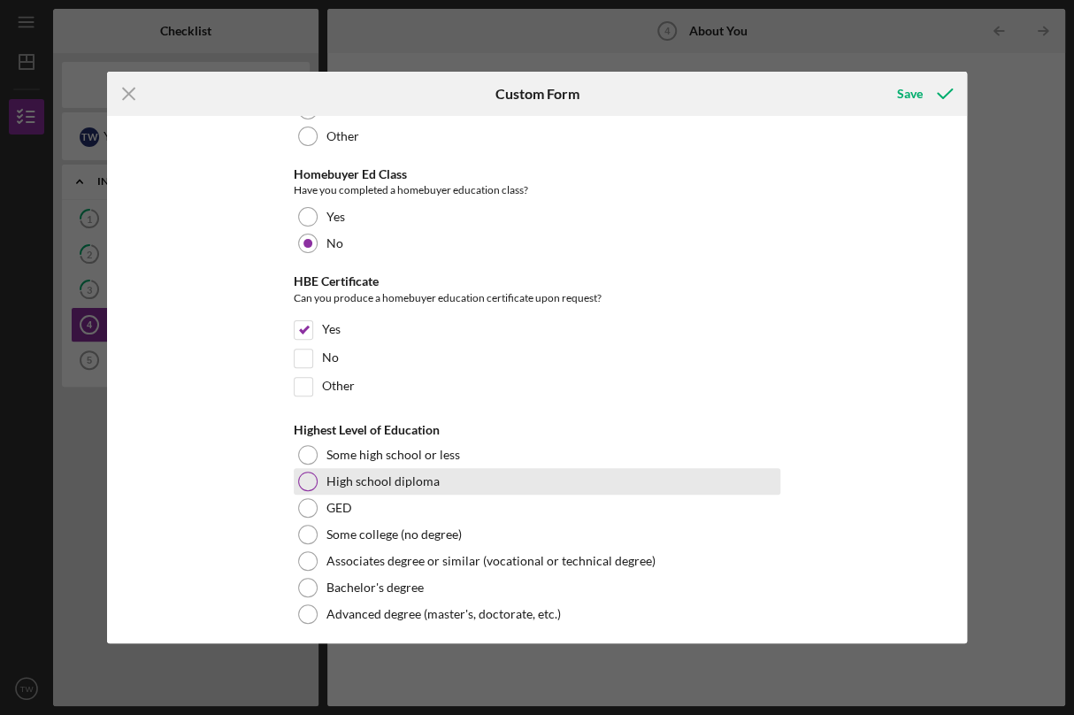
click at [307, 472] on div at bounding box center [307, 481] width 19 height 19
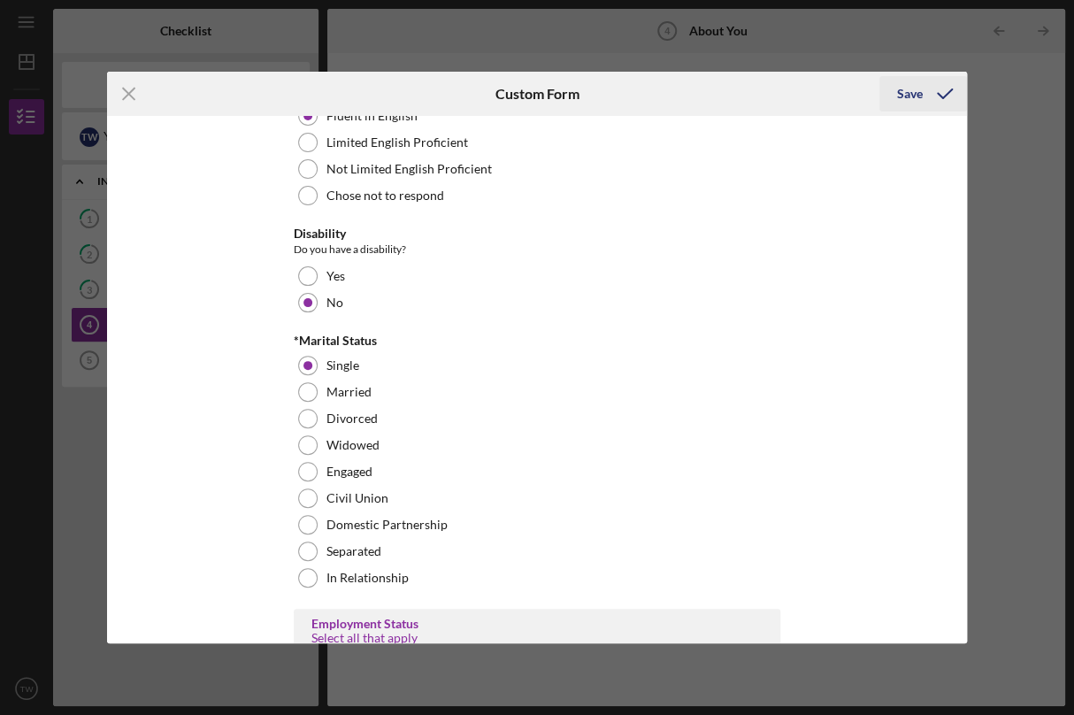
click at [923, 88] on icon "submit" at bounding box center [945, 94] width 44 height 44
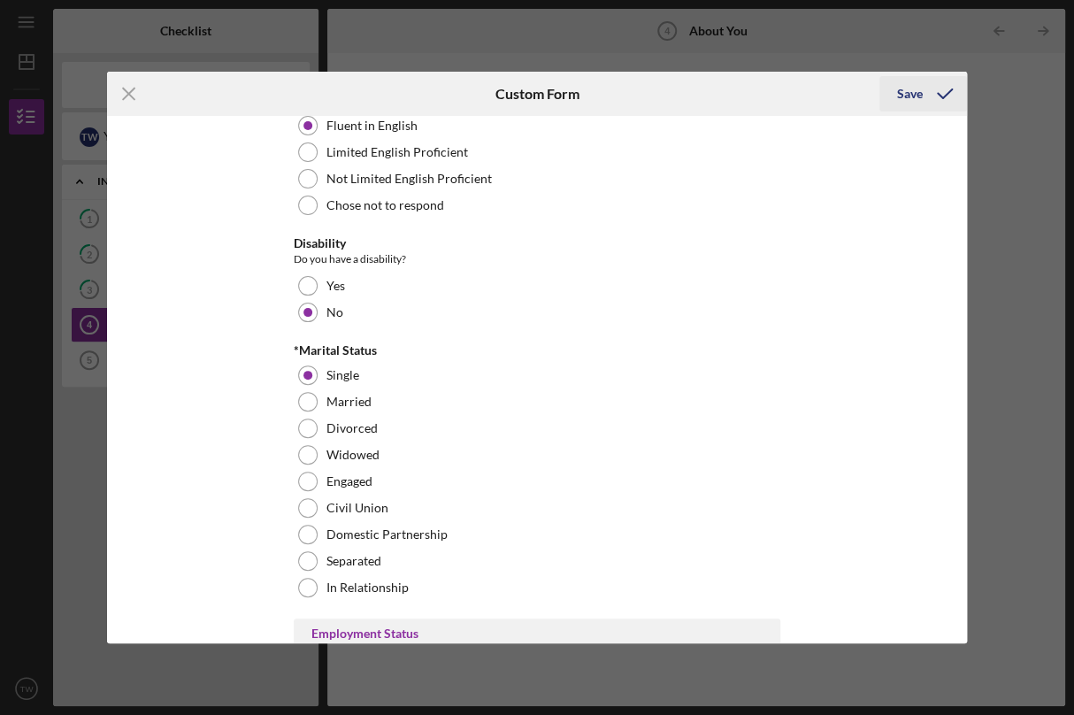
scroll to position [1303, 0]
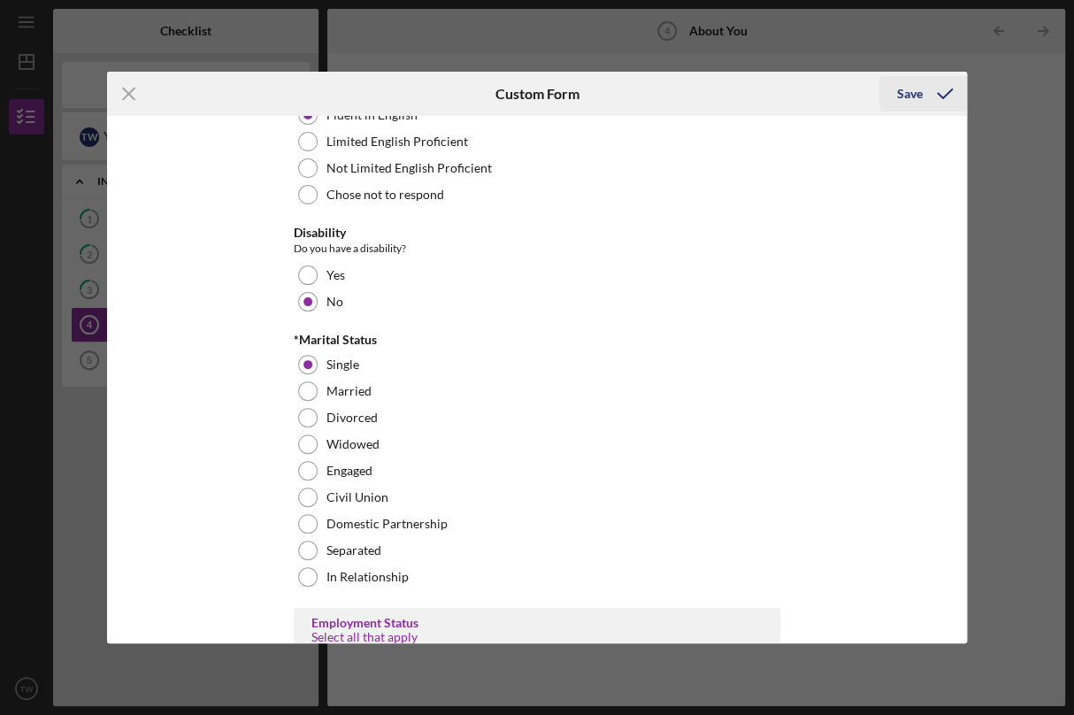
click at [923, 95] on icon "submit" at bounding box center [945, 94] width 44 height 44
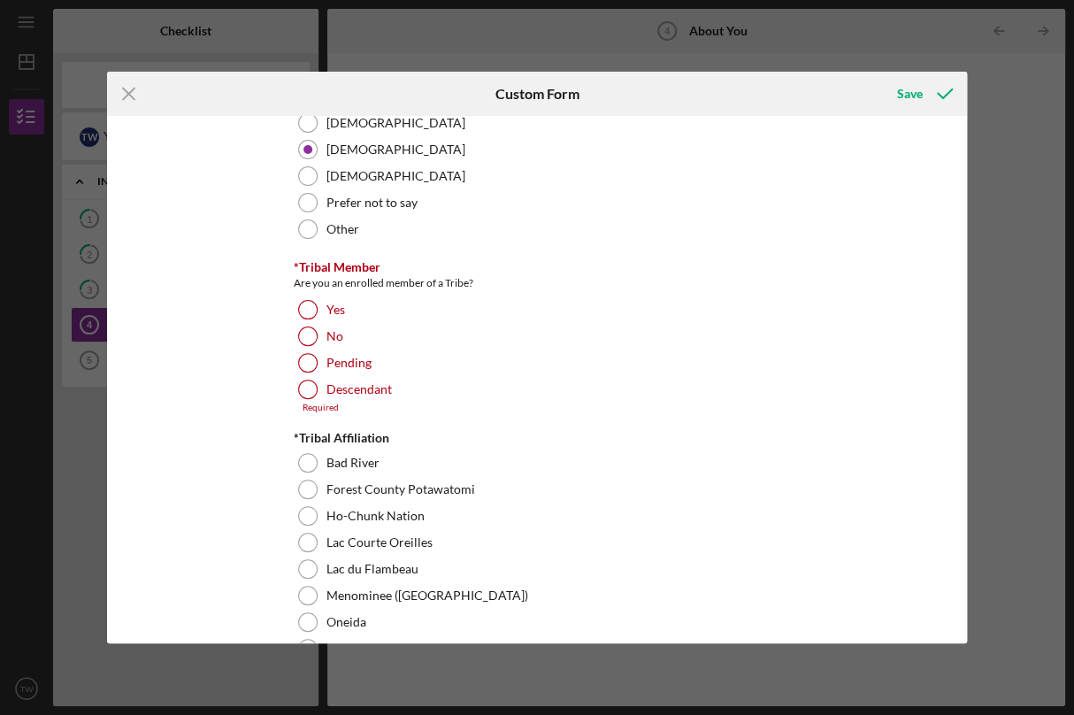
scroll to position [478, 0]
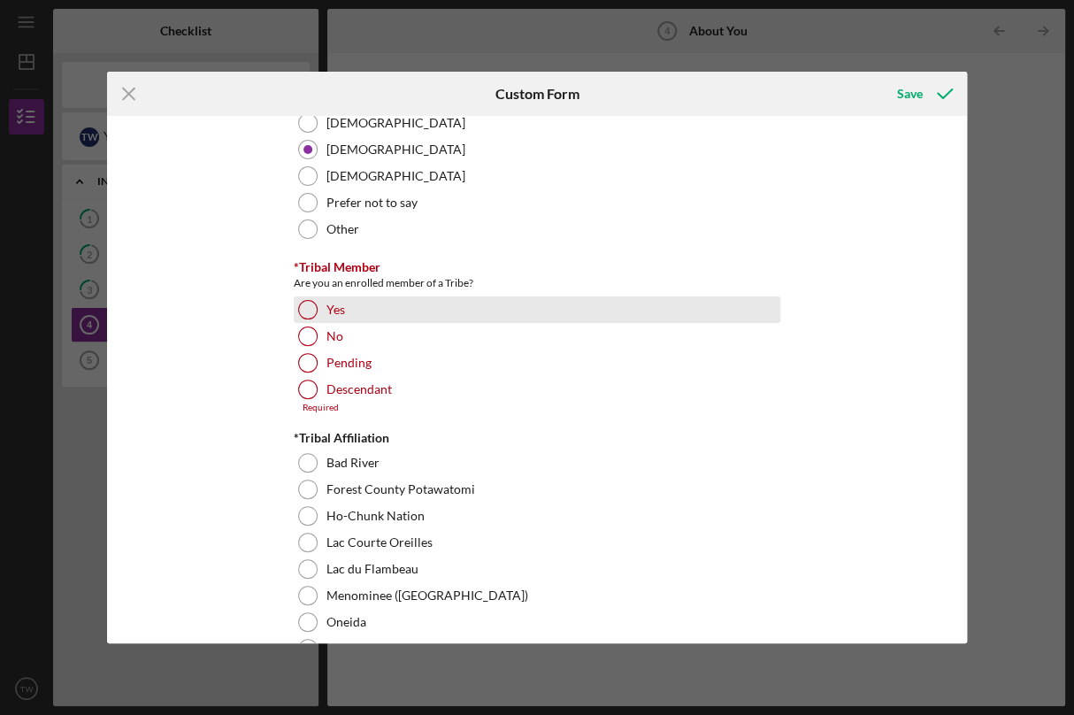
click at [306, 311] on div at bounding box center [307, 309] width 19 height 19
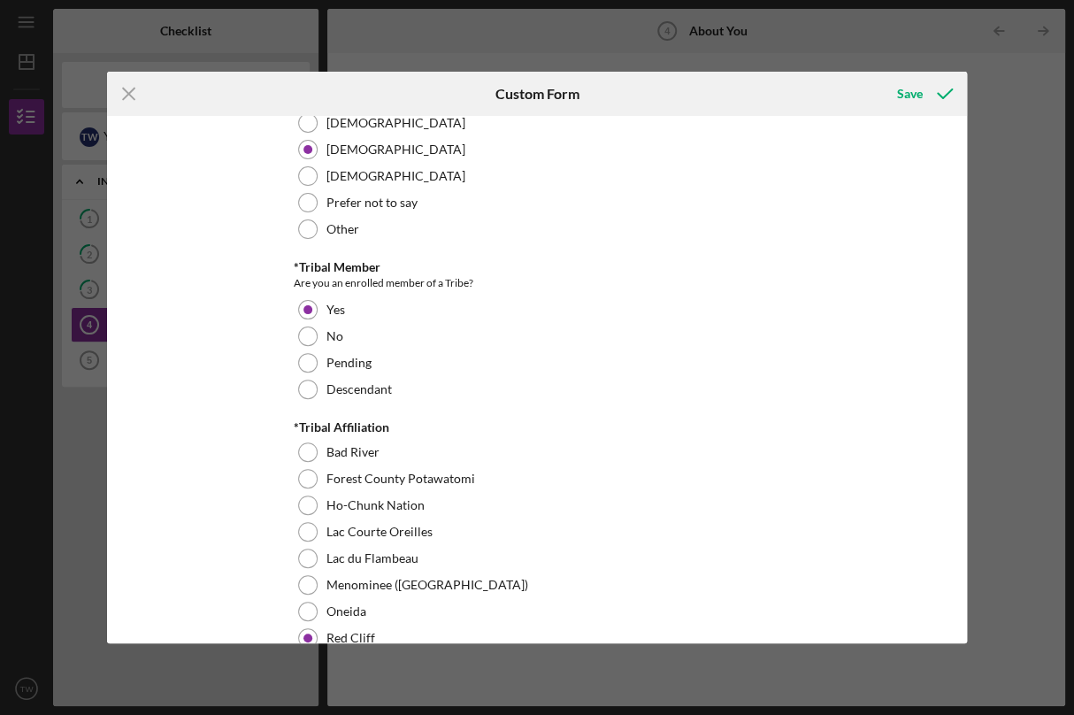
scroll to position [503, 0]
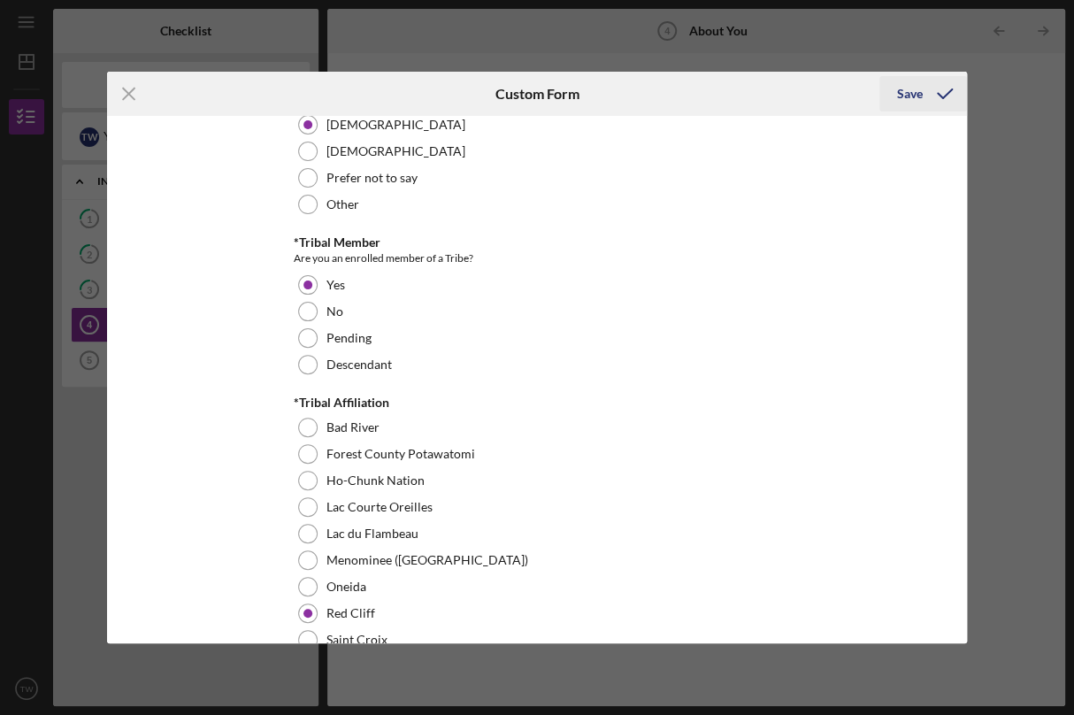
click at [910, 96] on div "Save" at bounding box center [910, 93] width 26 height 35
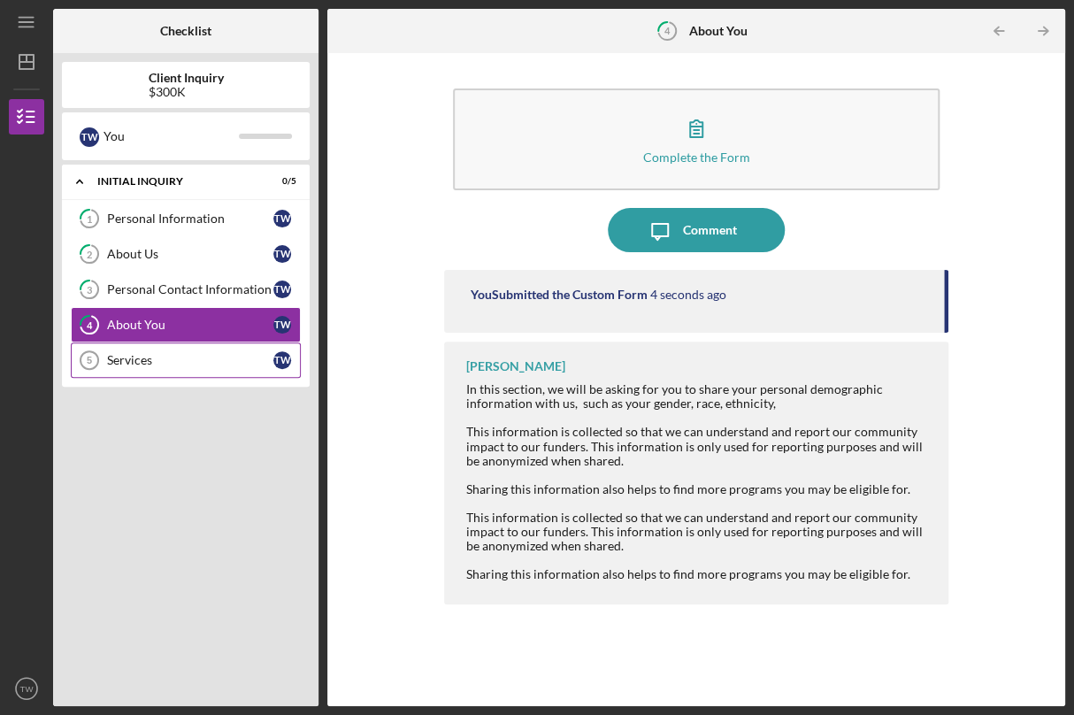
click at [153, 357] on div "Services" at bounding box center [190, 360] width 166 height 14
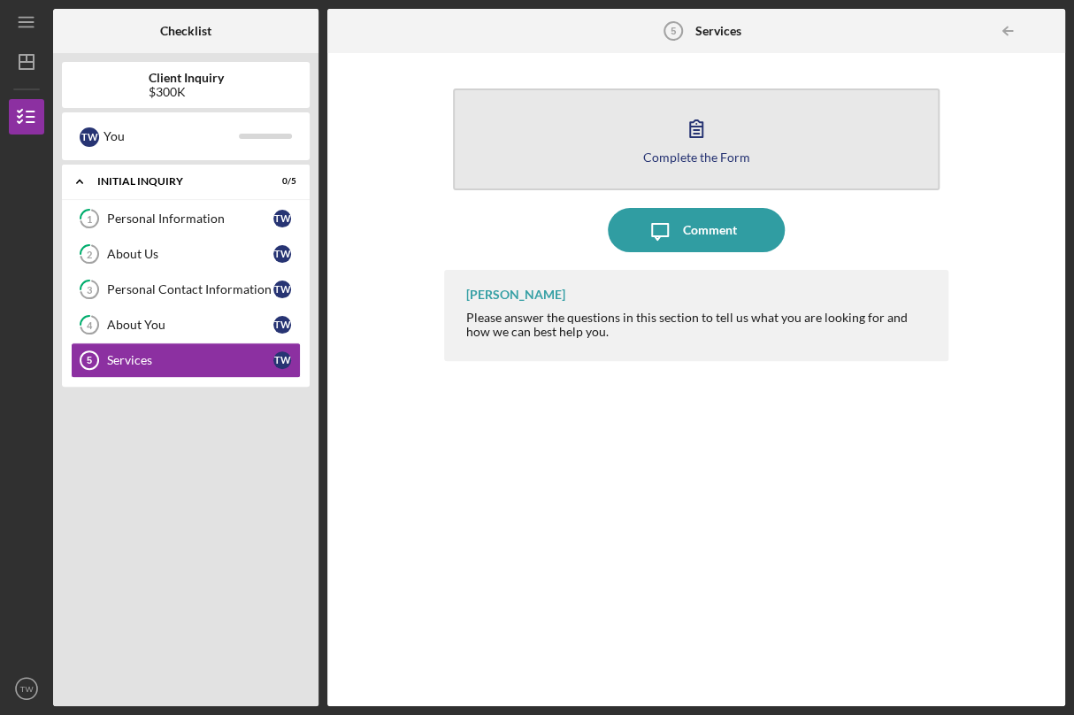
click at [517, 142] on button "Complete the Form Form" at bounding box center [696, 139] width 487 height 102
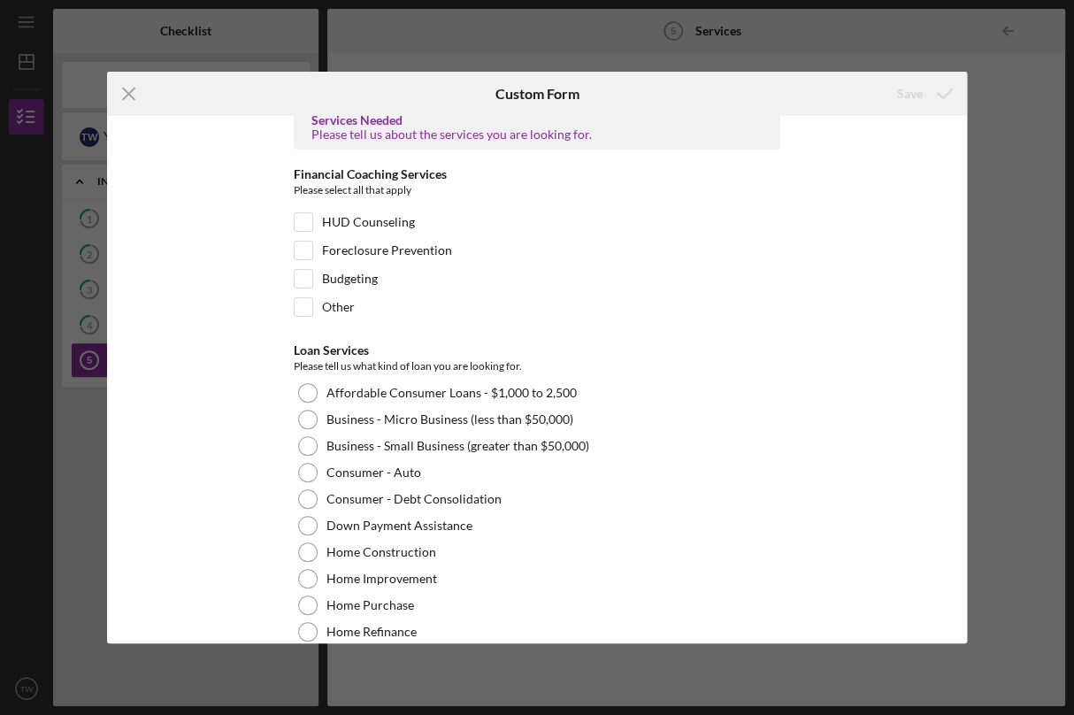
scroll to position [23, 0]
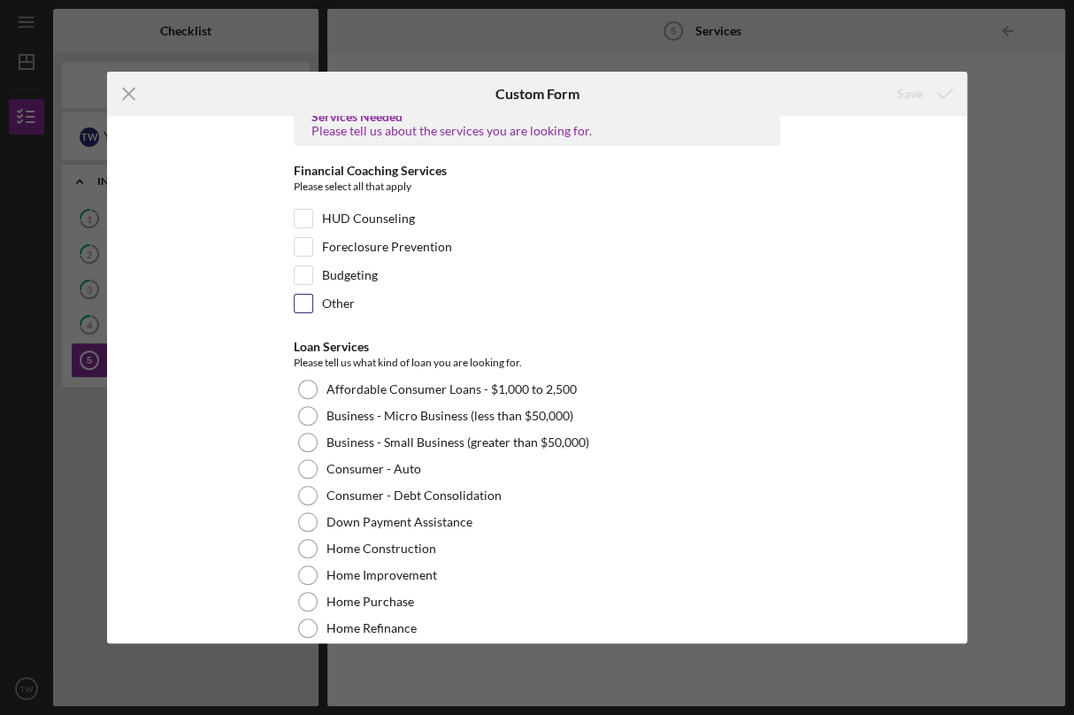
click at [310, 304] on div at bounding box center [303, 303] width 19 height 19
click at [295, 304] on input "Other" at bounding box center [304, 304] width 18 height 18
checkbox input "true"
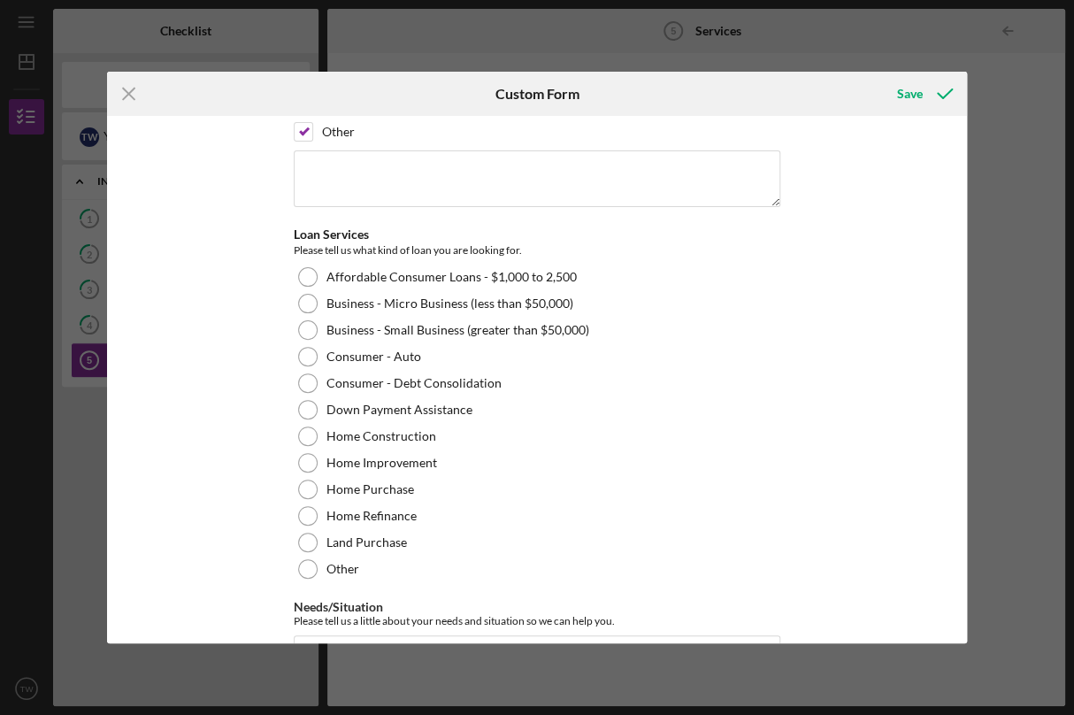
scroll to position [198, 0]
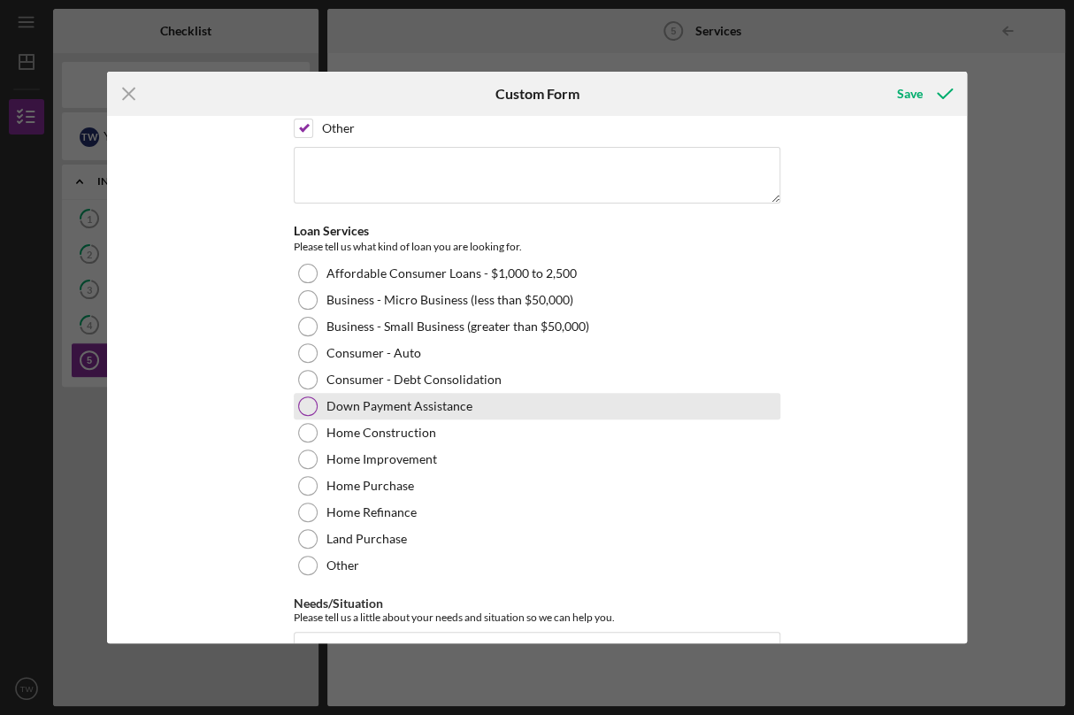
click at [311, 410] on div at bounding box center [307, 405] width 19 height 19
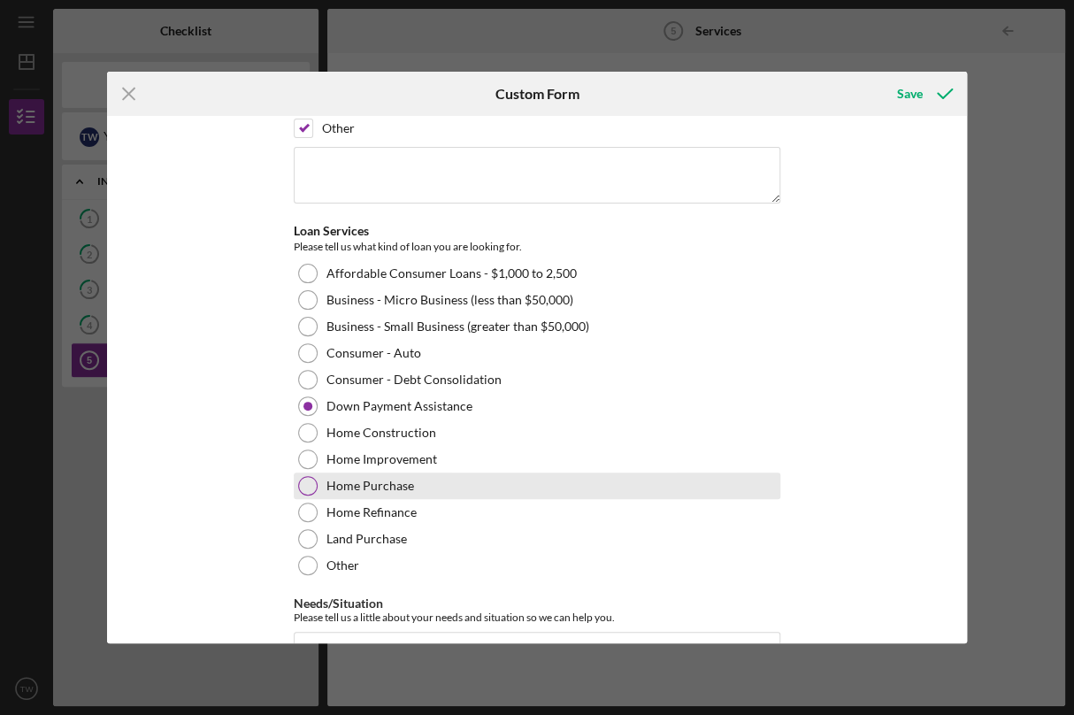
click at [305, 490] on div at bounding box center [307, 485] width 19 height 19
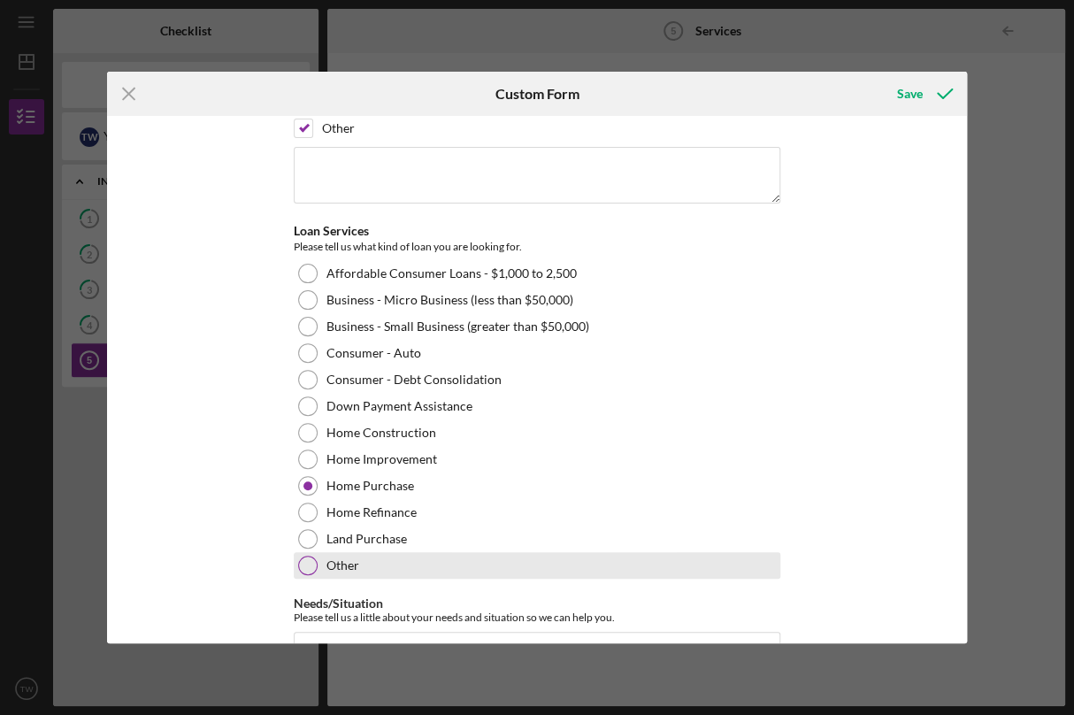
click at [301, 559] on div at bounding box center [307, 565] width 19 height 19
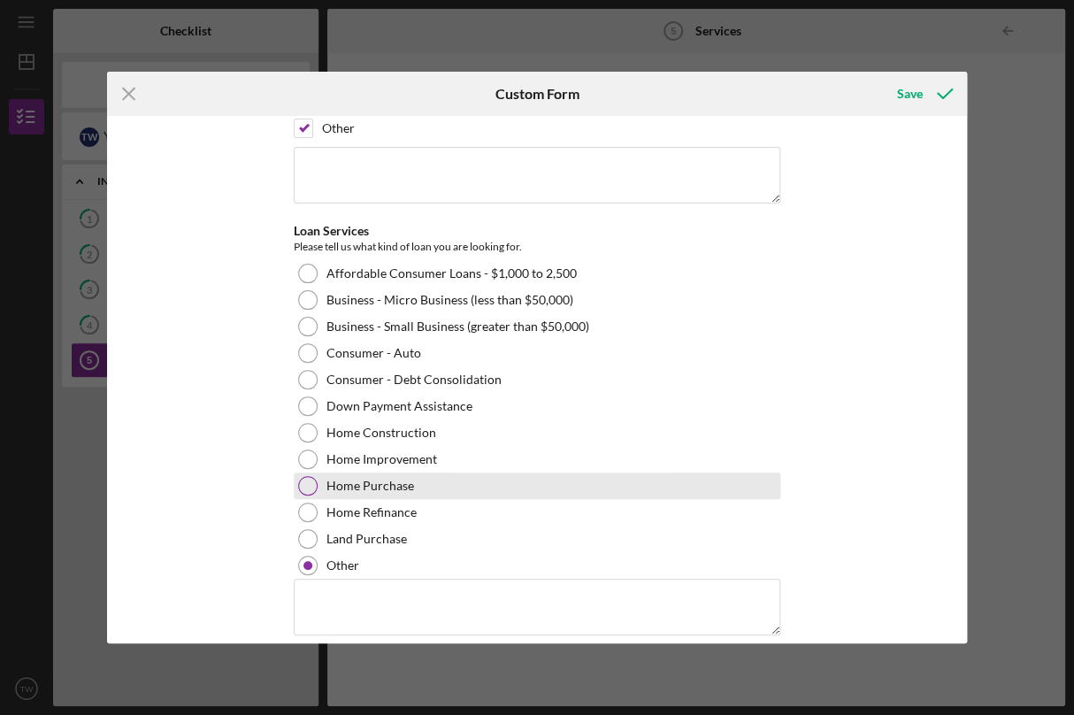
click at [301, 495] on div "Home Purchase" at bounding box center [537, 486] width 487 height 27
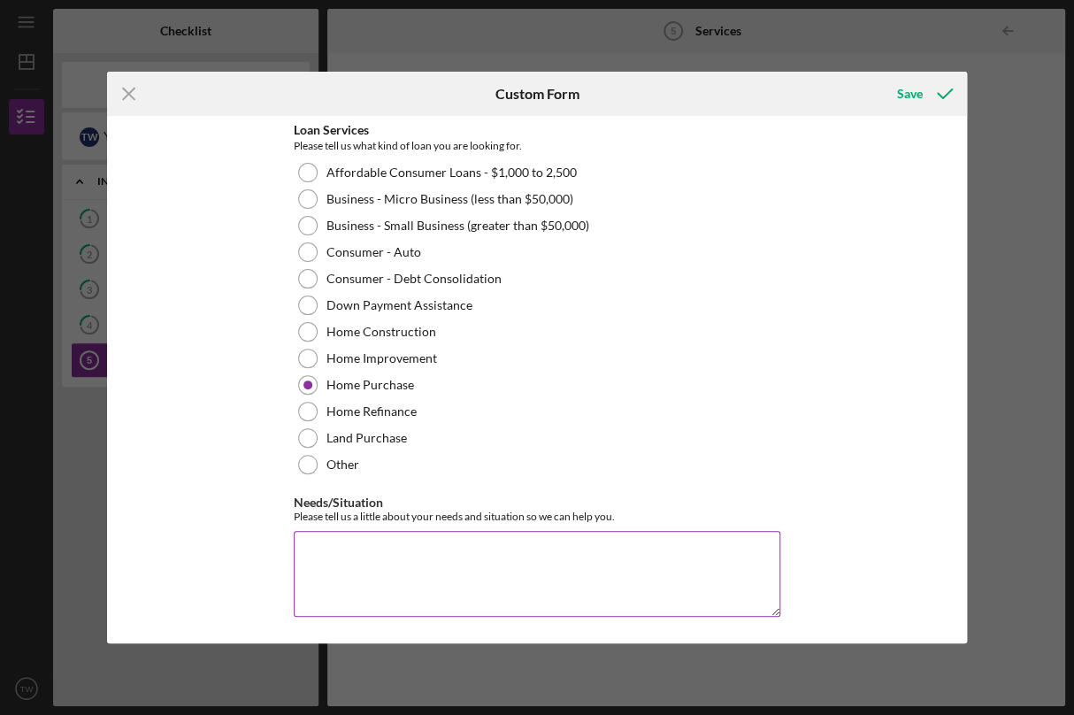
click at [333, 555] on textarea "Needs/Situation" at bounding box center [537, 573] width 487 height 85
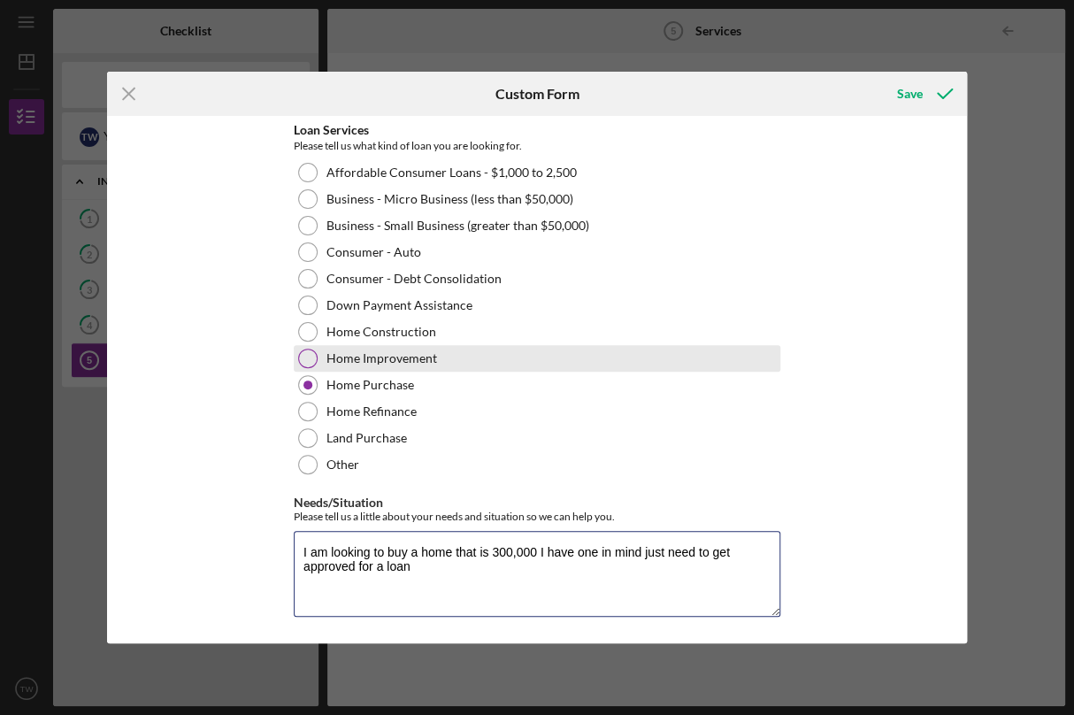
scroll to position [0, 0]
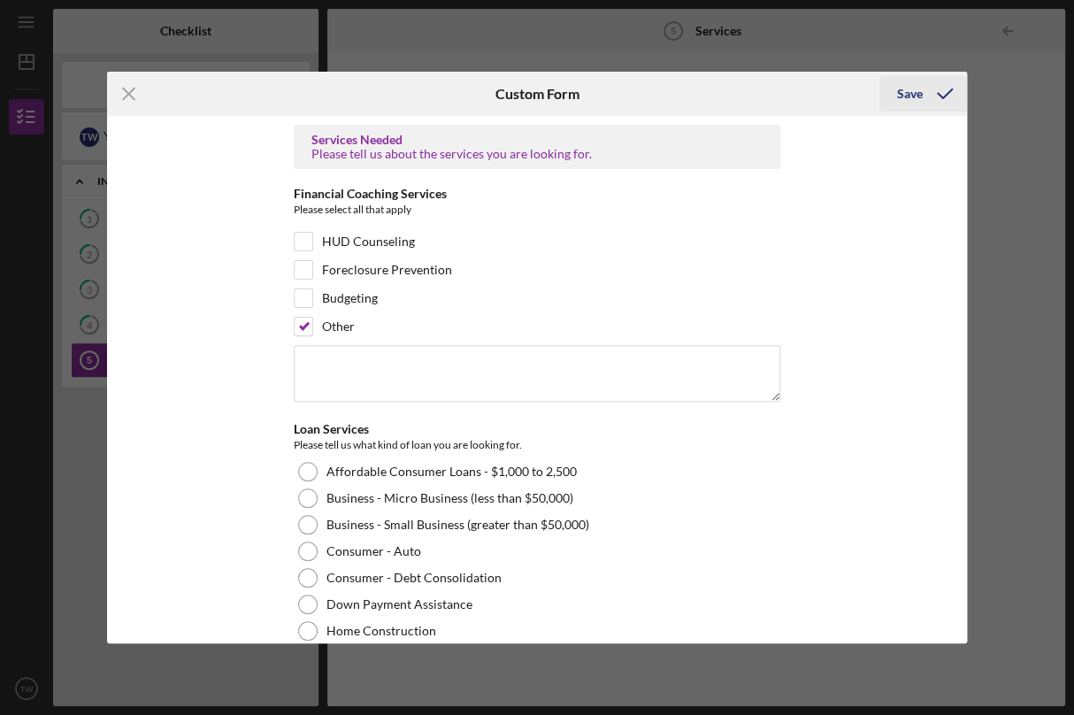
type textarea "I am looking to buy a home that is 300,000 I have one in mind just need to get …"
click at [918, 87] on div "Save" at bounding box center [910, 93] width 26 height 35
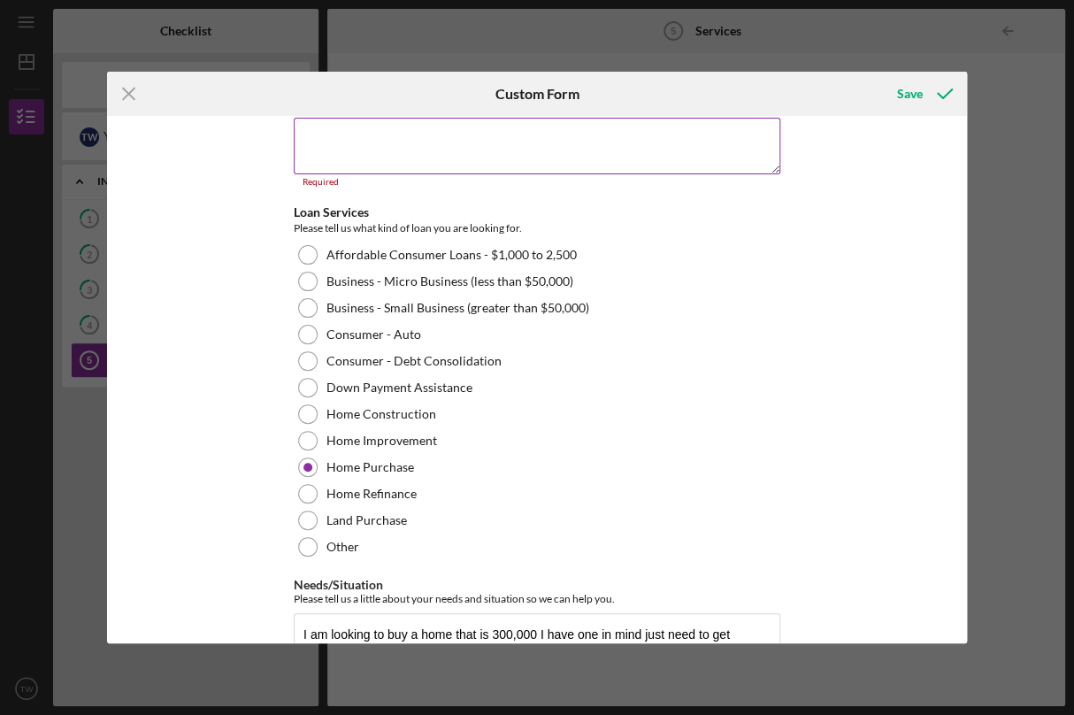
scroll to position [74, 0]
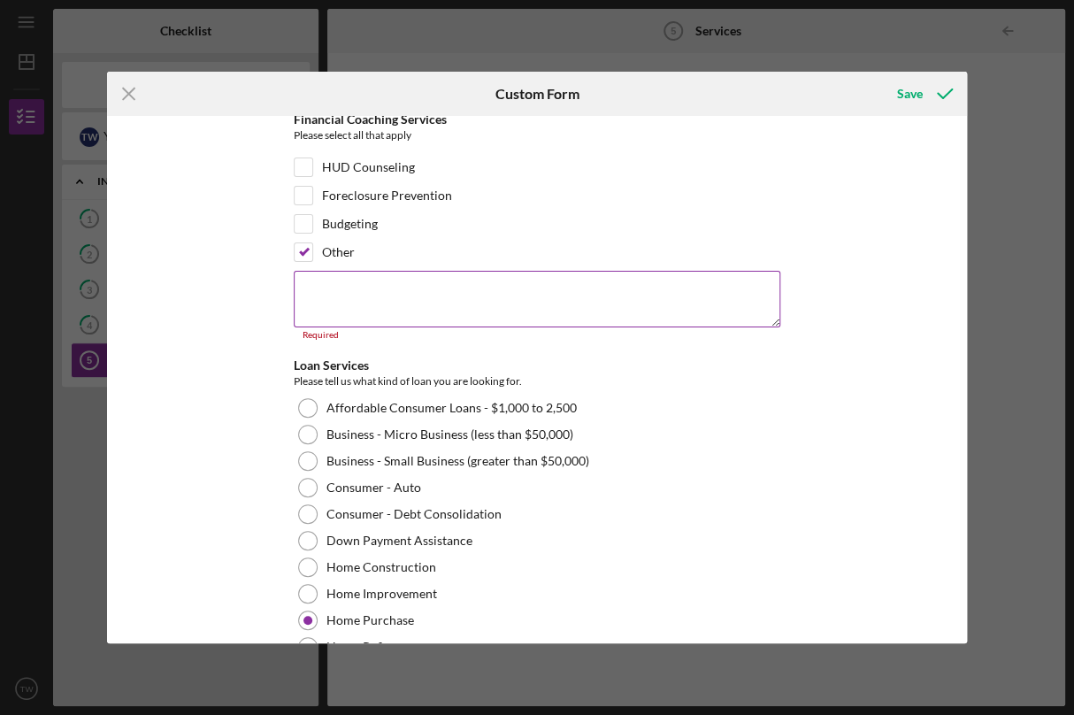
click at [485, 288] on textarea at bounding box center [537, 299] width 487 height 57
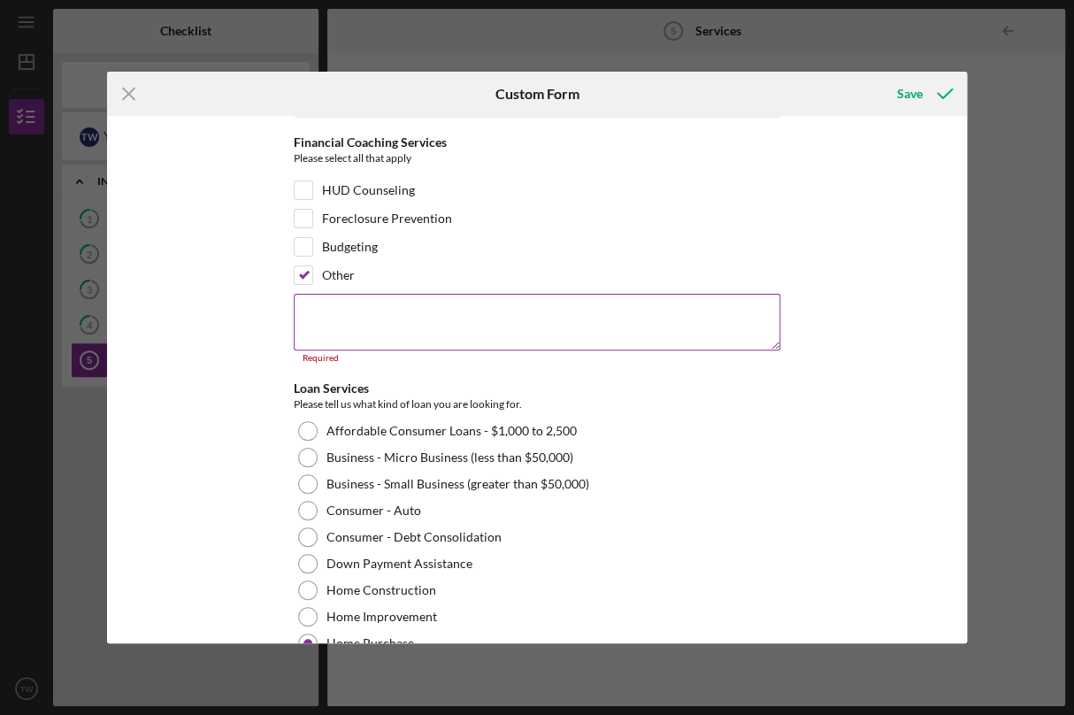
scroll to position [42, 0]
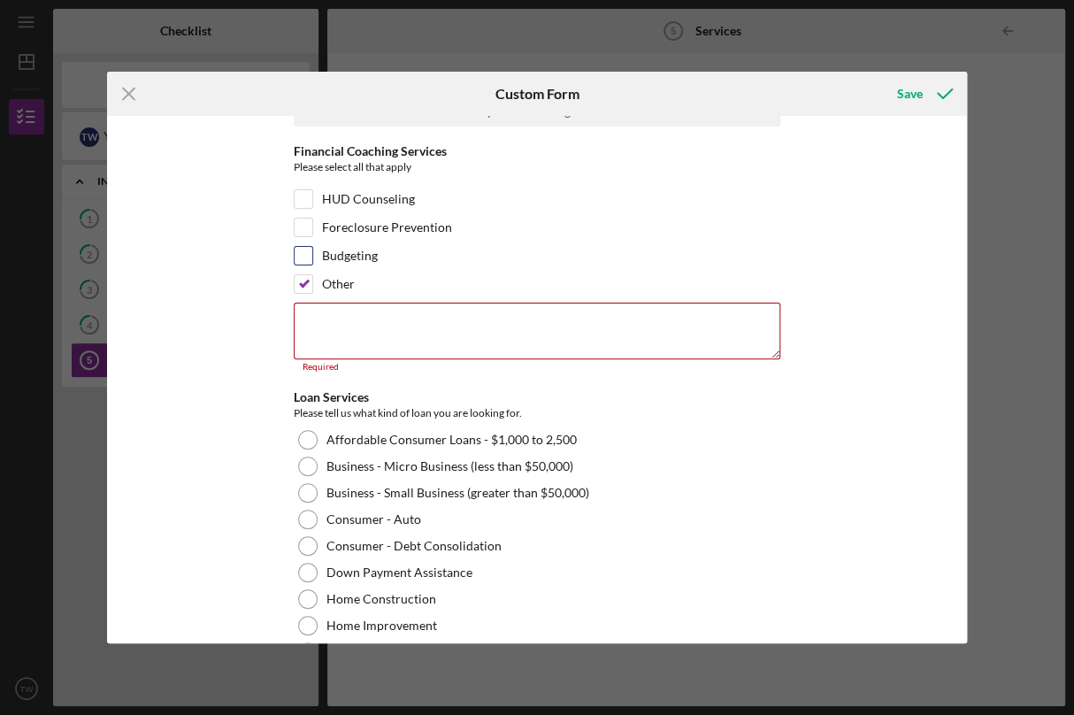
click at [298, 249] on input "Budgeting" at bounding box center [304, 256] width 18 height 18
checkbox input "true"
click at [304, 280] on input "Other" at bounding box center [304, 284] width 18 height 18
checkbox input "false"
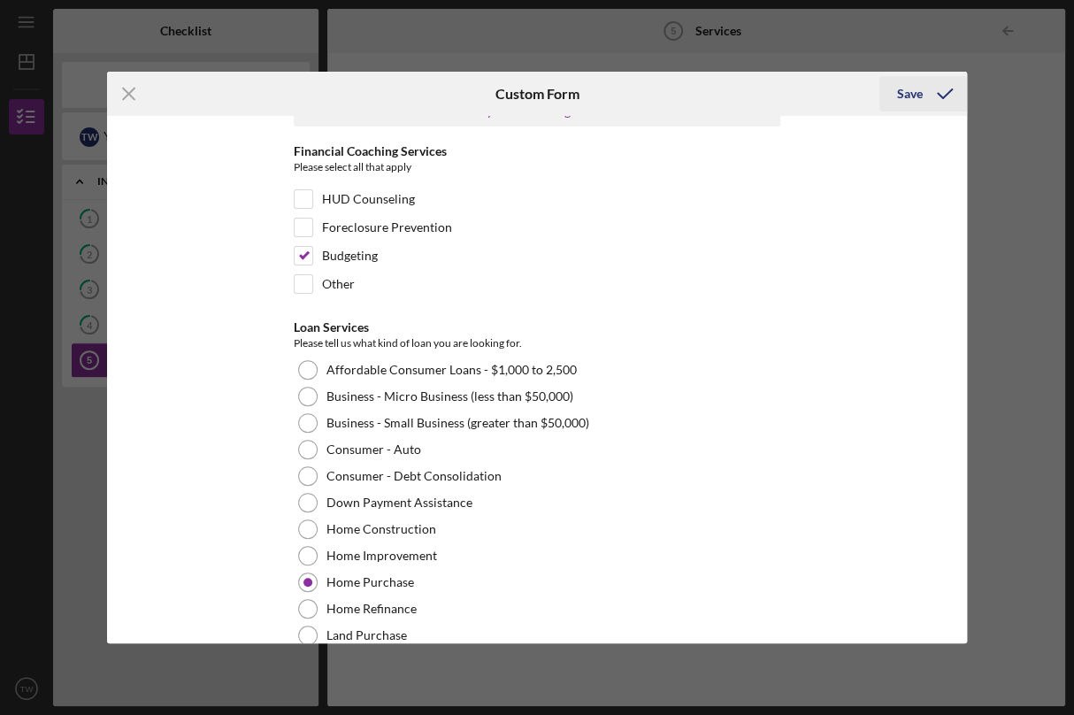
click at [911, 86] on div "Save" at bounding box center [910, 93] width 26 height 35
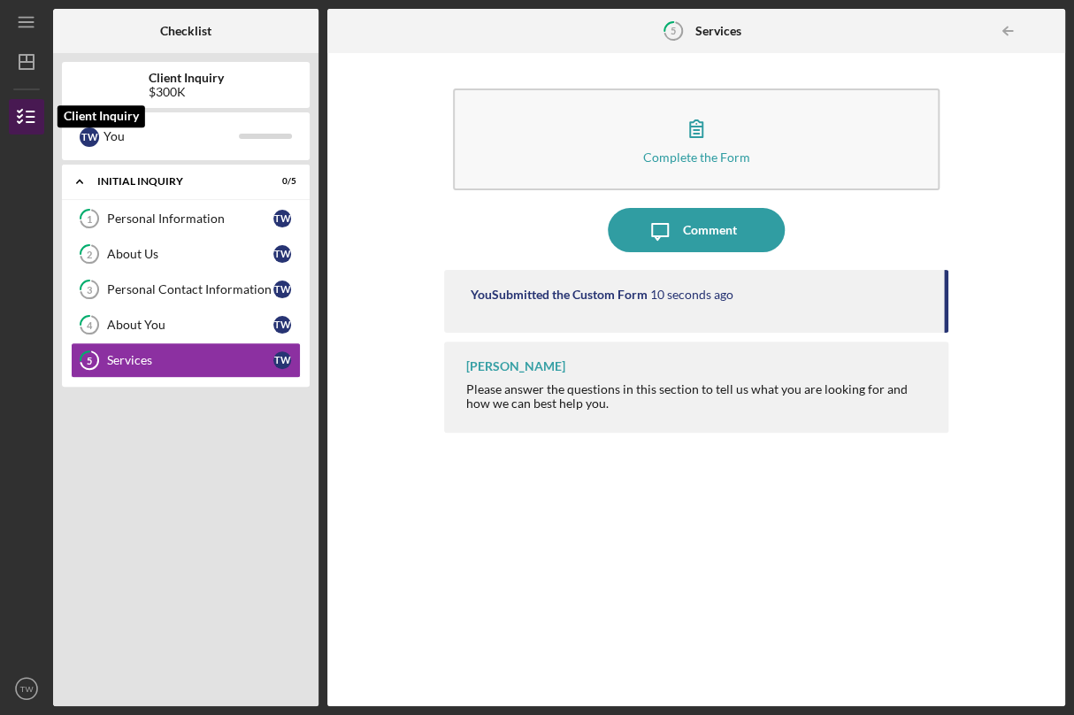
click at [19, 119] on icon "button" at bounding box center [26, 117] width 44 height 44
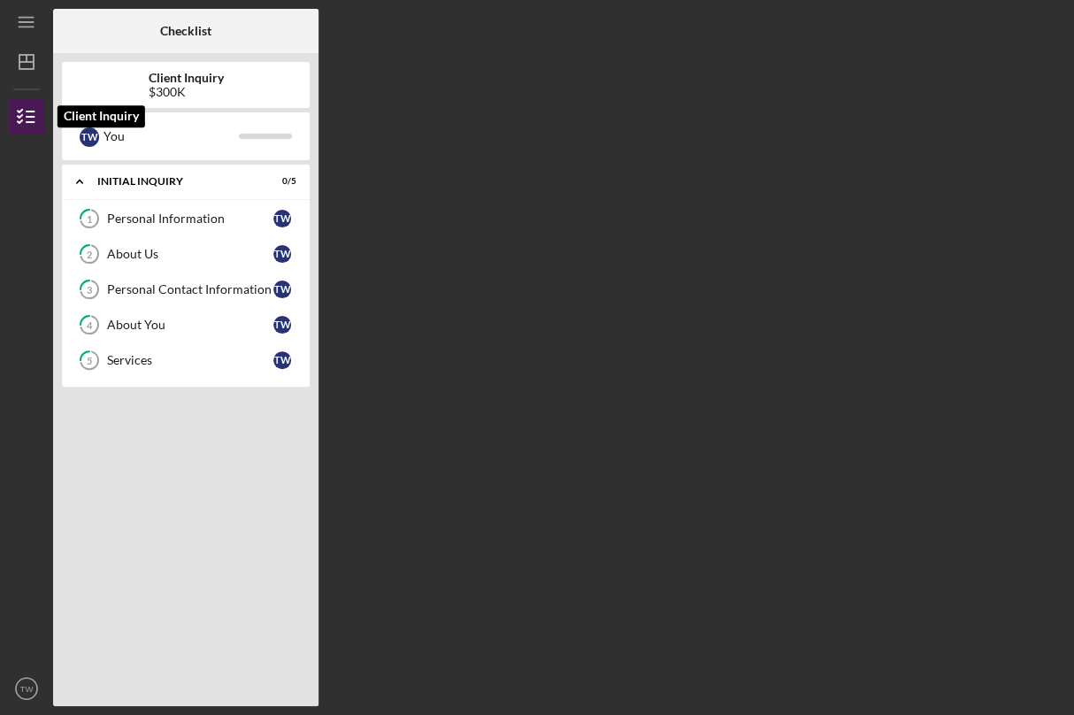
click at [19, 119] on icon "button" at bounding box center [26, 117] width 44 height 44
click at [27, 69] on polygon "button" at bounding box center [26, 62] width 14 height 14
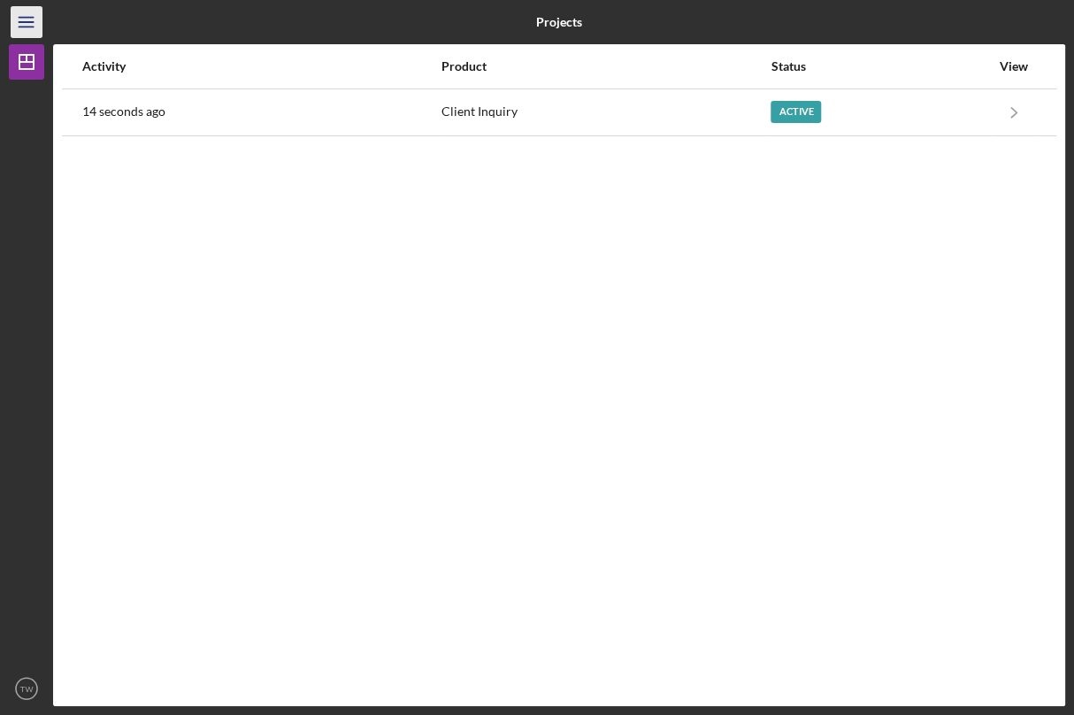
click at [28, 24] on icon "Icon/Menu" at bounding box center [27, 23] width 40 height 40
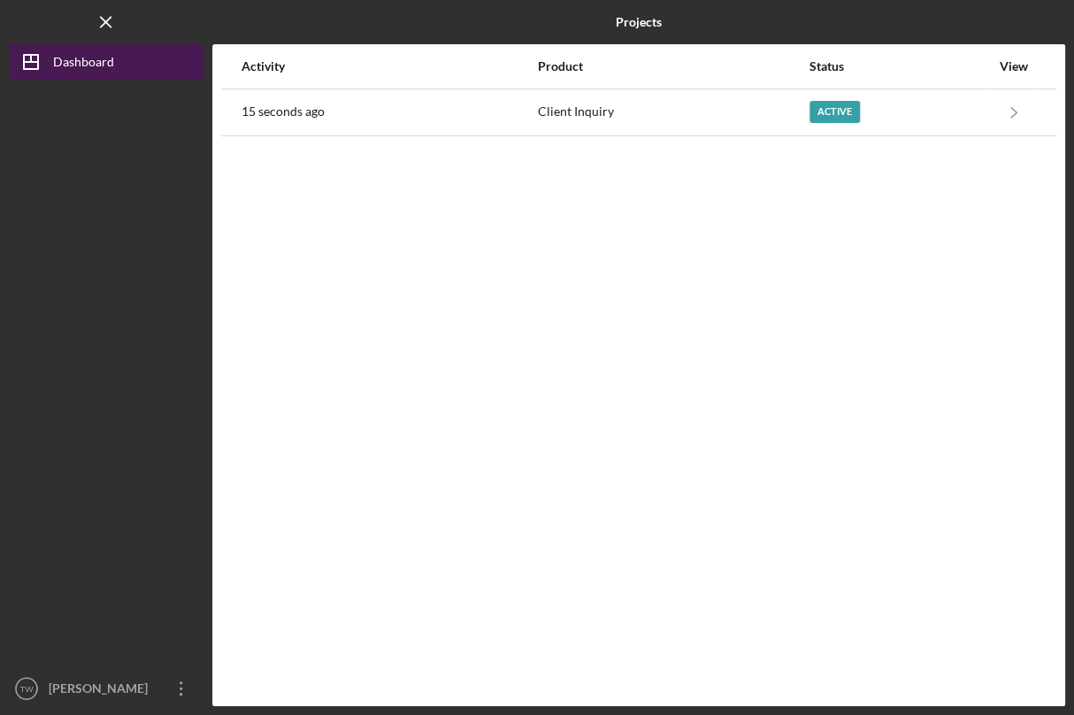
click at [48, 63] on icon "Icon/Dashboard" at bounding box center [31, 62] width 44 height 44
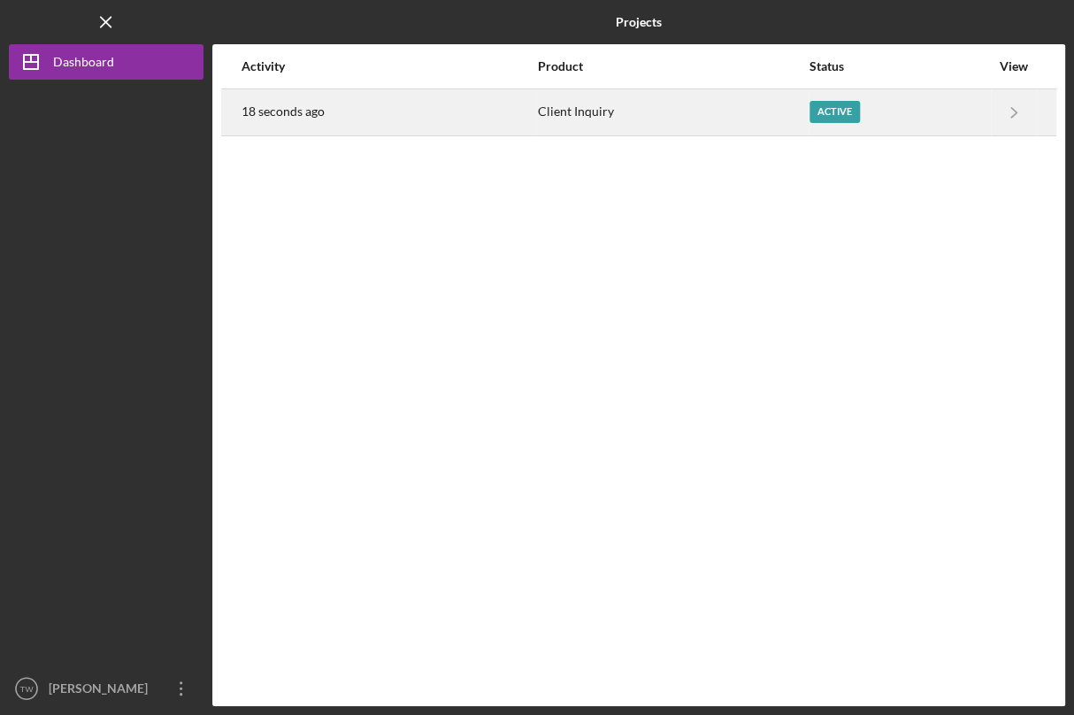
click at [927, 125] on div "Active" at bounding box center [900, 112] width 181 height 44
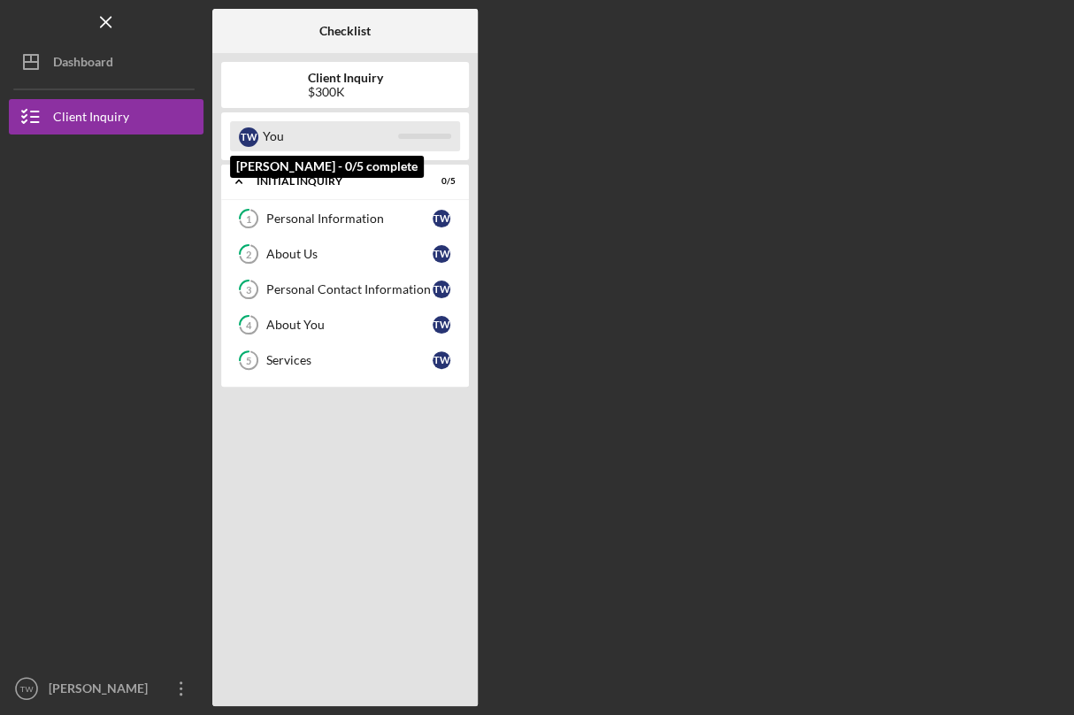
click at [310, 132] on div "You" at bounding box center [330, 136] width 135 height 30
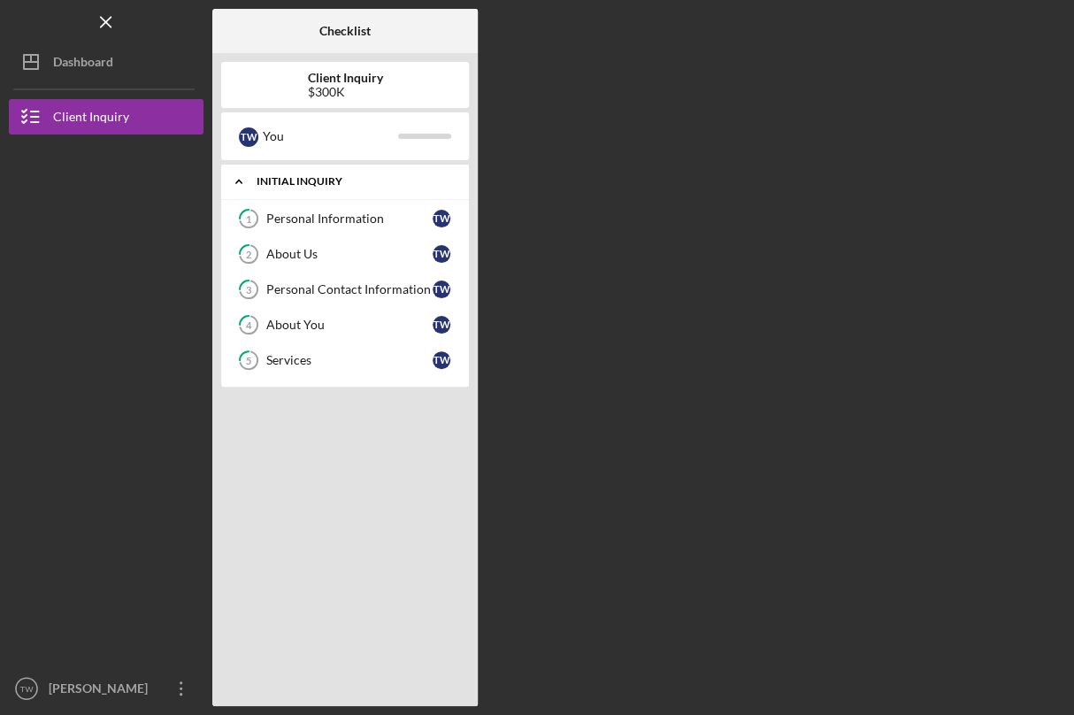
click at [237, 184] on icon "Icon/Expander" at bounding box center [238, 181] width 35 height 35
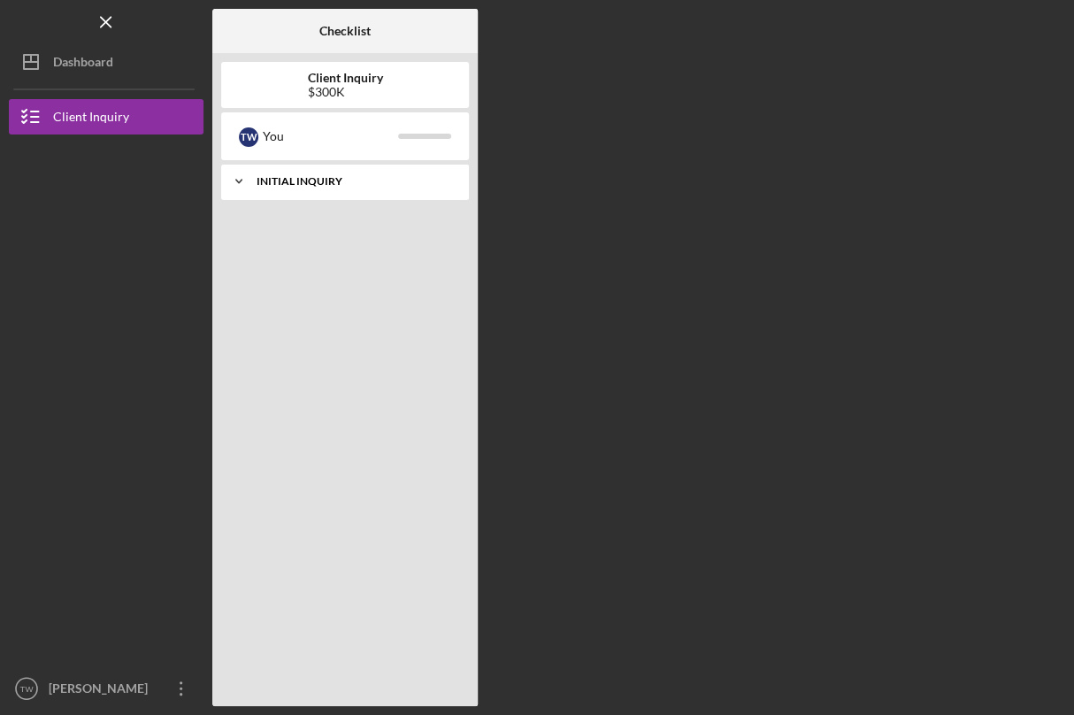
click at [237, 184] on icon "Icon/Expander" at bounding box center [238, 181] width 35 height 35
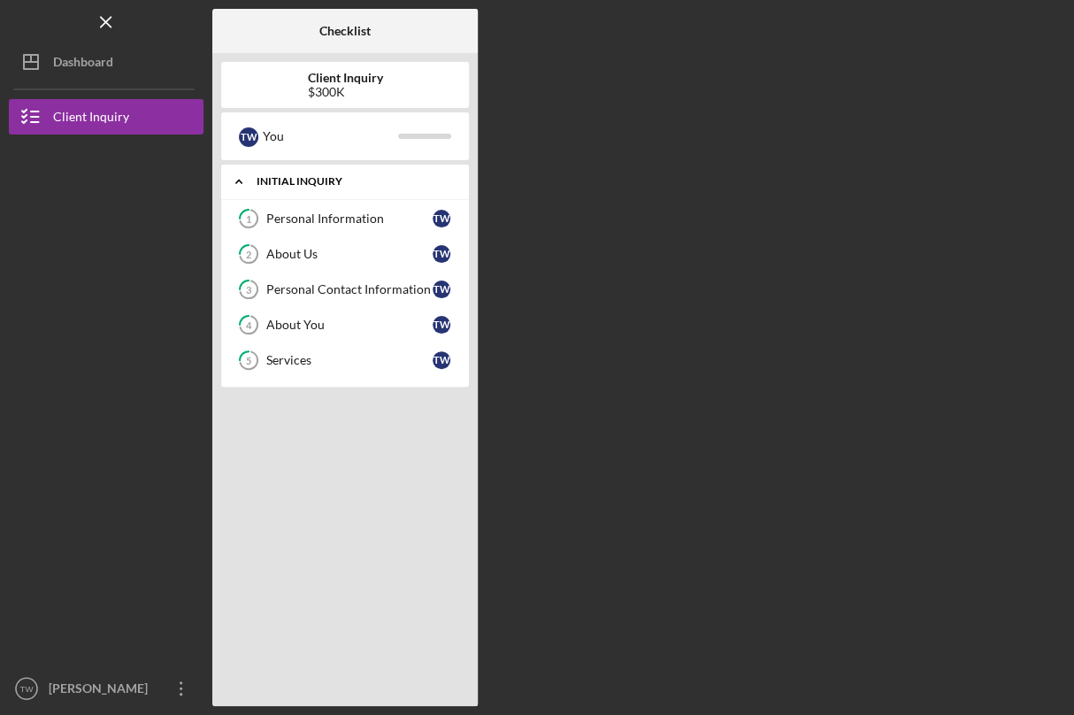
click at [237, 184] on icon "Icon/Expander" at bounding box center [238, 181] width 35 height 35
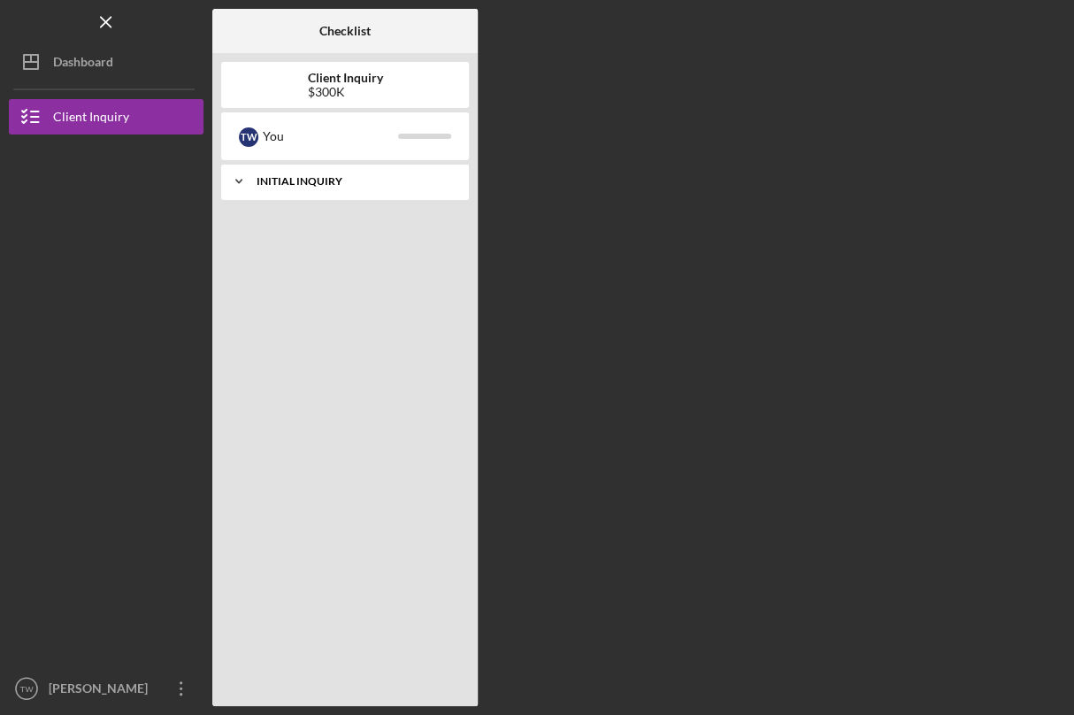
click at [240, 191] on icon "Icon/Expander" at bounding box center [238, 181] width 35 height 35
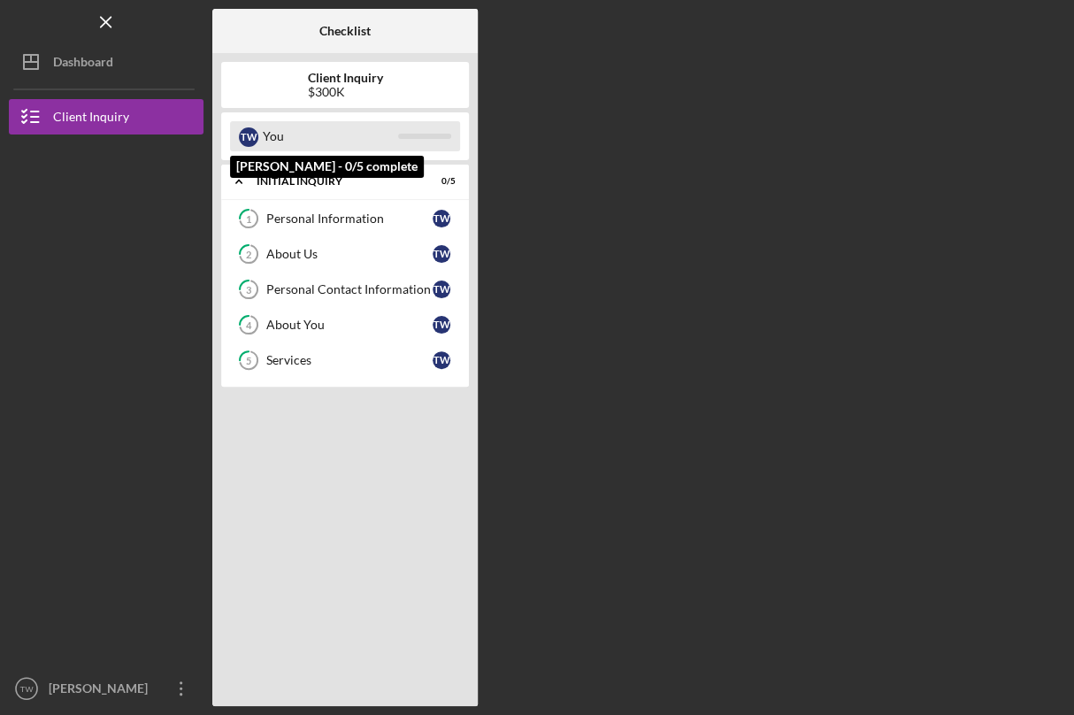
click at [324, 141] on div "You" at bounding box center [330, 136] width 135 height 30
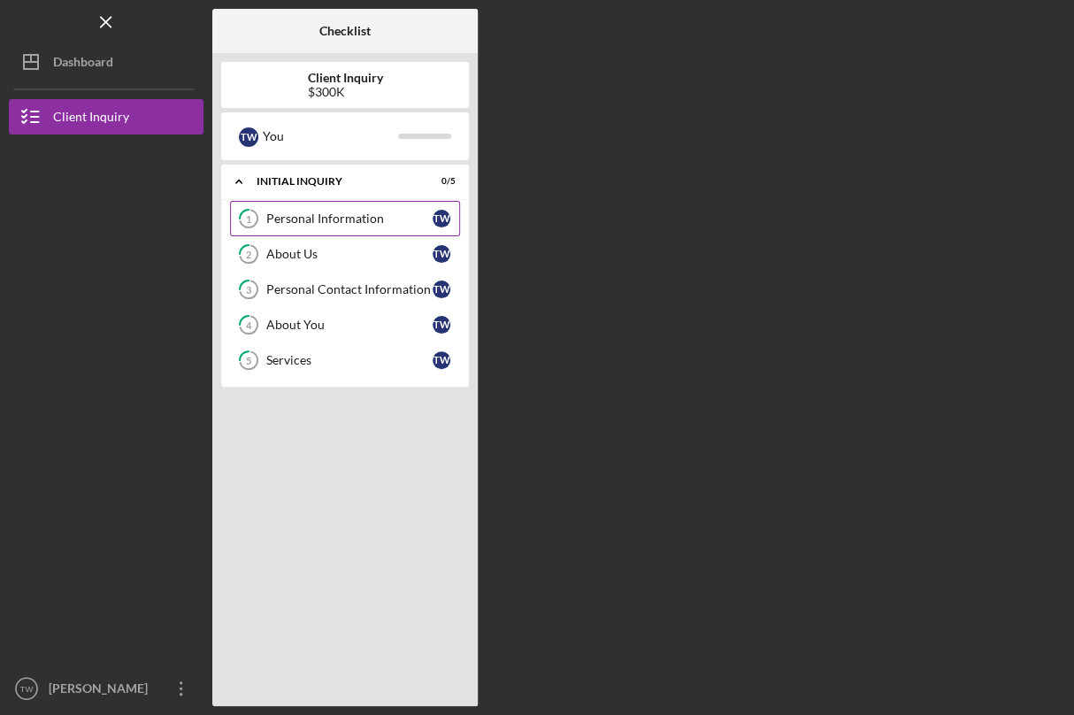
click at [315, 219] on div "Personal Information" at bounding box center [349, 218] width 166 height 14
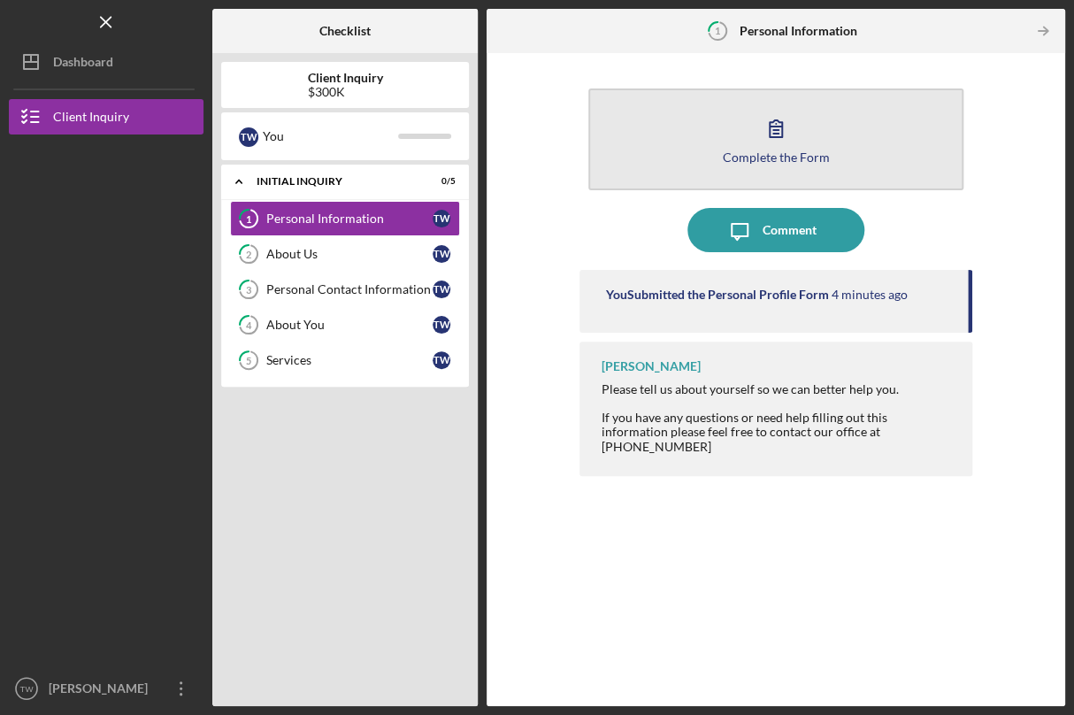
click at [772, 162] on div "Complete the Form" at bounding box center [775, 156] width 107 height 13
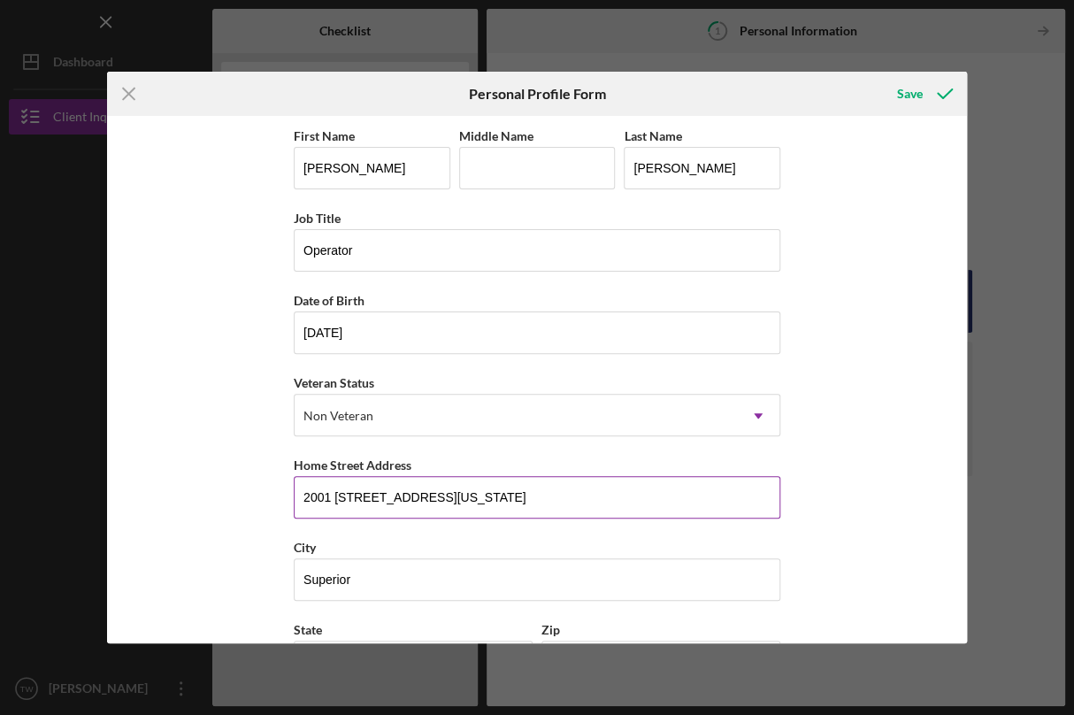
scroll to position [145, 0]
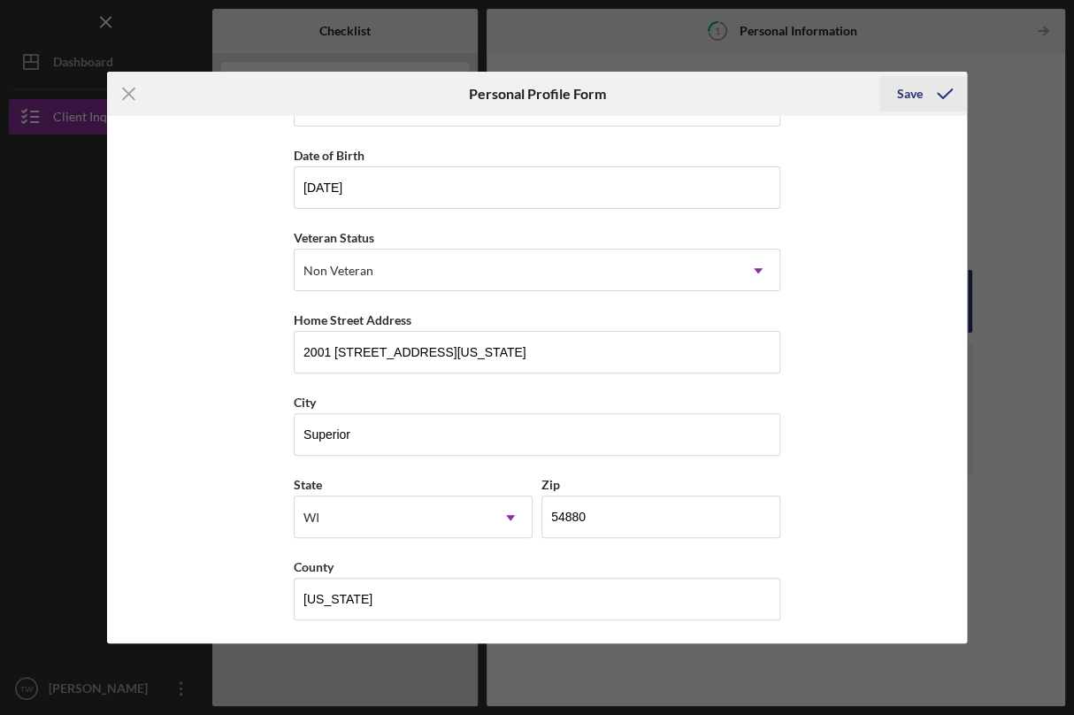
click at [914, 96] on div "Save" at bounding box center [910, 93] width 26 height 35
